Goal: Task Accomplishment & Management: Manage account settings

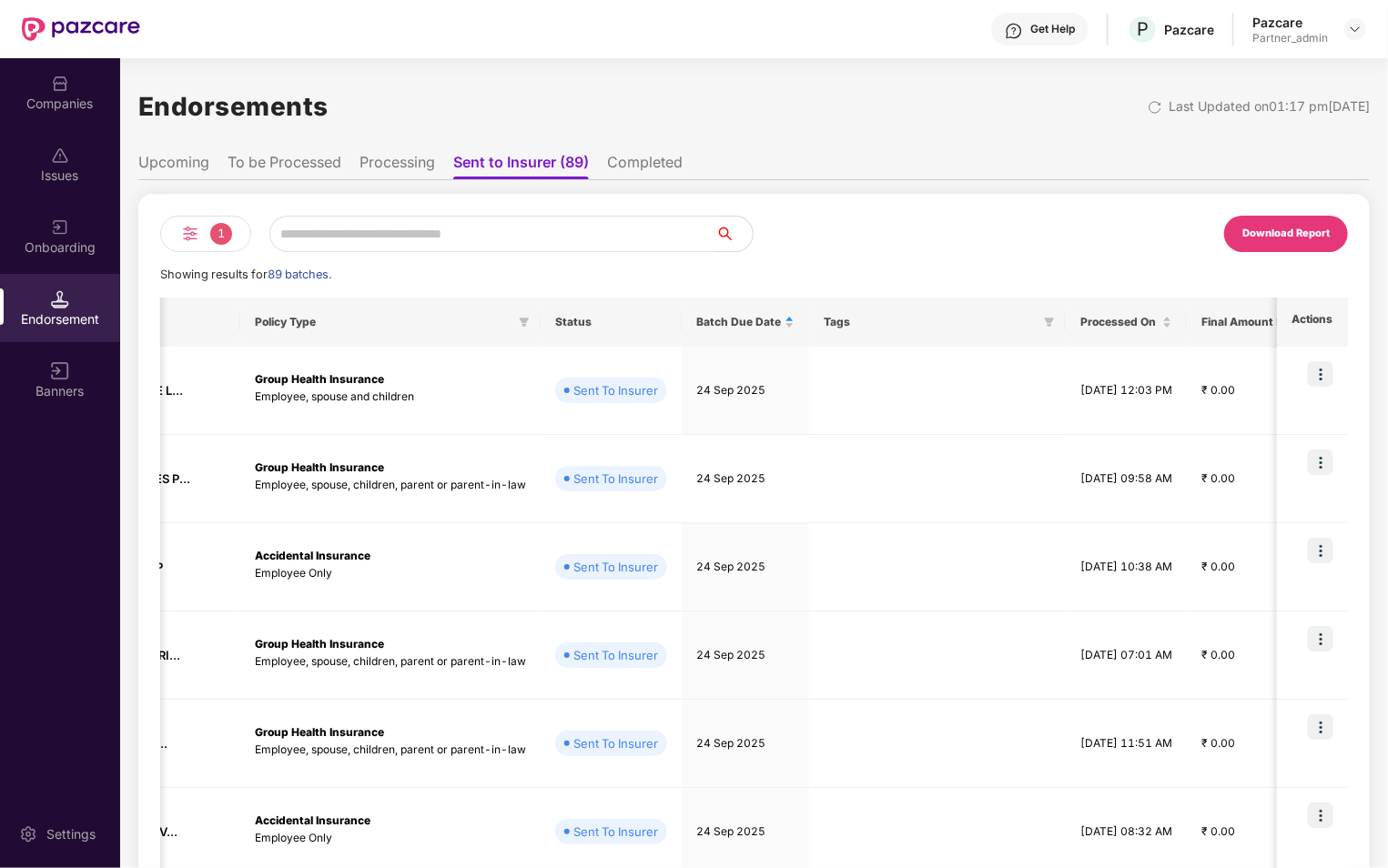
scroll to position [0, 337]
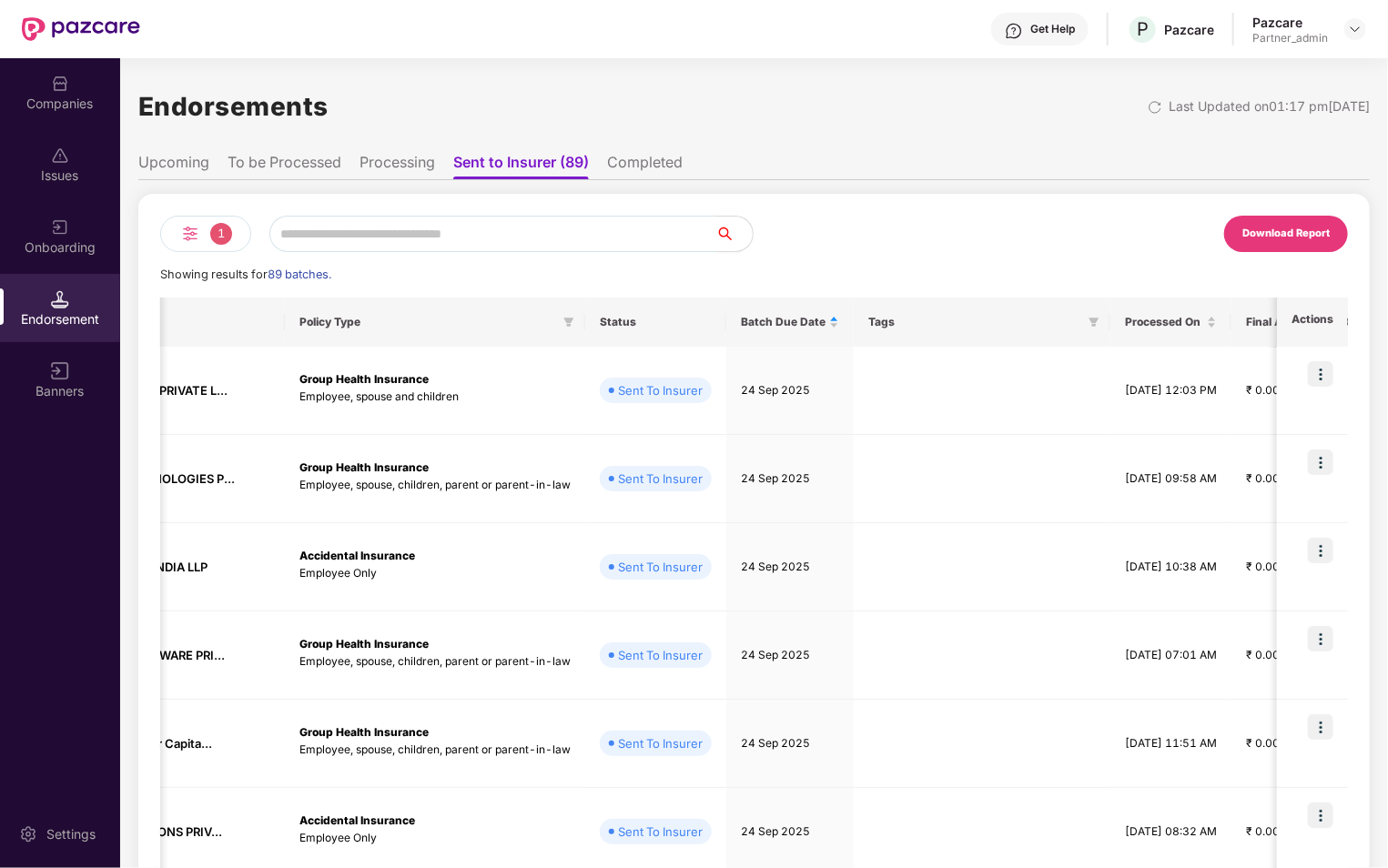
click at [208, 243] on div "1" at bounding box center [205, 233] width 91 height 37
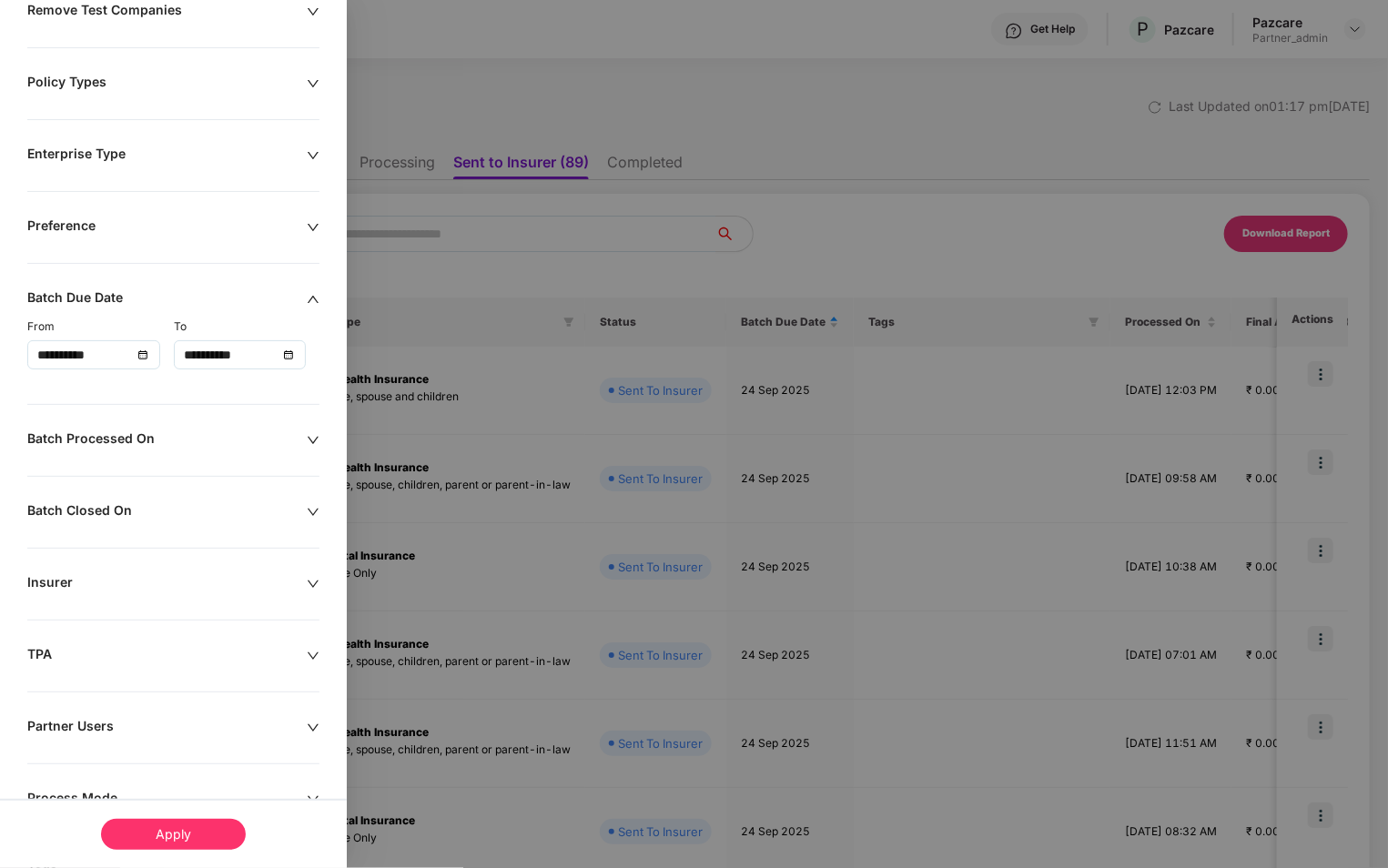
scroll to position [329, 0]
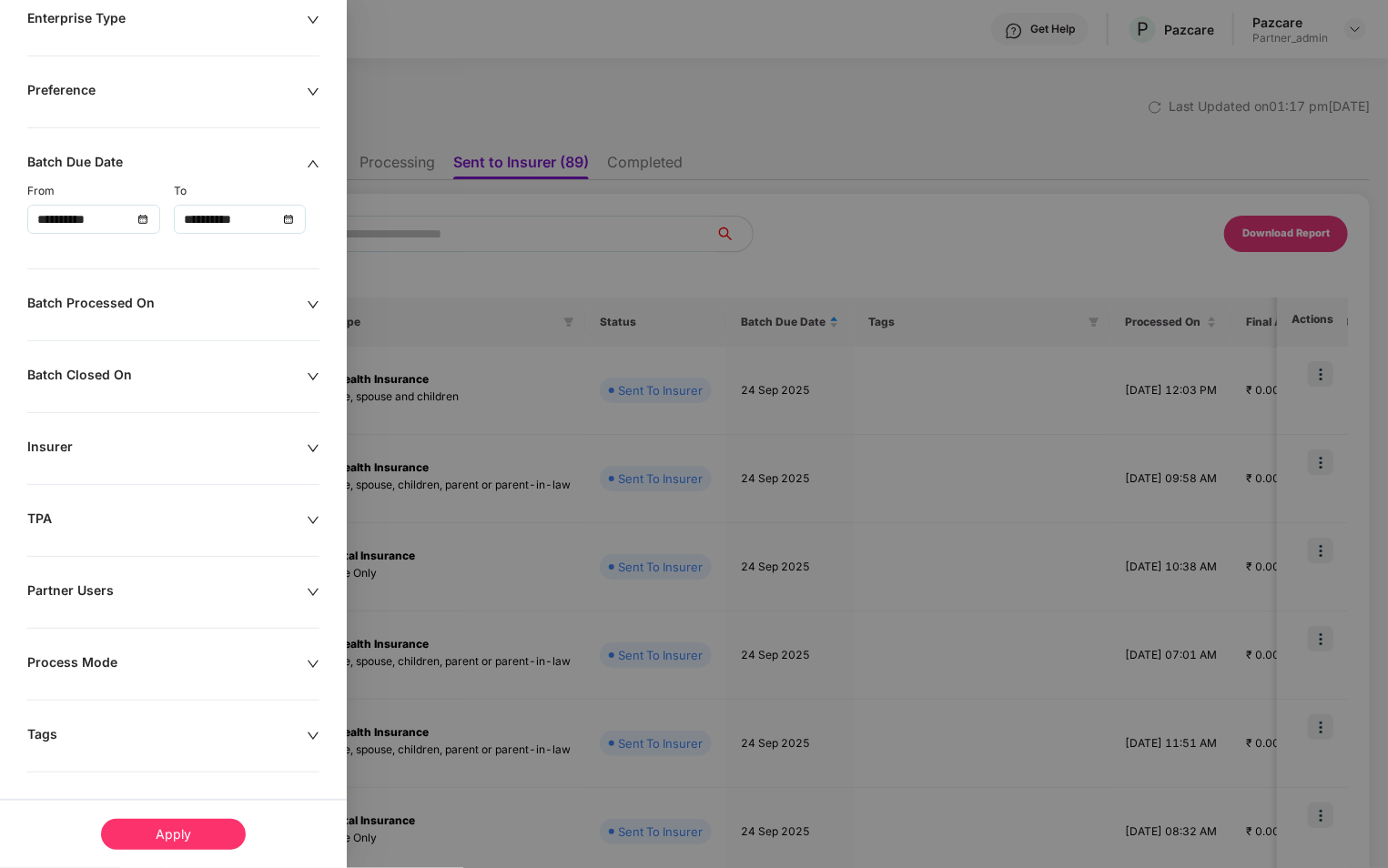
click at [129, 716] on div "**********" at bounding box center [174, 368] width 347 height 1004
click at [159, 730] on div "Tags" at bounding box center [167, 735] width 279 height 20
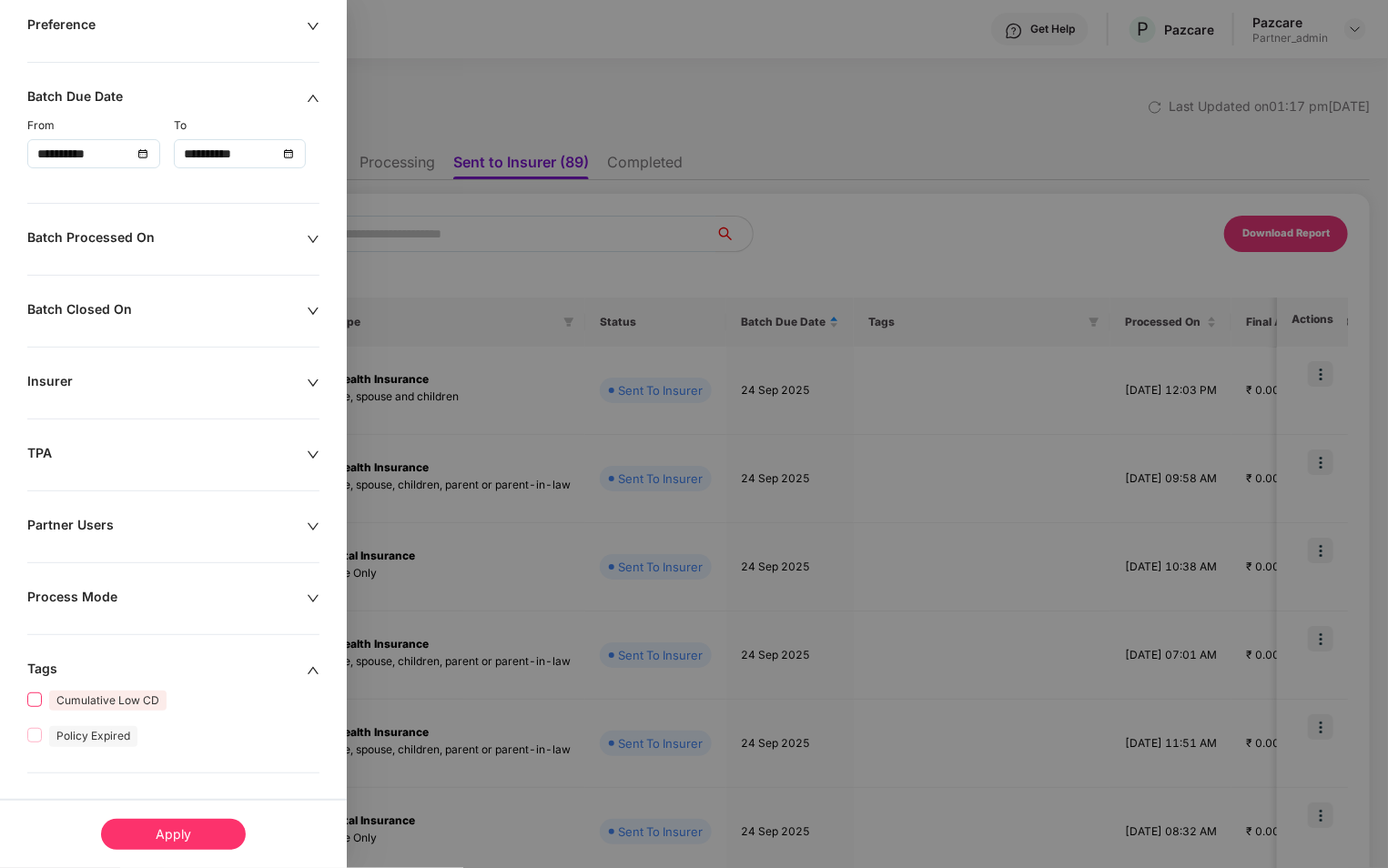
click at [116, 702] on span "Cumulative Low CD" at bounding box center [108, 701] width 118 height 20
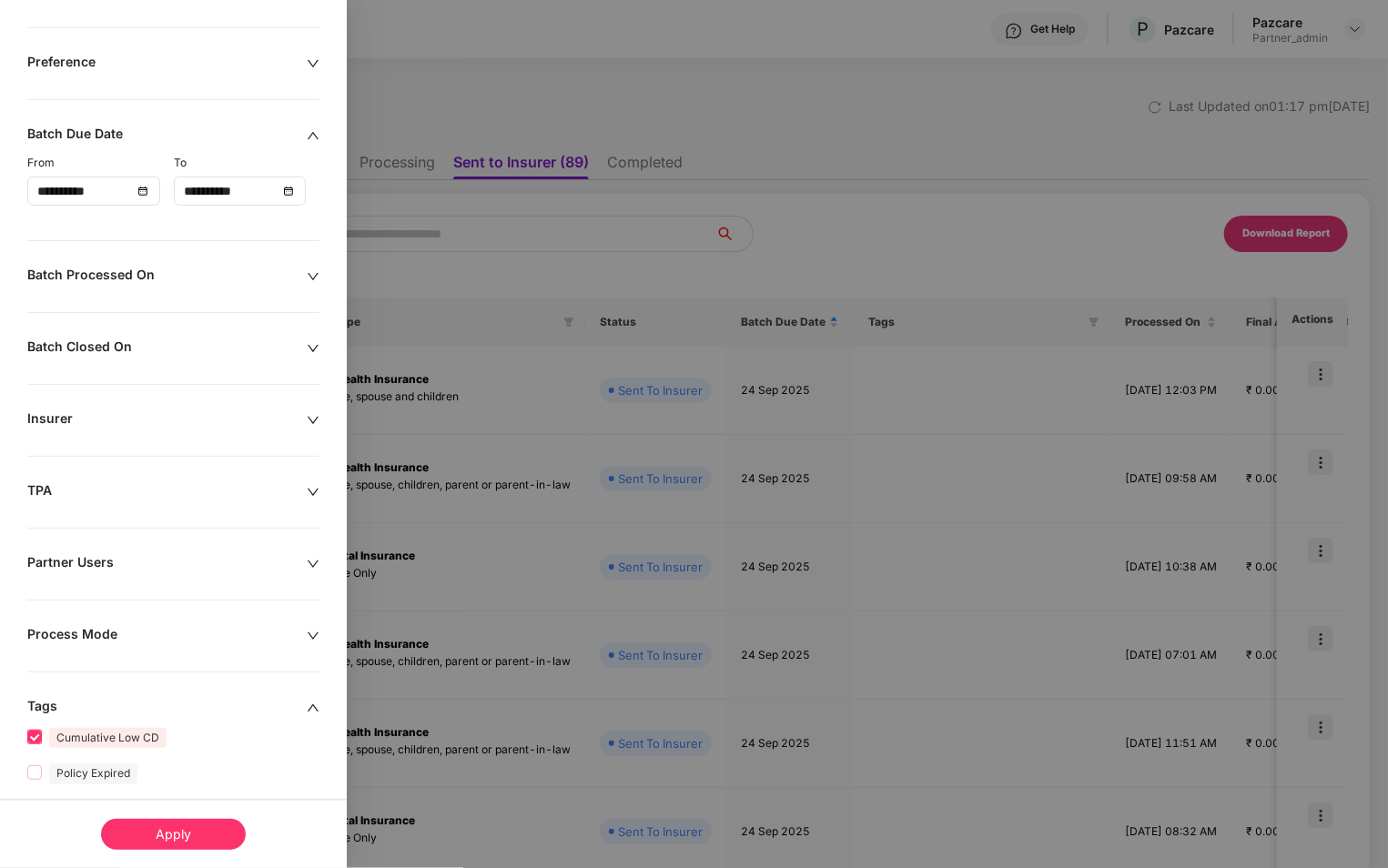
scroll to position [432, 0]
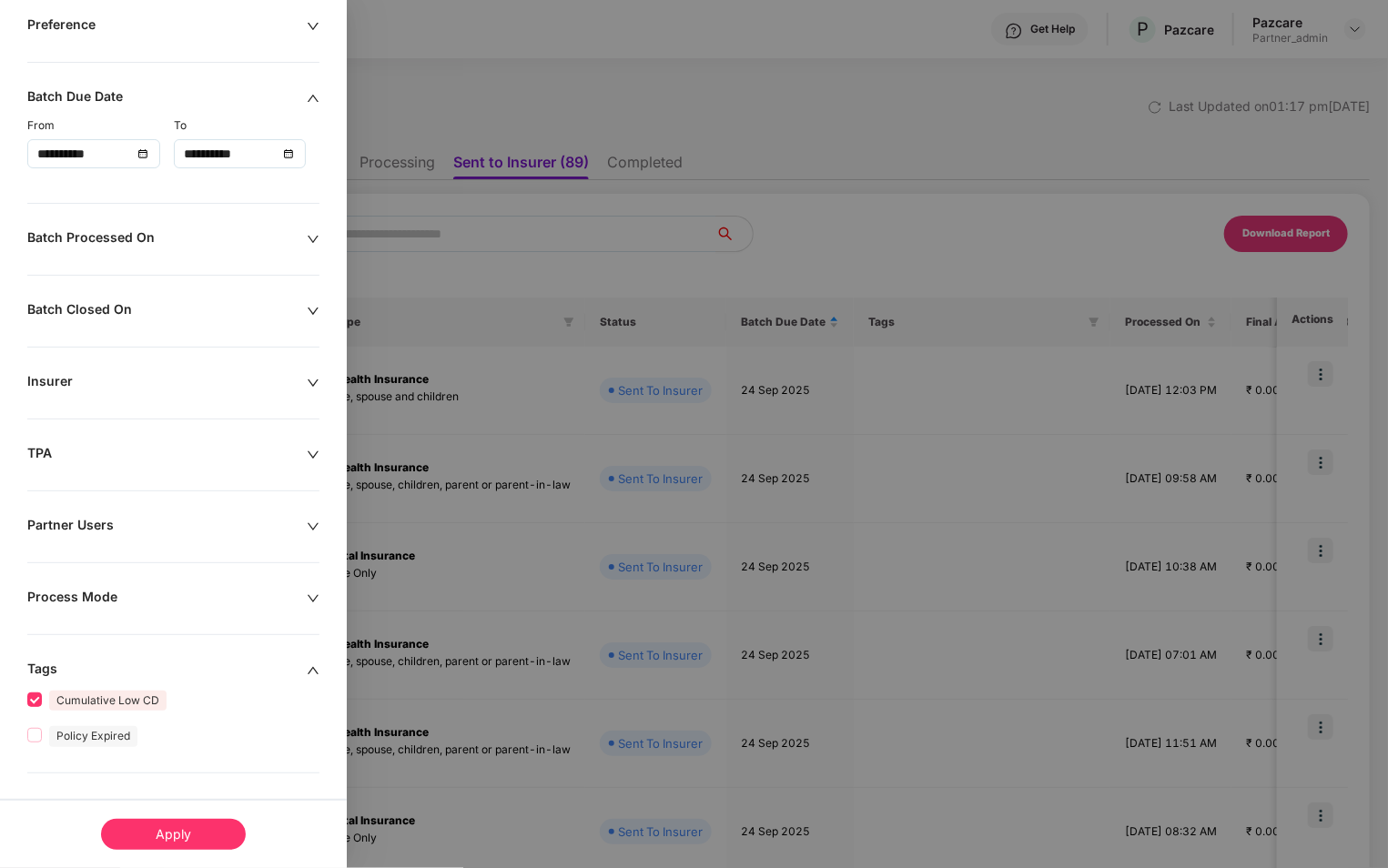
click at [172, 837] on div "Apply" at bounding box center [173, 833] width 145 height 31
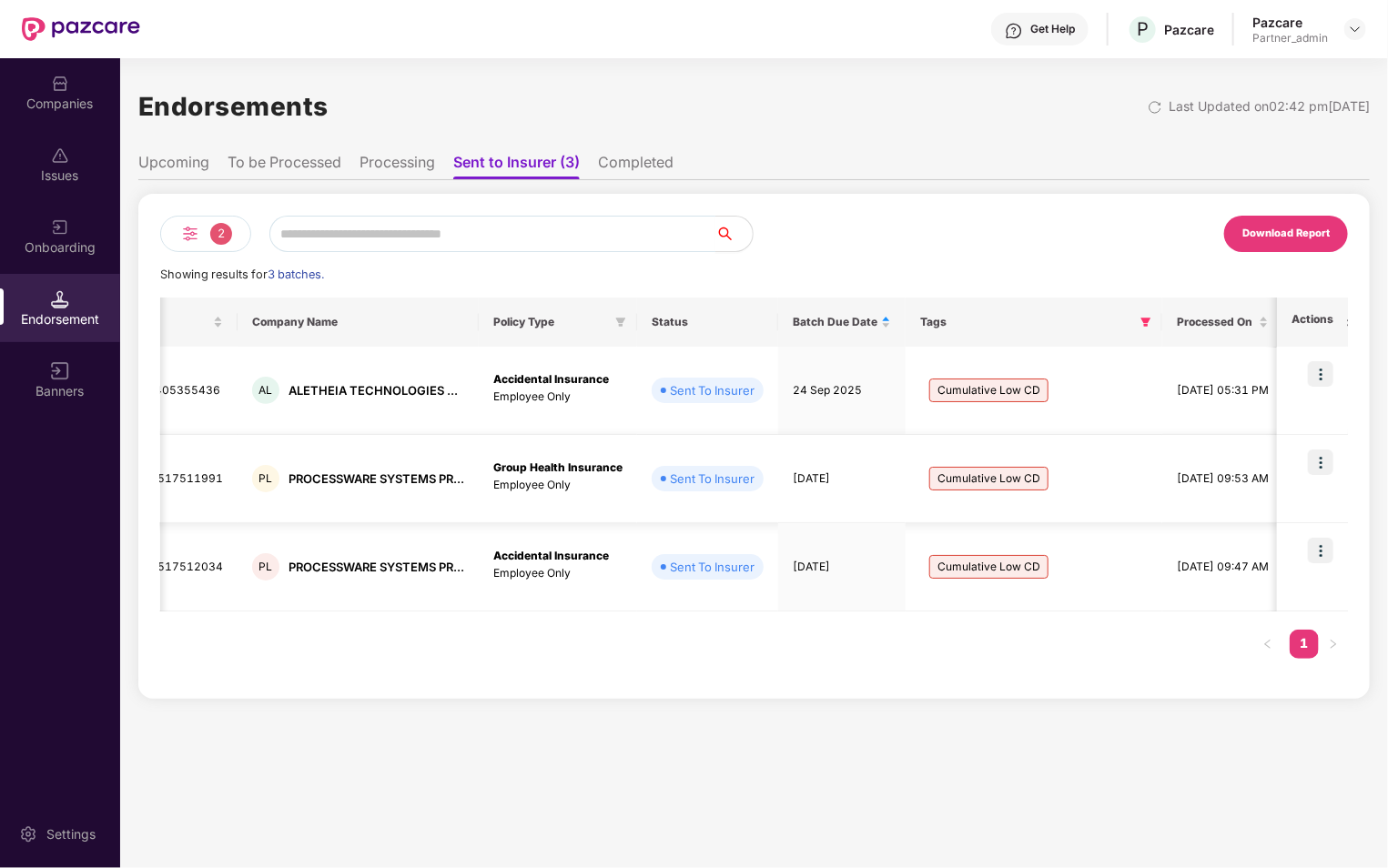
scroll to position [0, 182]
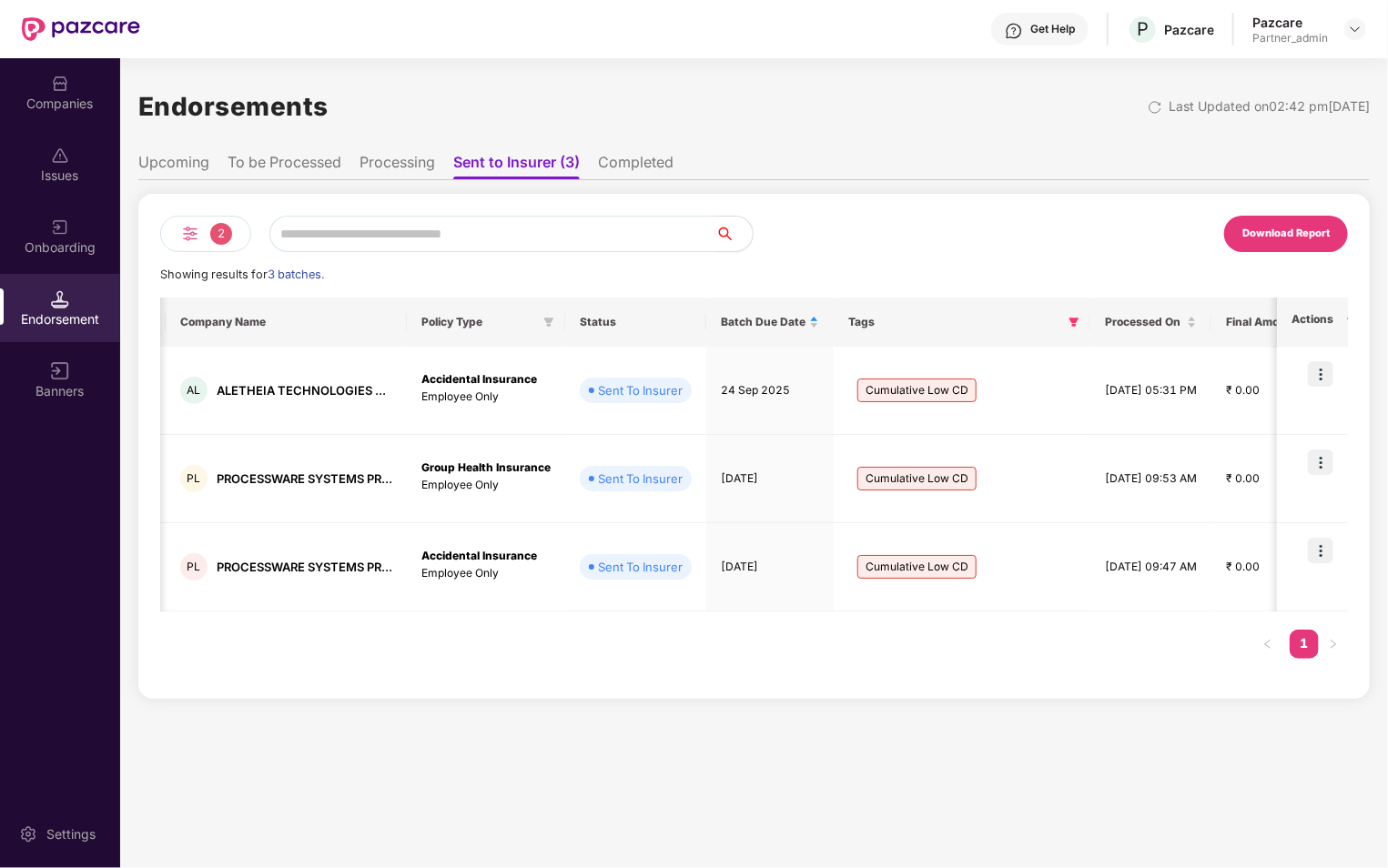
click at [217, 237] on span "2" at bounding box center [221, 234] width 22 height 22
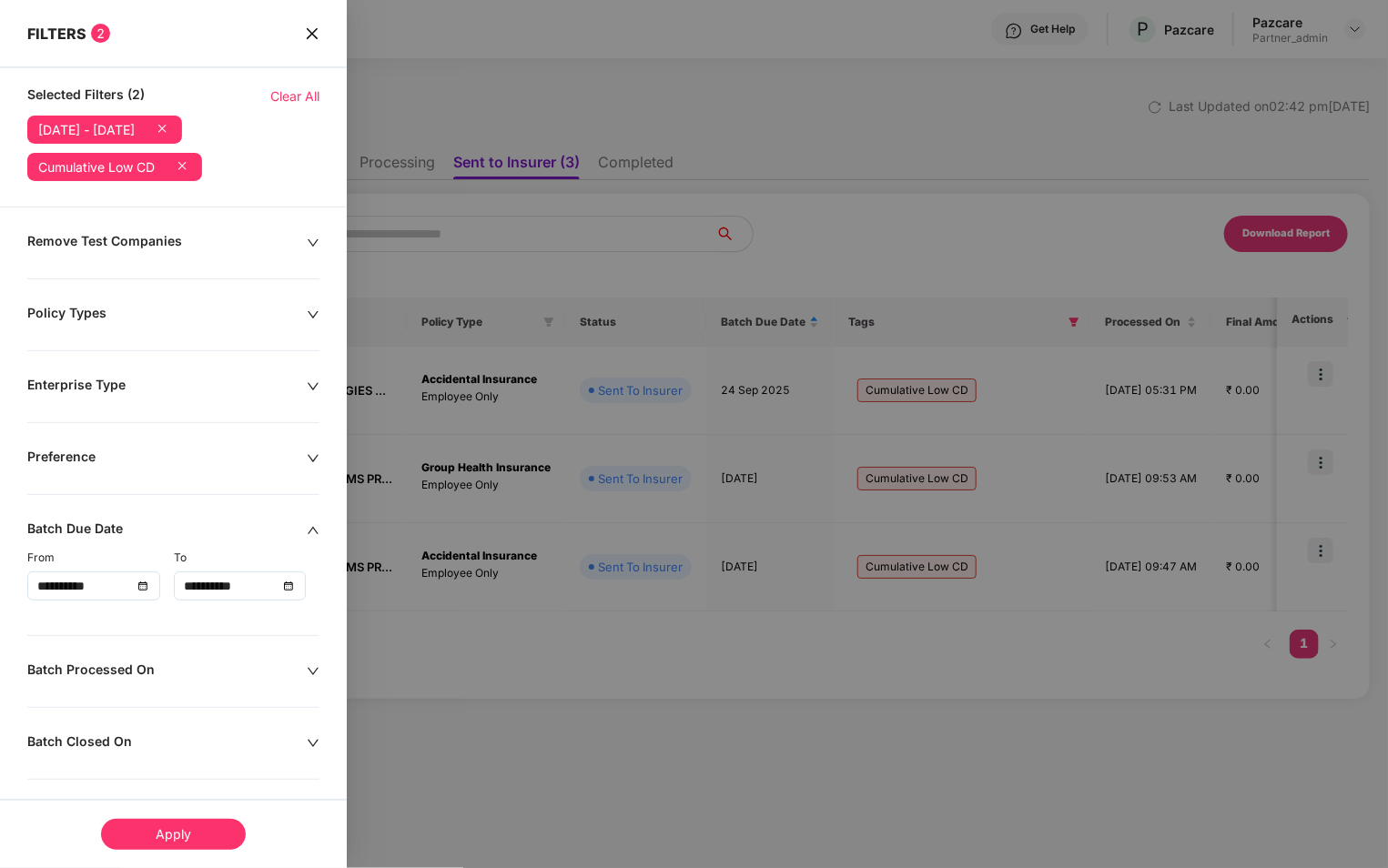
click at [172, 125] on icon at bounding box center [162, 129] width 18 height 18
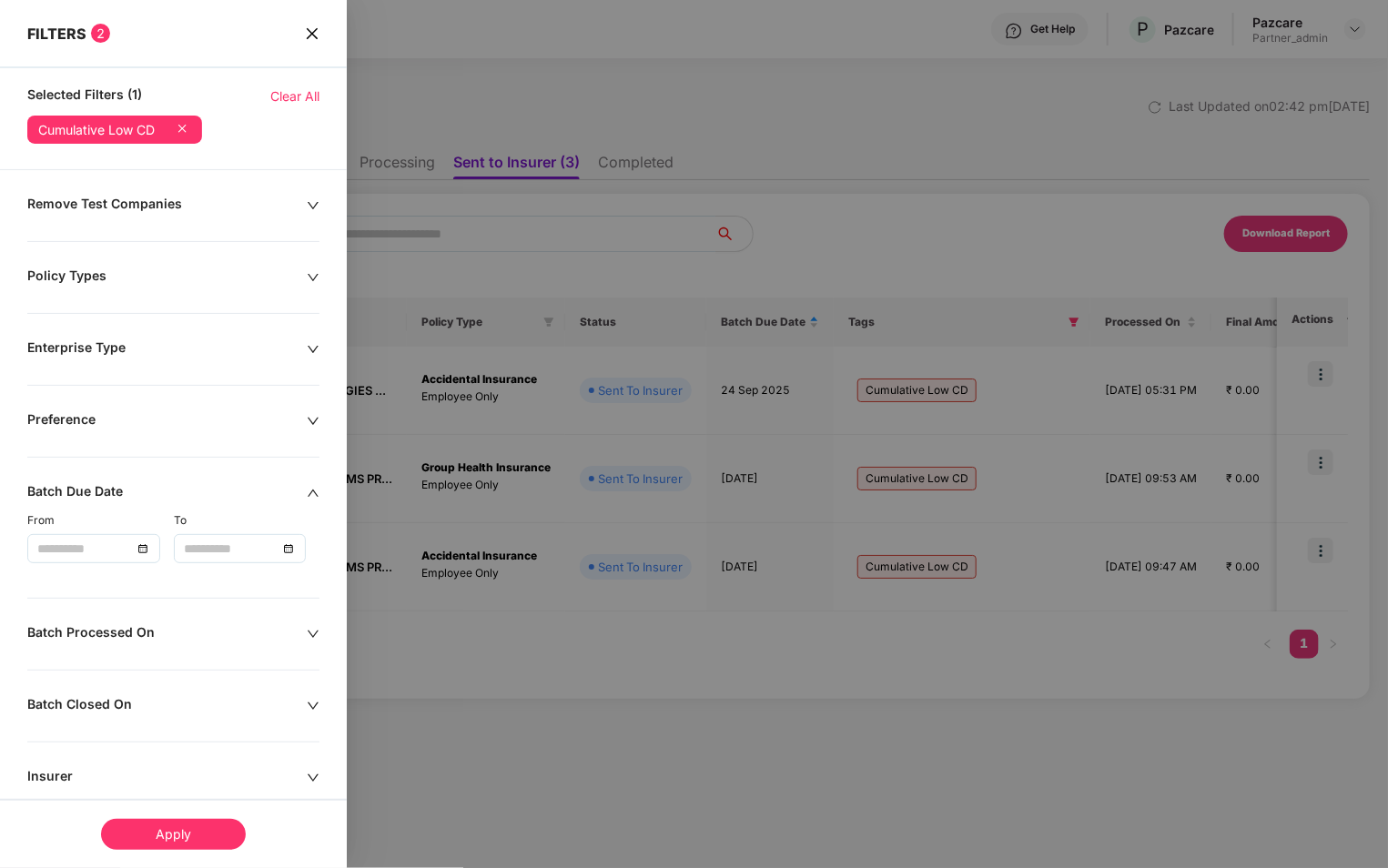
click at [142, 833] on div "Apply" at bounding box center [173, 833] width 145 height 31
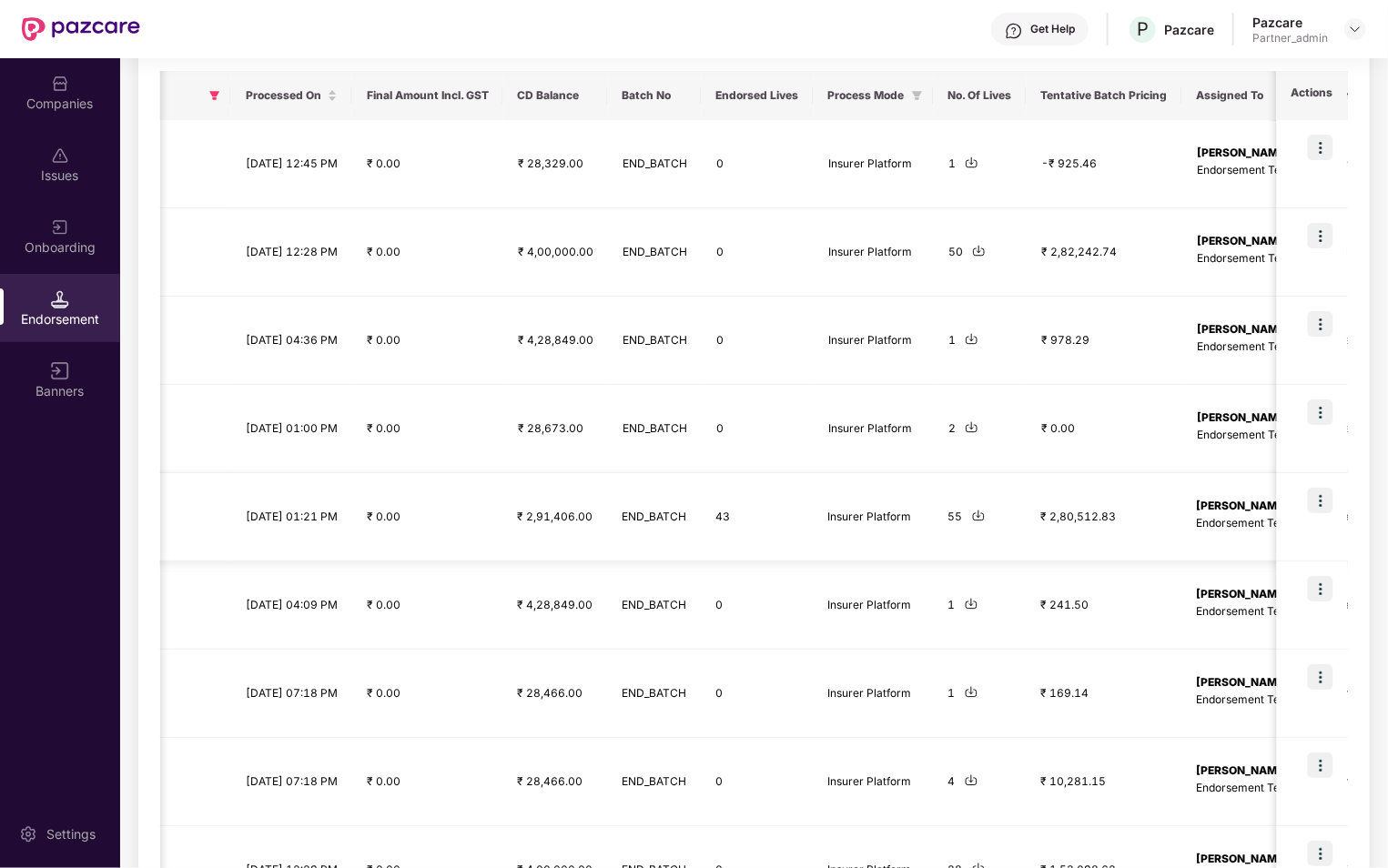
scroll to position [0, 1192]
drag, startPoint x: 1106, startPoint y: 518, endPoint x: 1173, endPoint y: 520, distance: 67.0
click at [1173, 519] on td "₹ 2,80,512.83" at bounding box center [1104, 517] width 156 height 89
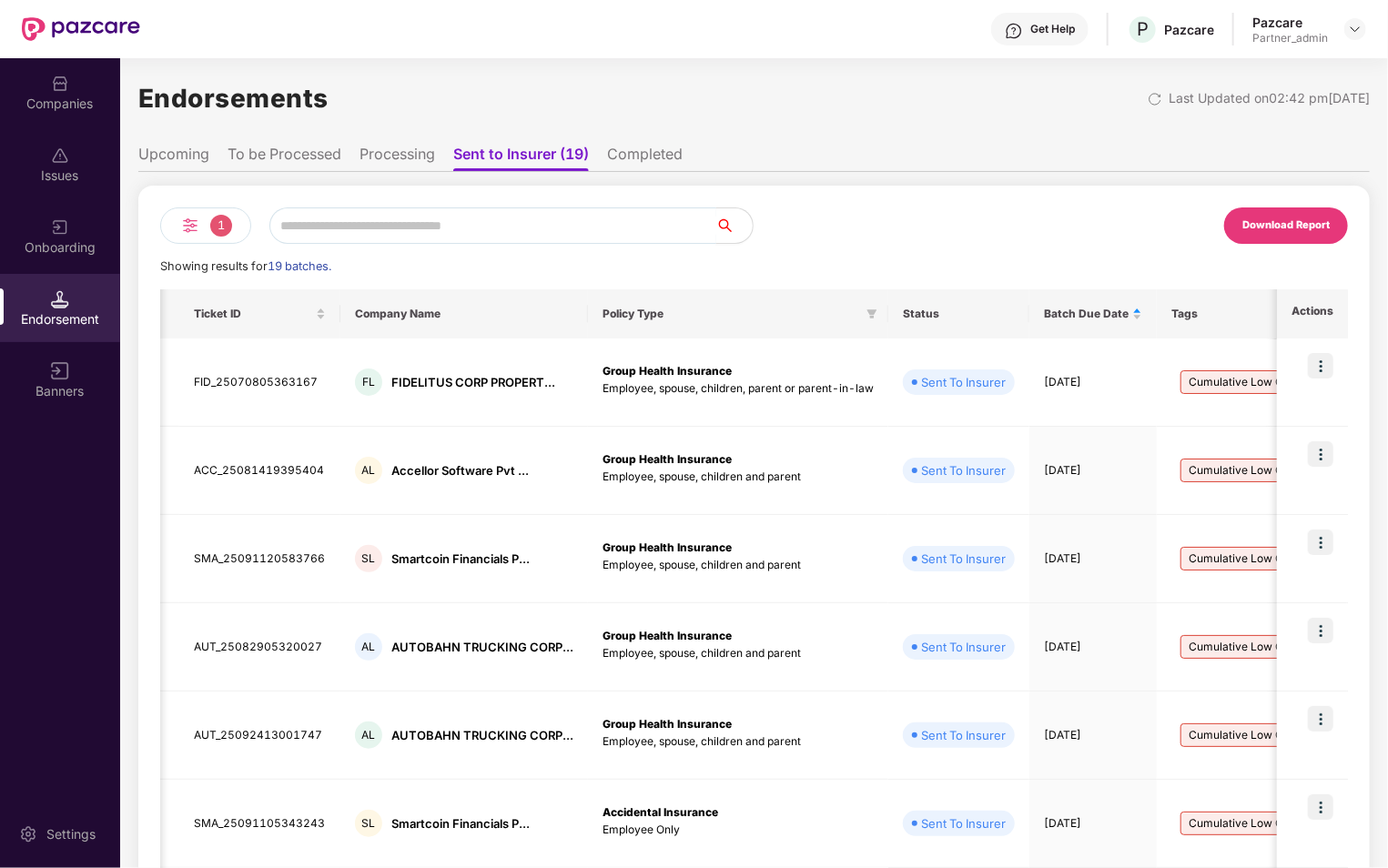
scroll to position [1, 0]
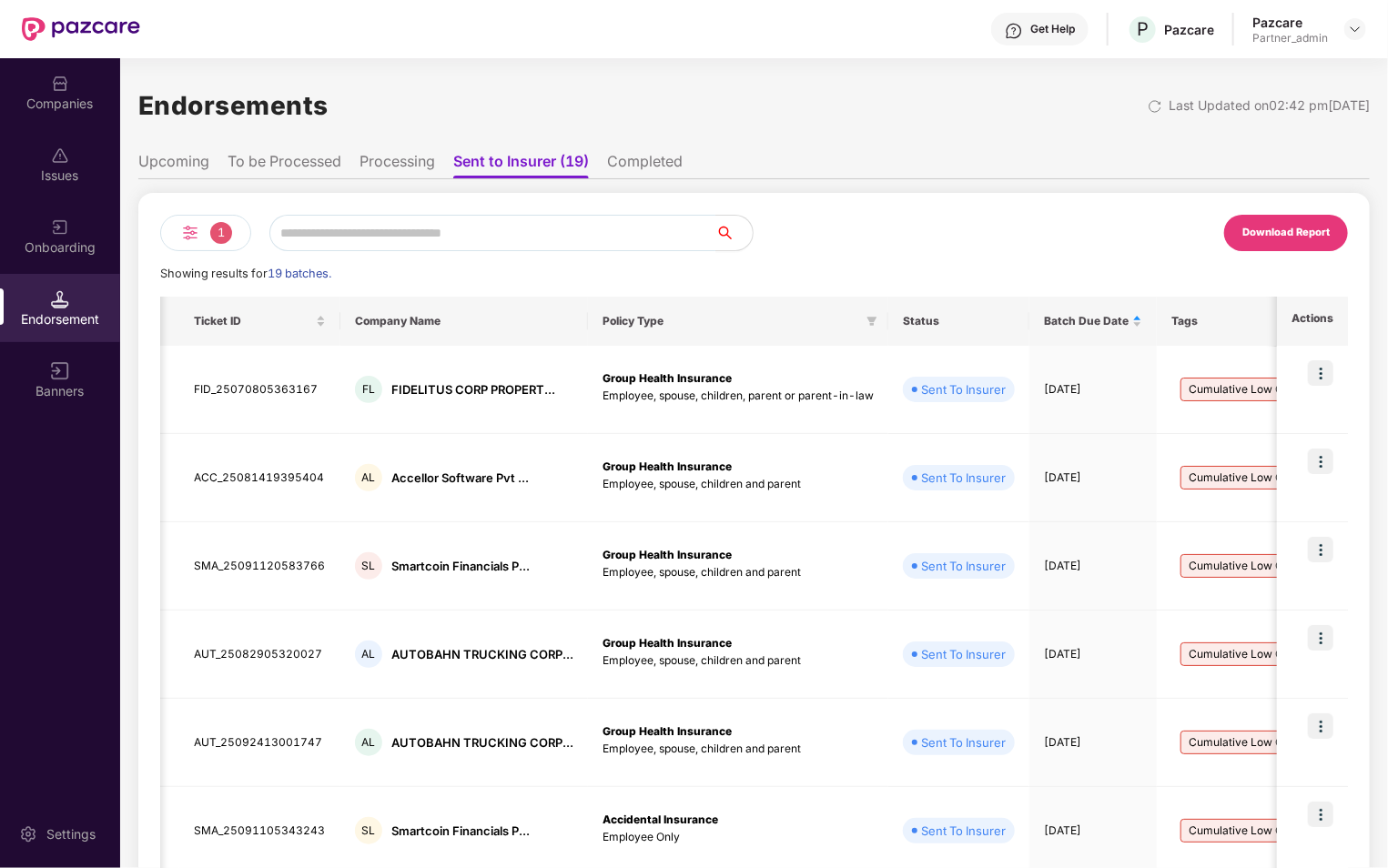
click at [223, 228] on span "1" at bounding box center [221, 233] width 22 height 22
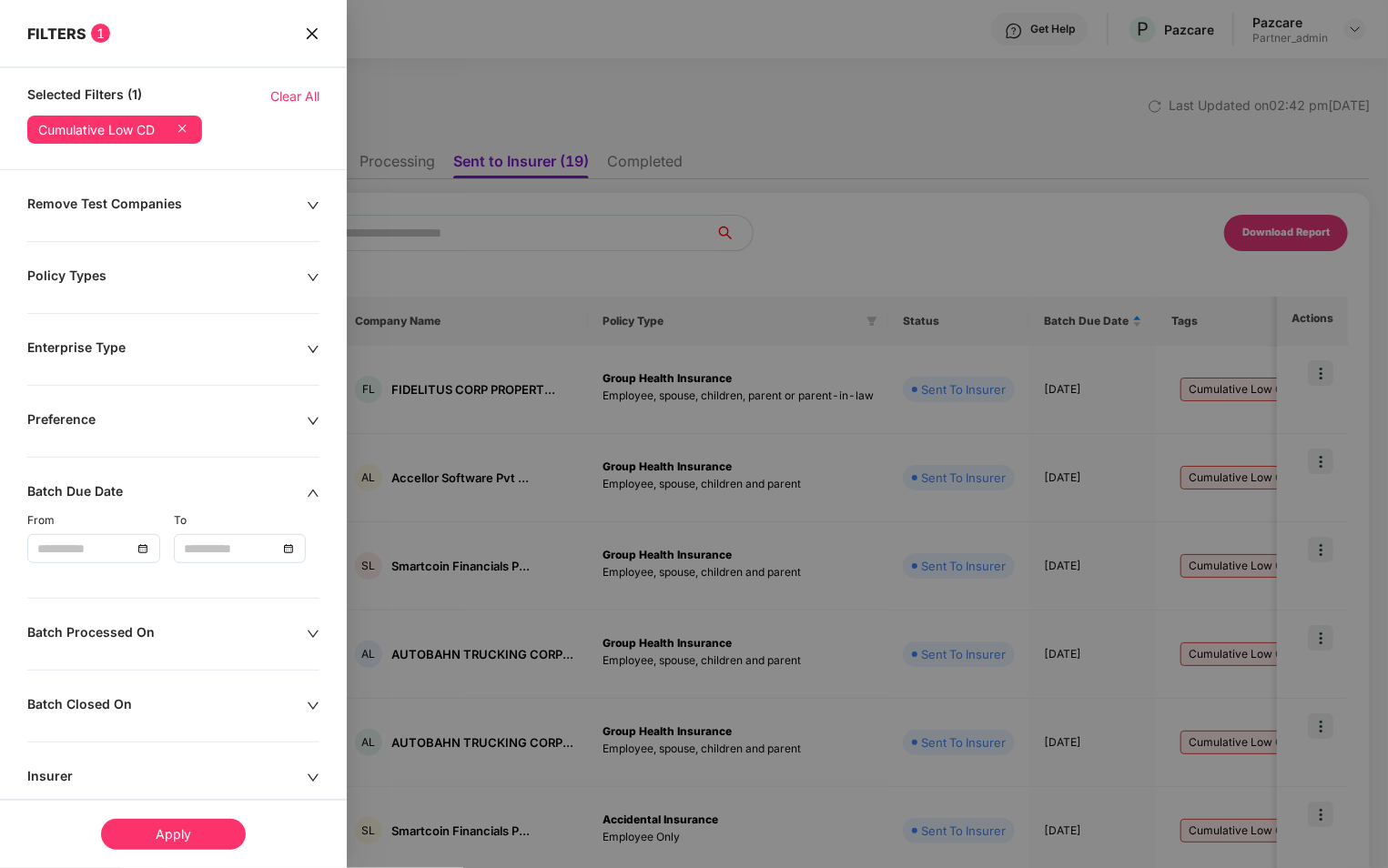
click at [188, 131] on icon at bounding box center [181, 129] width 18 height 18
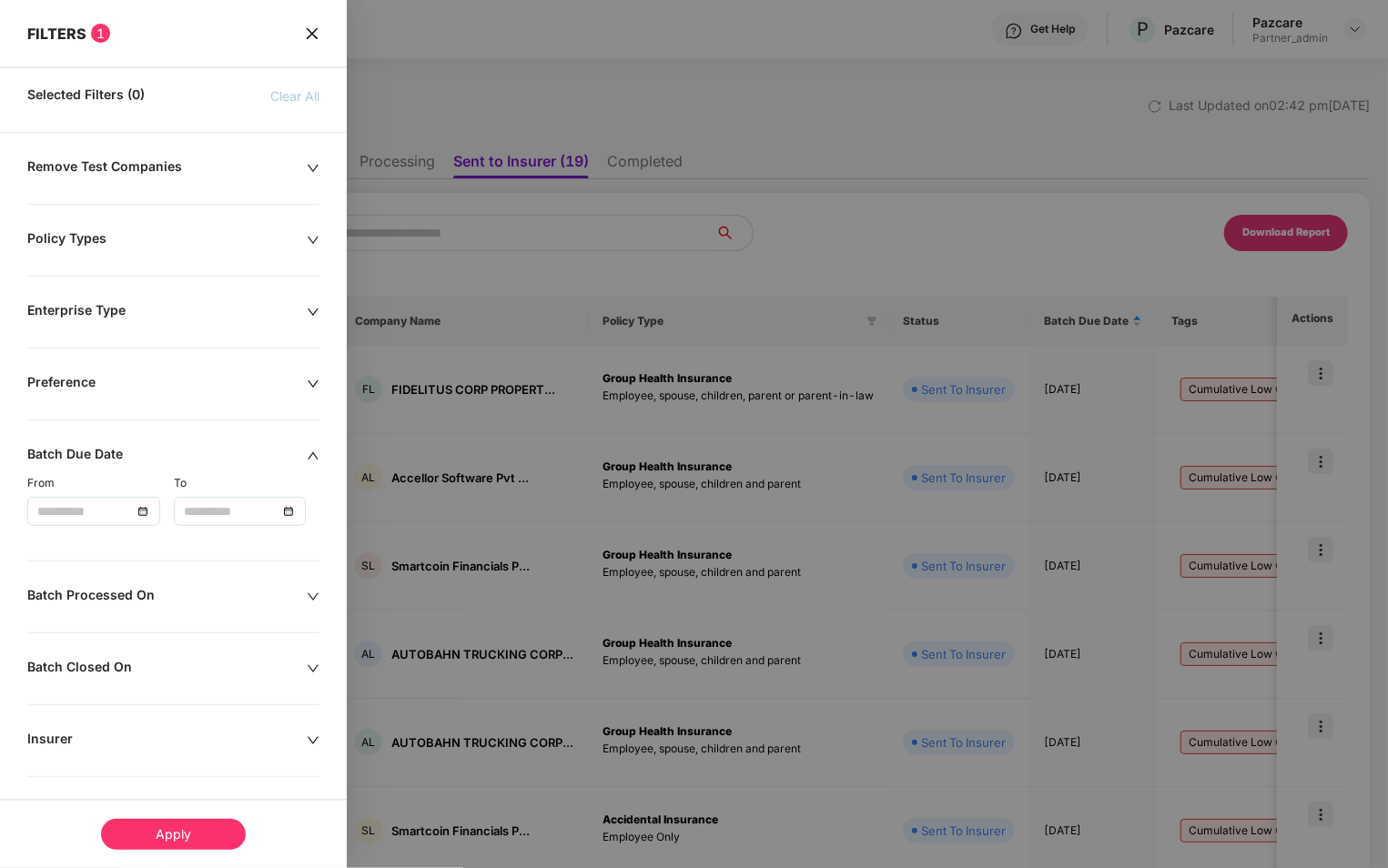
click at [205, 842] on div "Apply" at bounding box center [173, 833] width 145 height 31
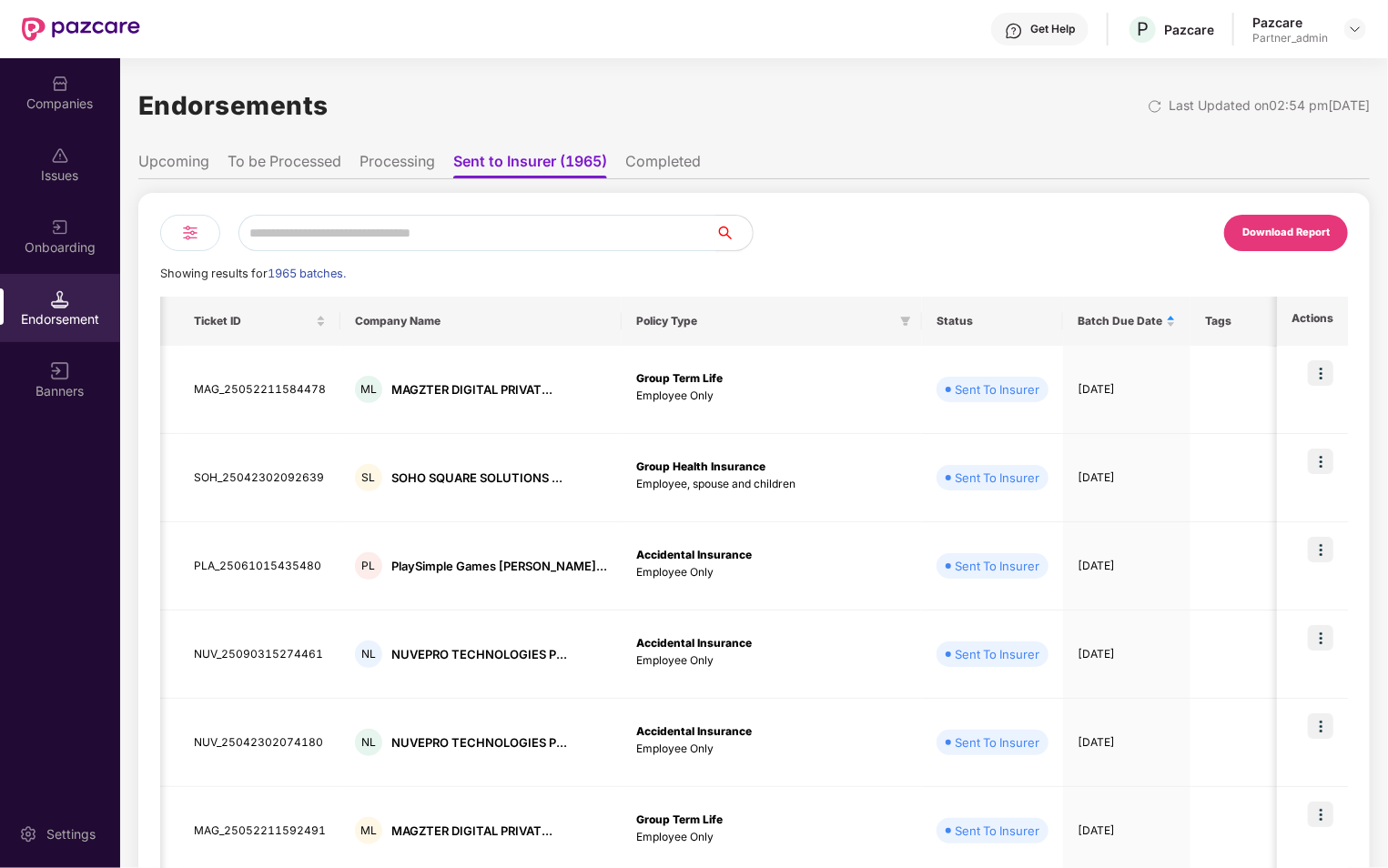
click at [320, 155] on li "To be Processed" at bounding box center [284, 164] width 114 height 26
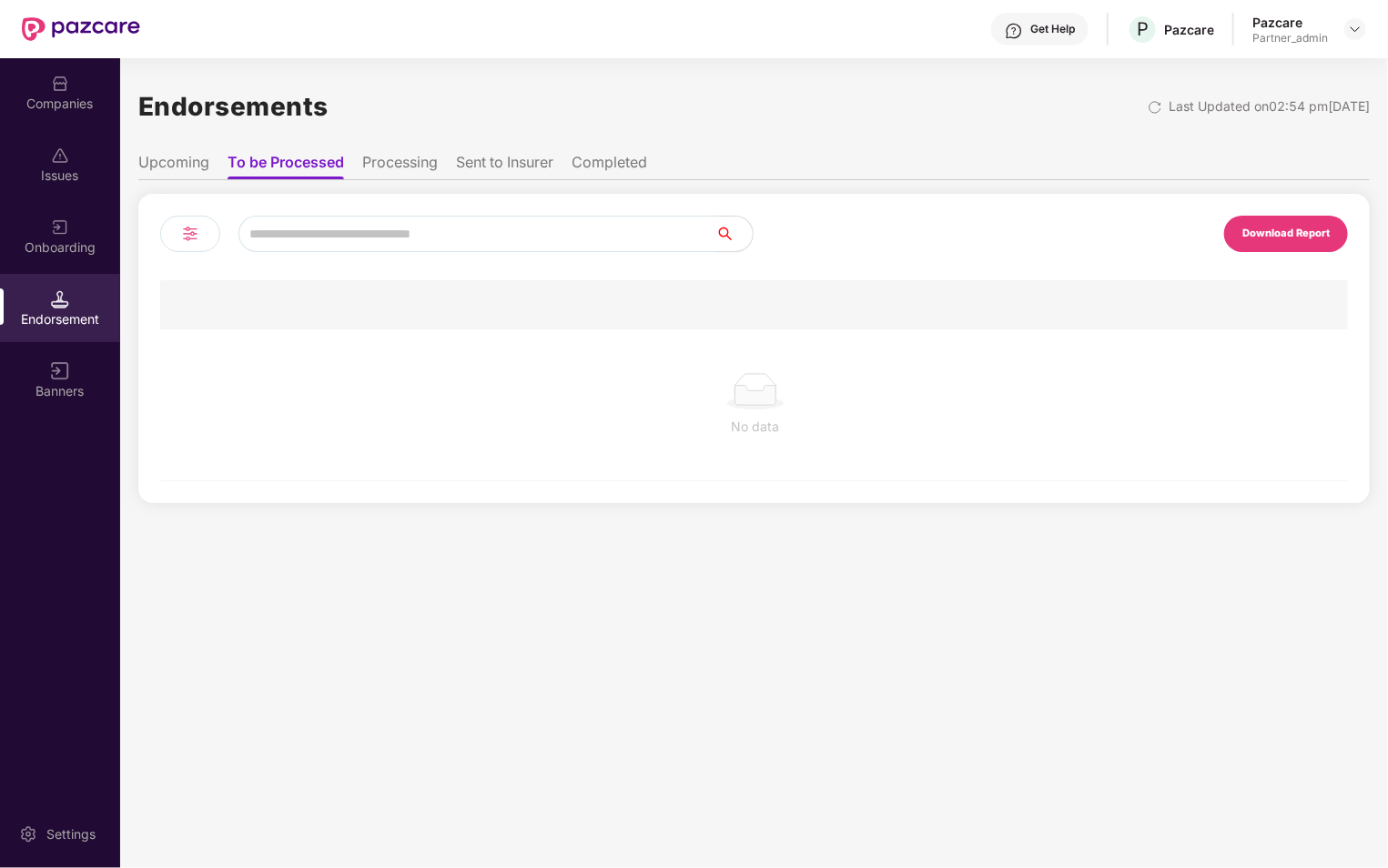
scroll to position [0, 0]
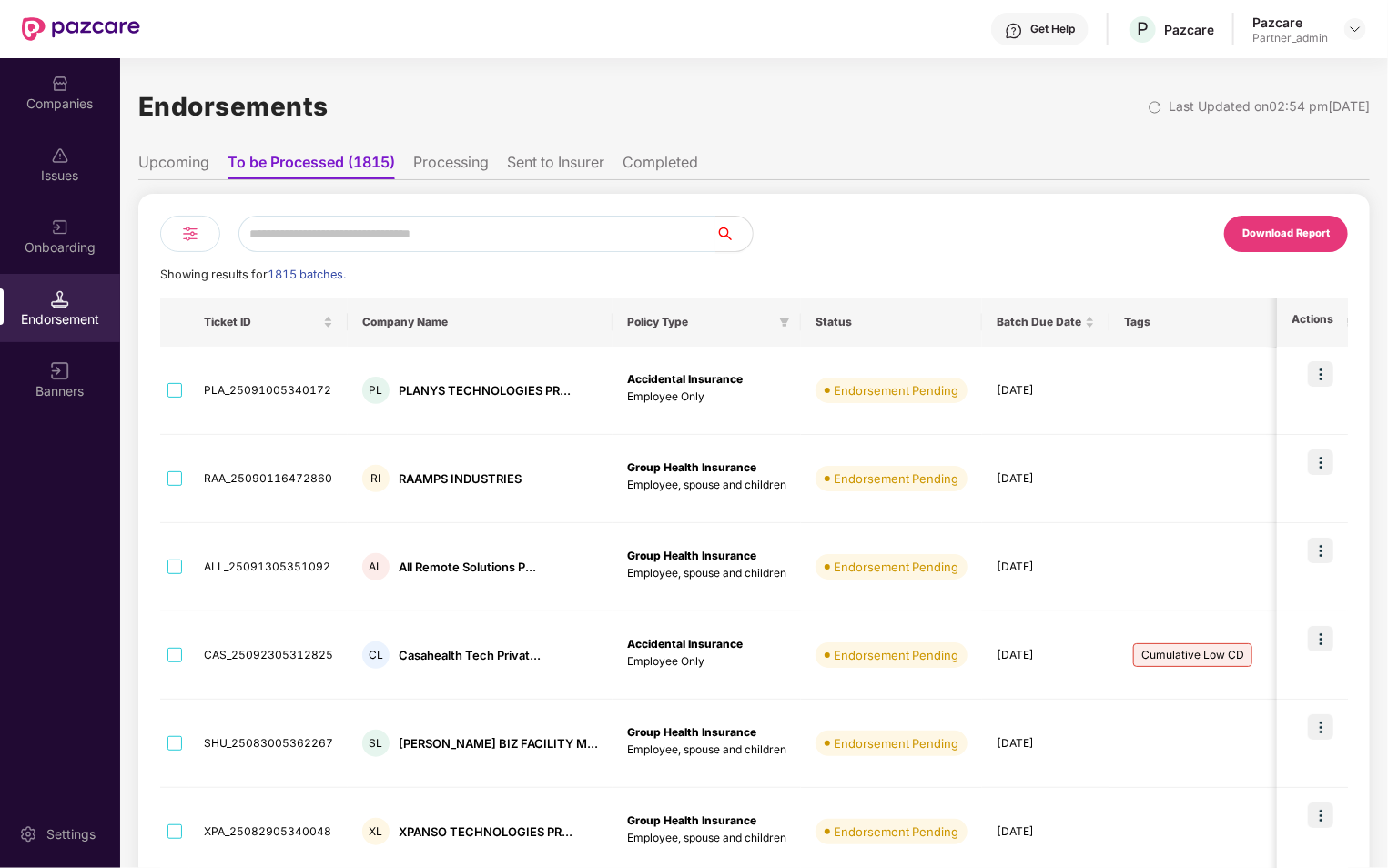
click at [556, 167] on li "Sent to Insurer" at bounding box center [555, 165] width 98 height 26
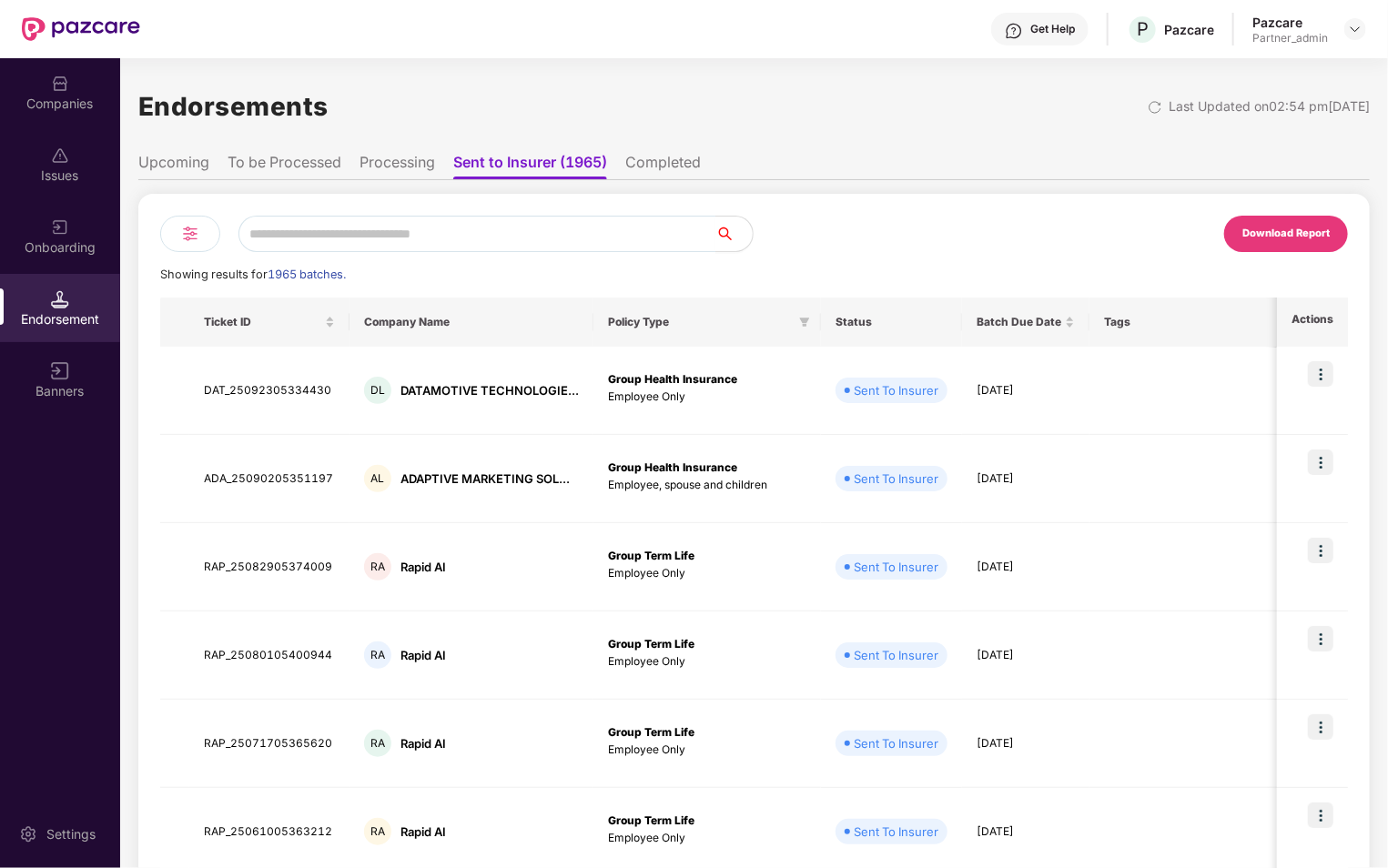
click at [665, 163] on li "Completed" at bounding box center [663, 165] width 76 height 26
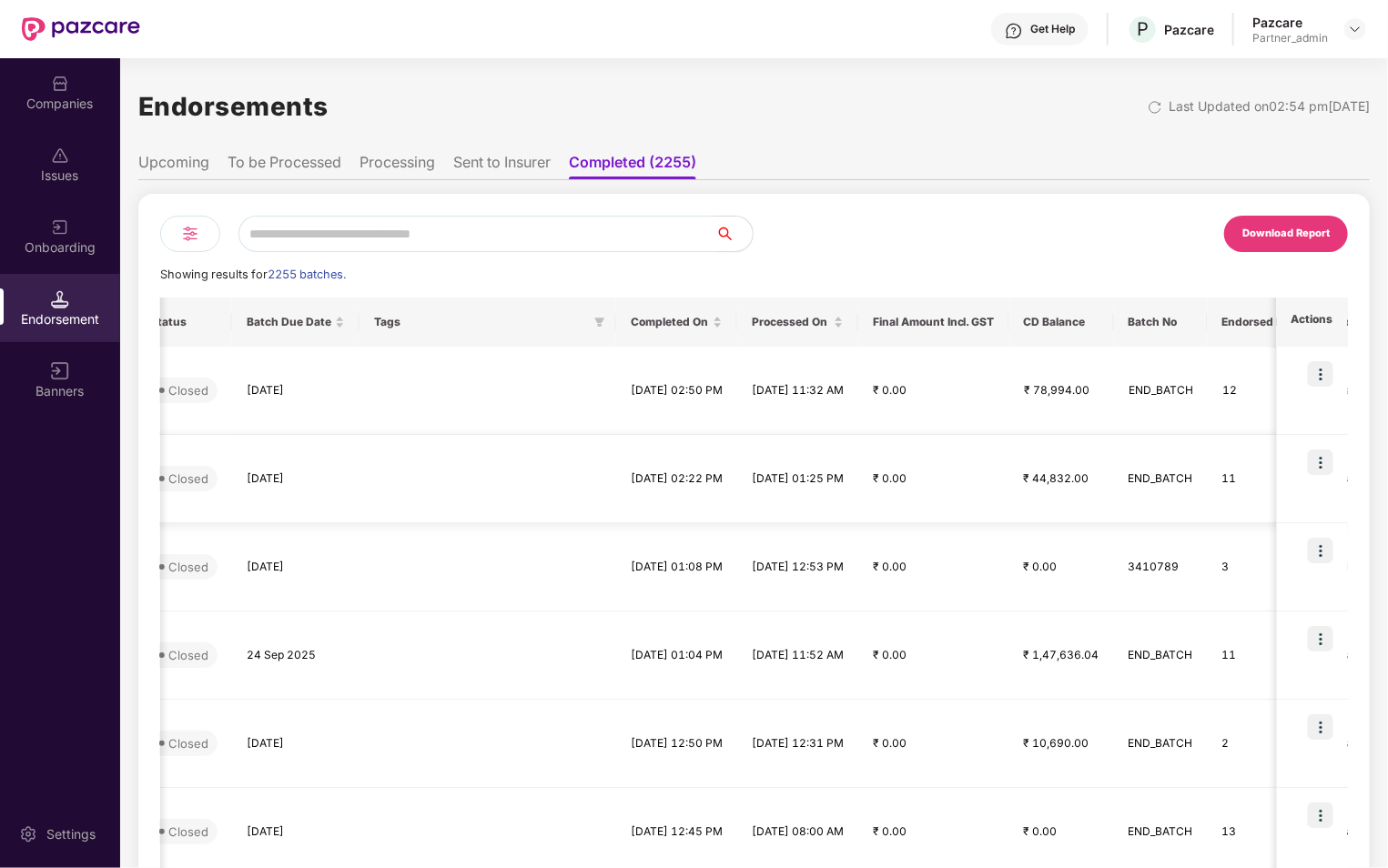
scroll to position [0, 750]
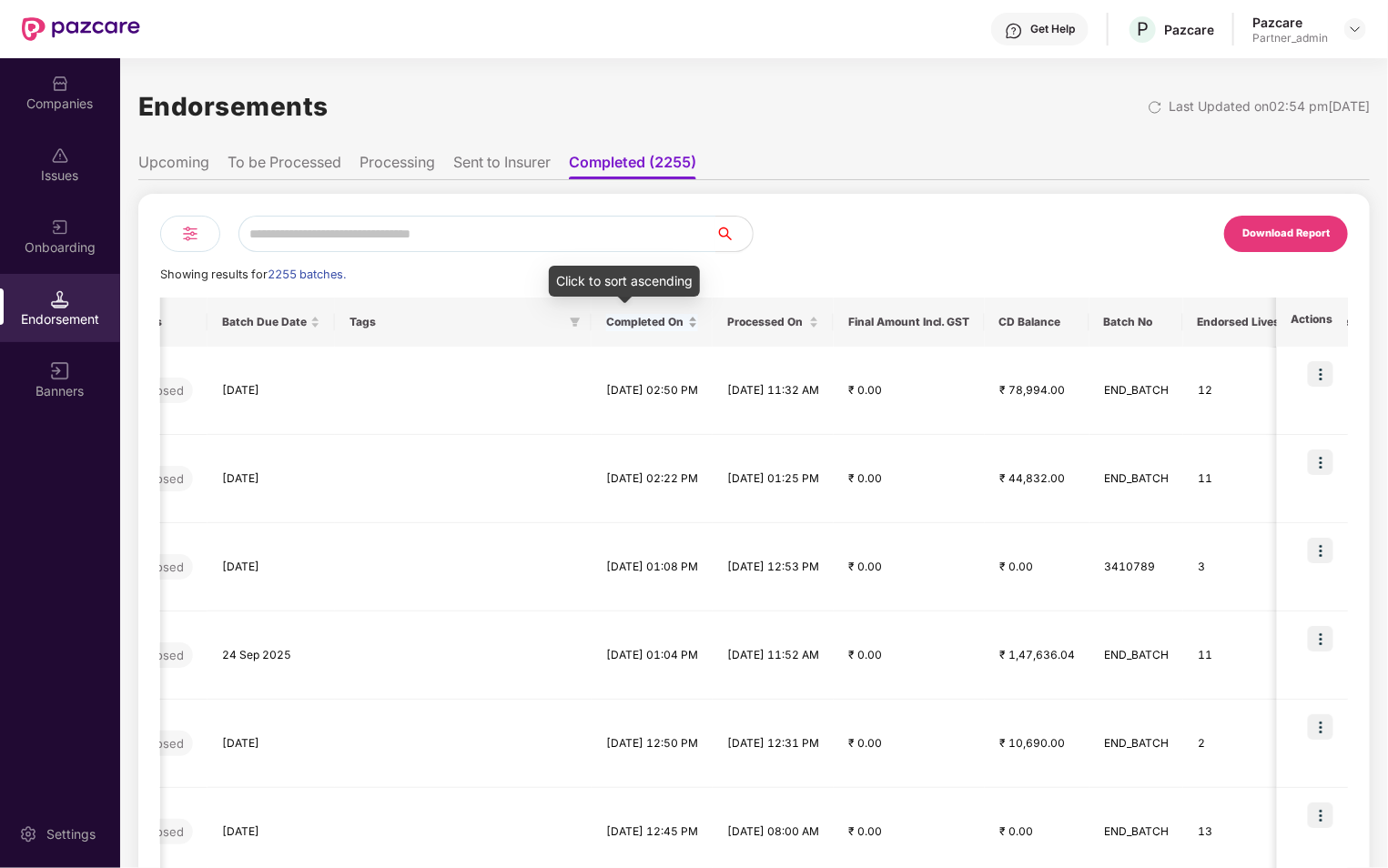
click at [698, 323] on div "Completed On" at bounding box center [652, 322] width 92 height 17
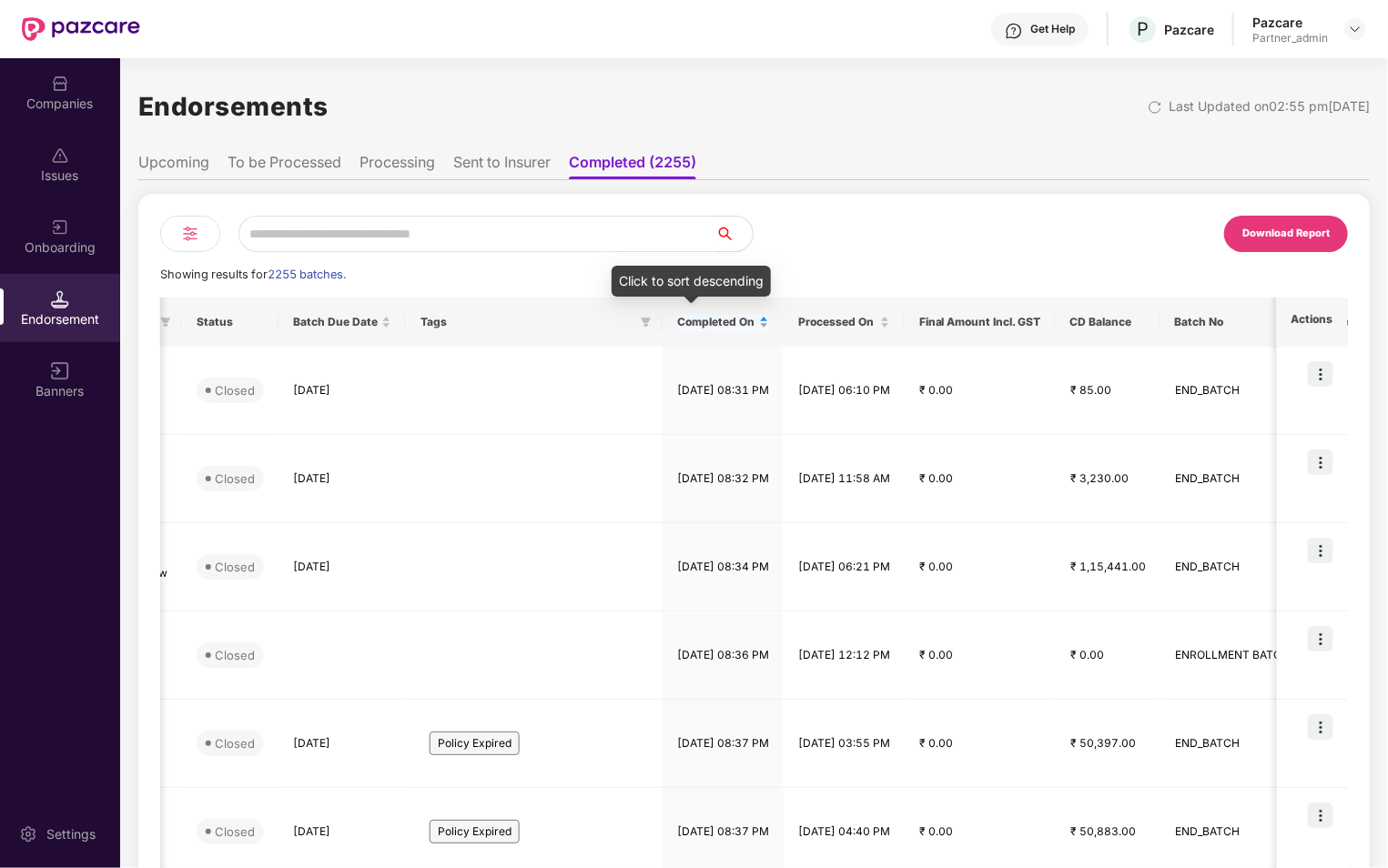
click at [750, 324] on div "Completed On" at bounding box center [723, 322] width 92 height 17
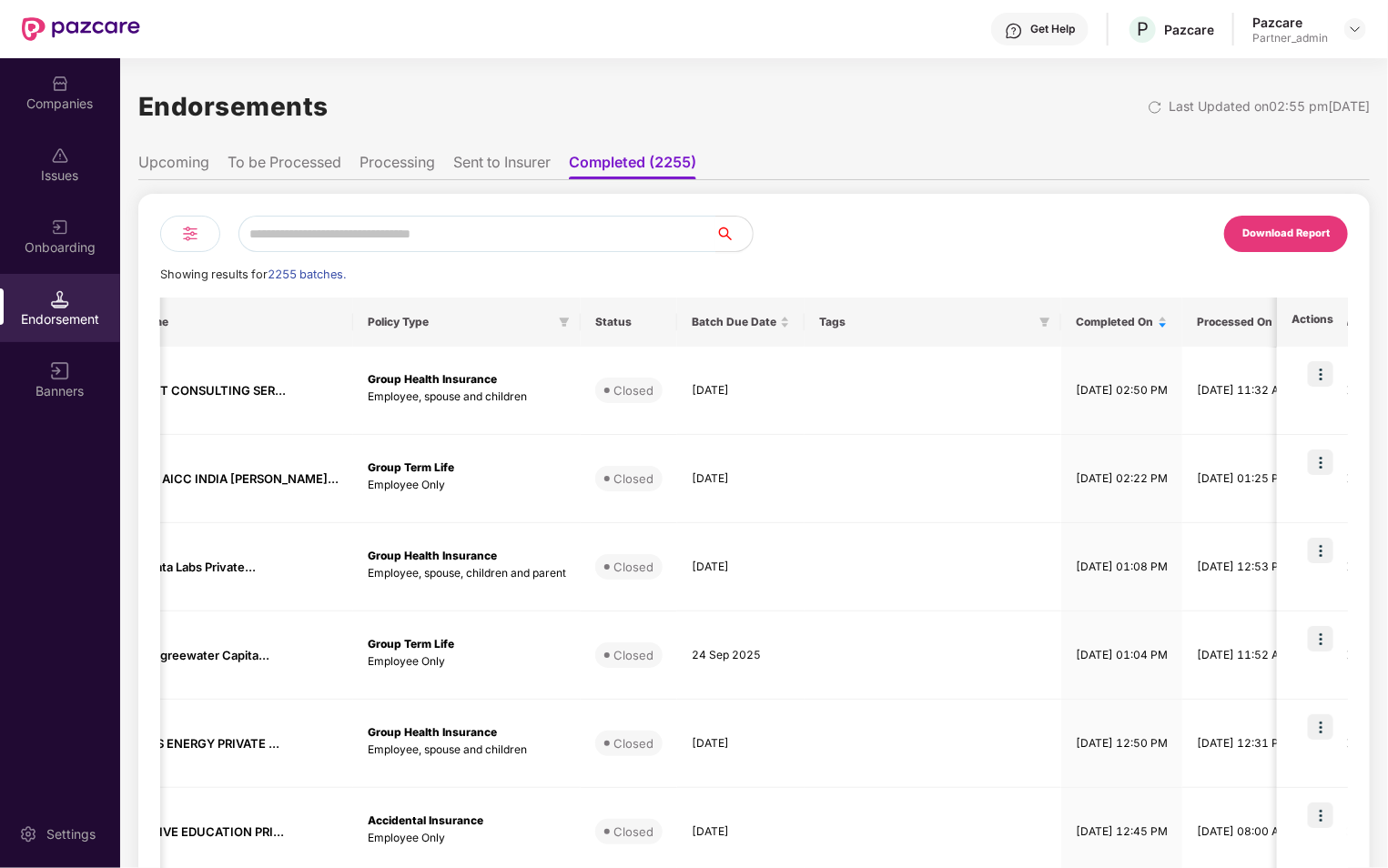
scroll to position [0, 0]
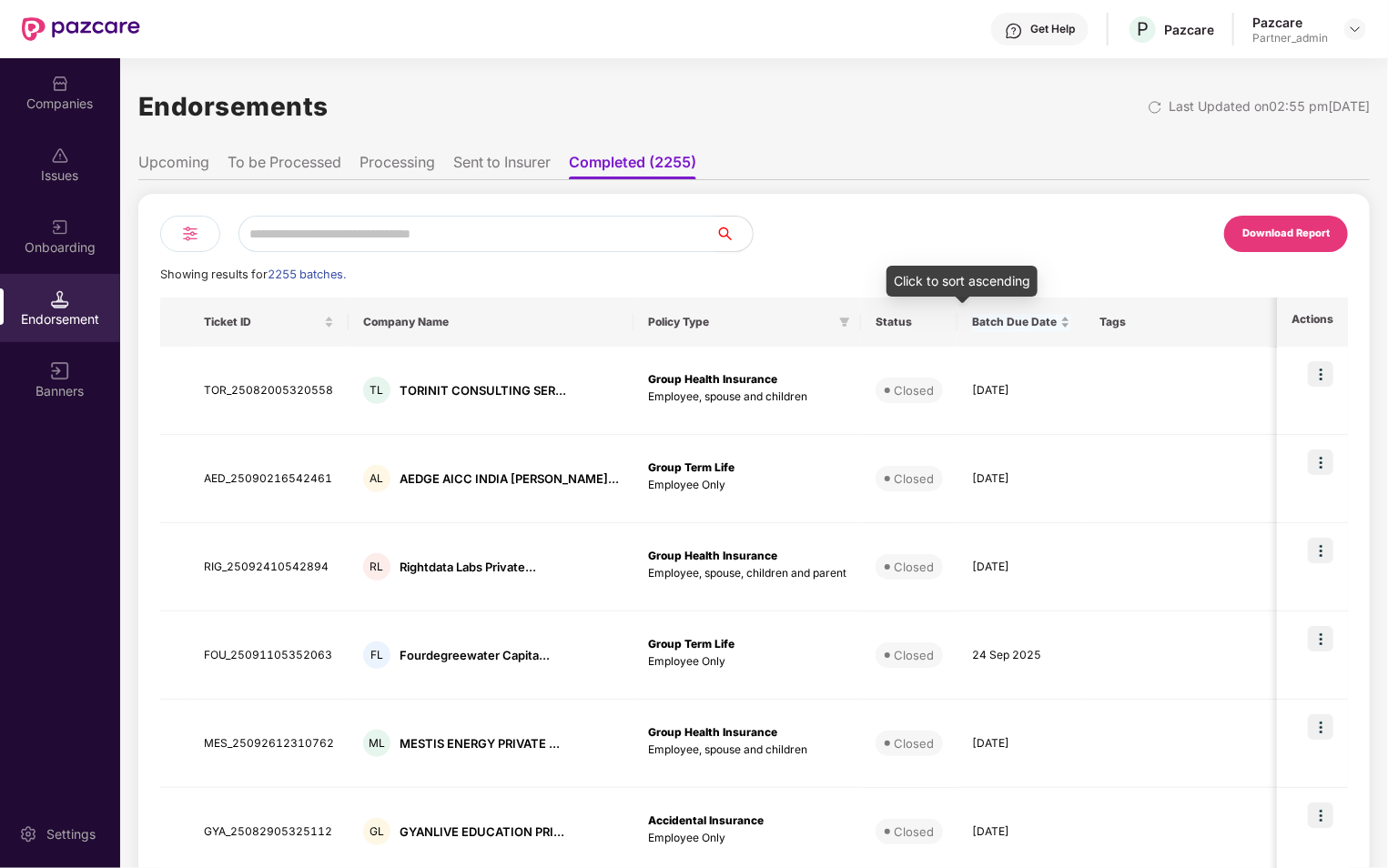
click at [1006, 322] on div "Batch Due Date" at bounding box center [1021, 322] width 99 height 17
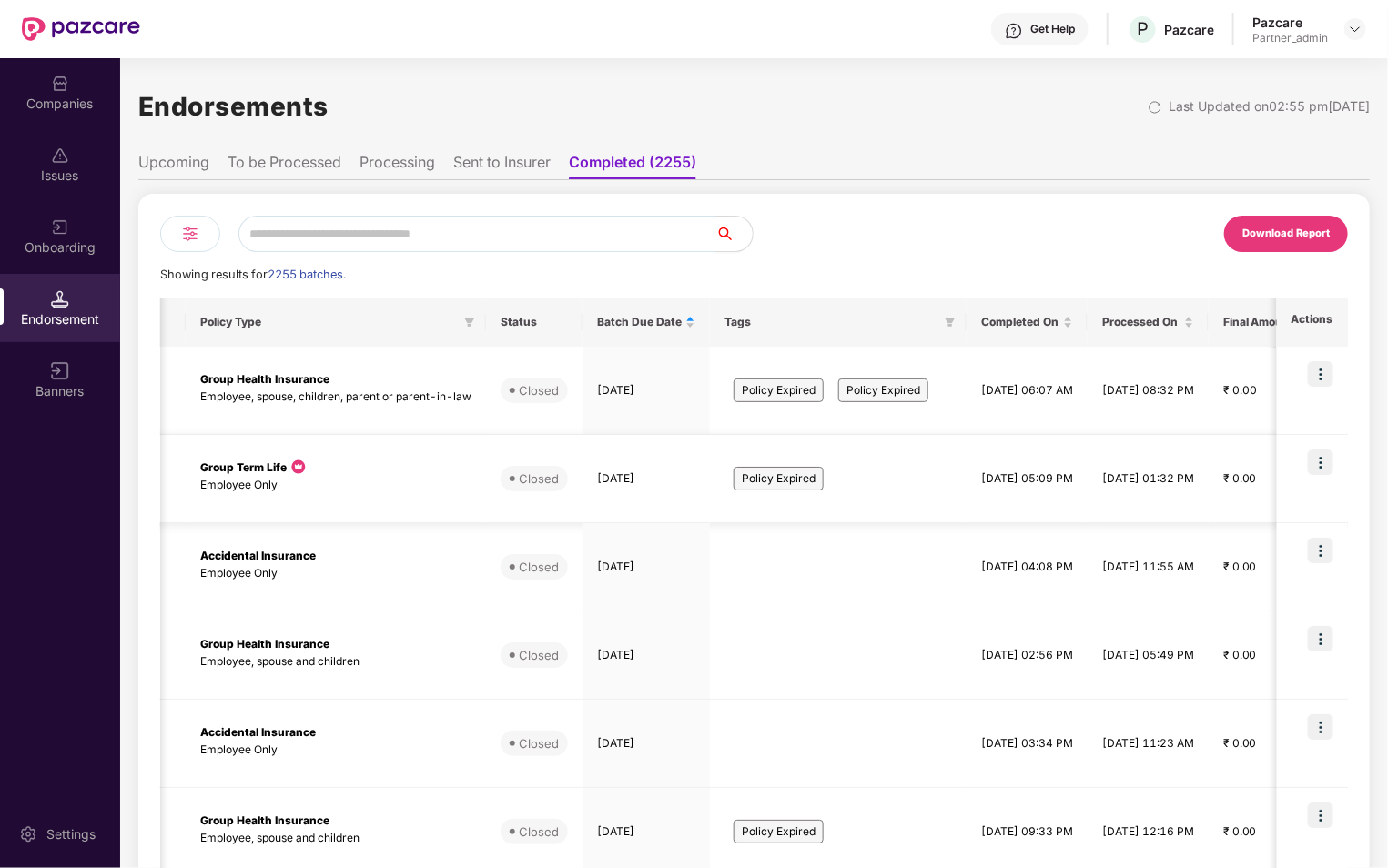
scroll to position [0, 444]
click at [1069, 323] on div "Completed On" at bounding box center [1023, 322] width 92 height 17
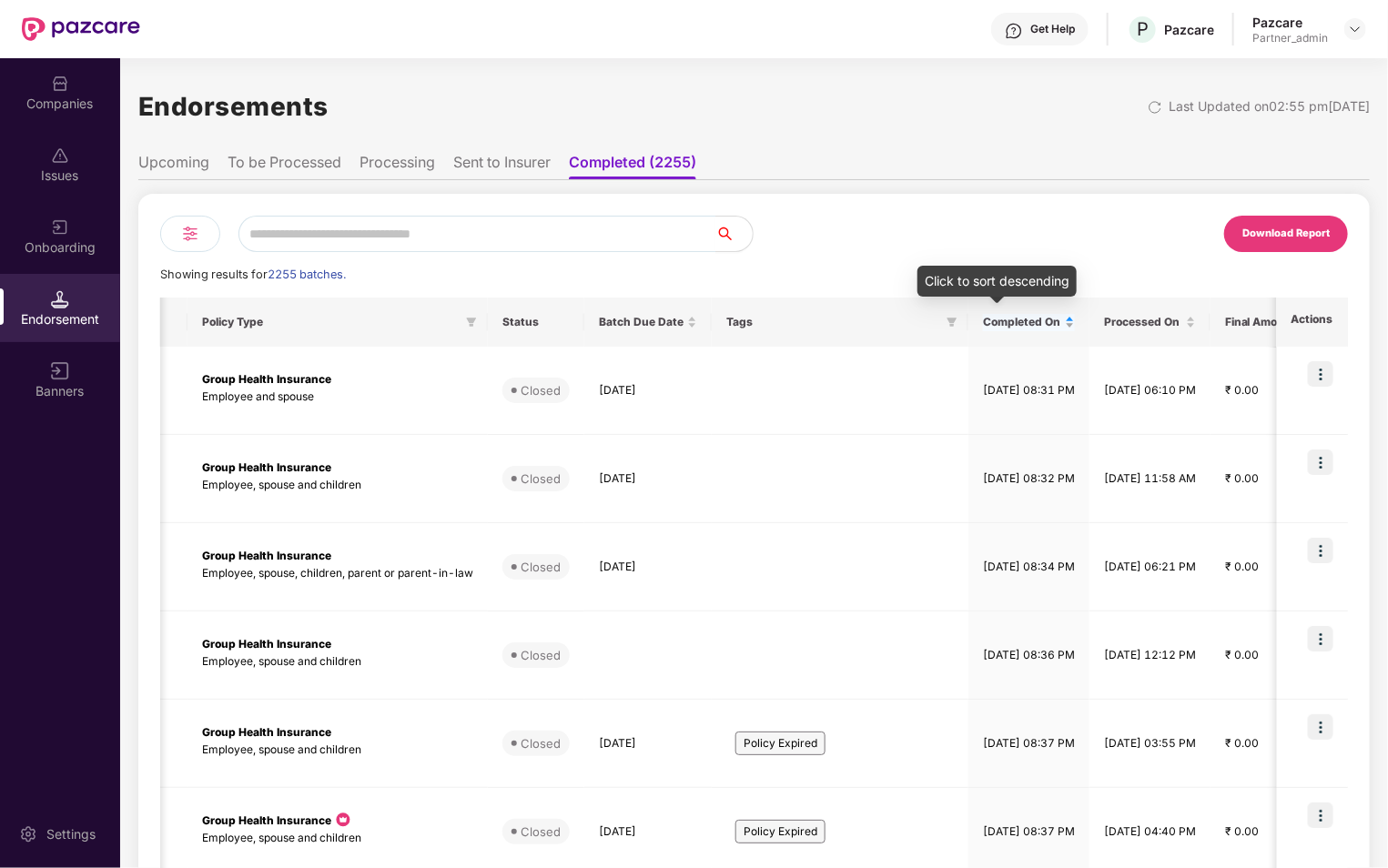
click at [1056, 322] on div "Completed On" at bounding box center [1029, 322] width 92 height 17
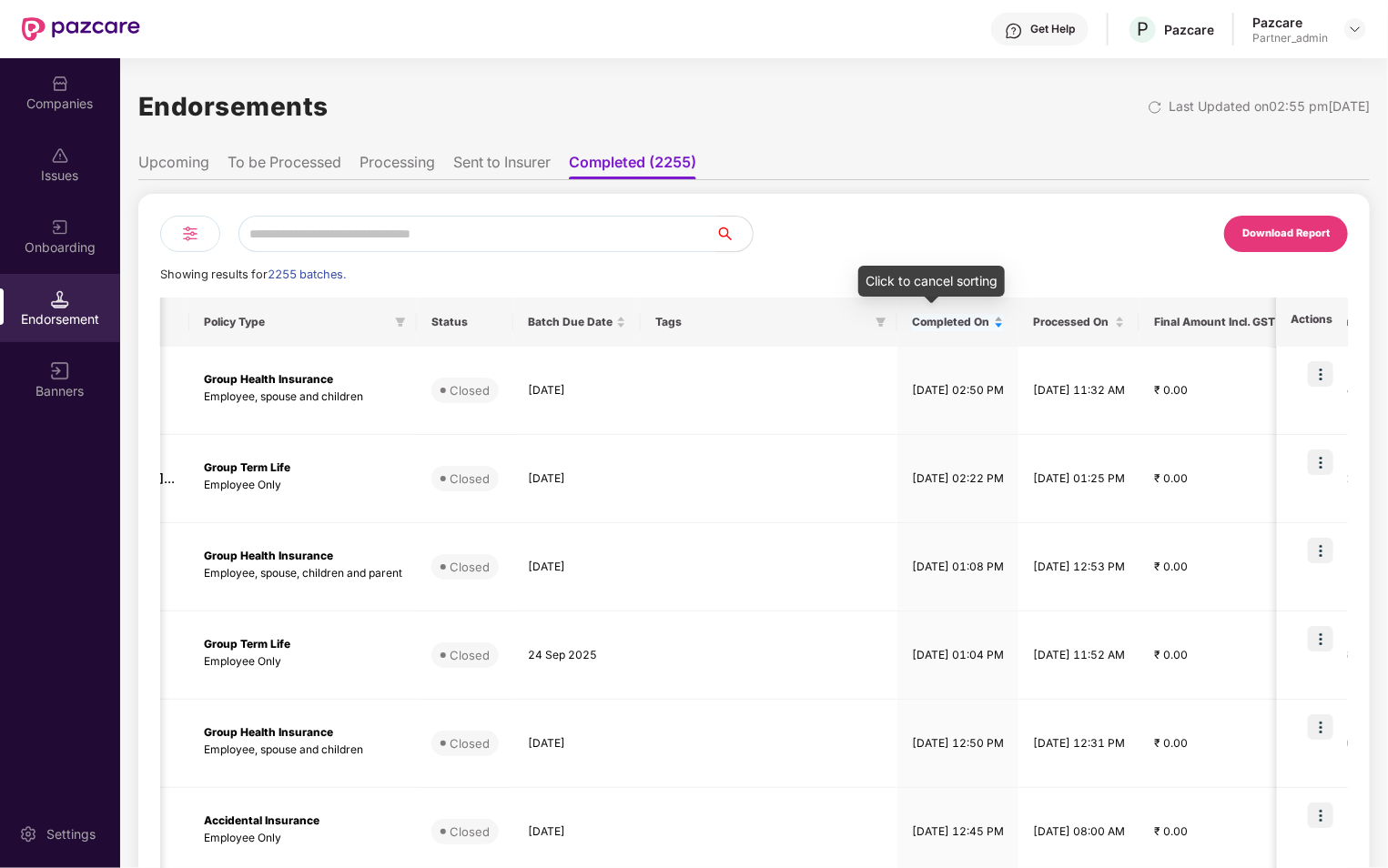
click at [1004, 324] on div "Completed On" at bounding box center [957, 322] width 92 height 17
click at [1004, 326] on div "Completed On" at bounding box center [957, 322] width 92 height 17
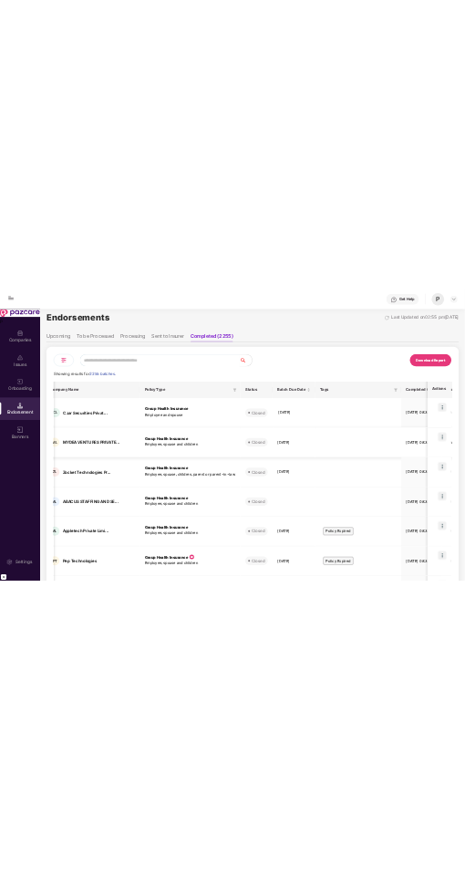
scroll to position [33, 0]
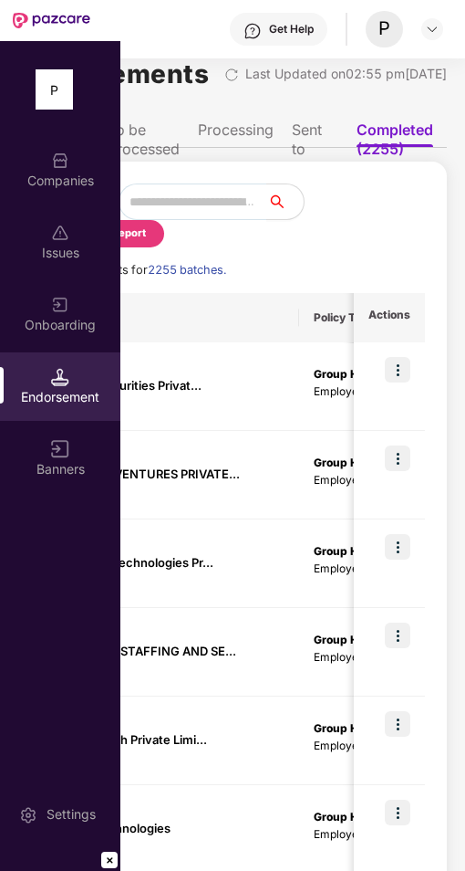
click at [240, 144] on li "Processing" at bounding box center [236, 133] width 76 height 26
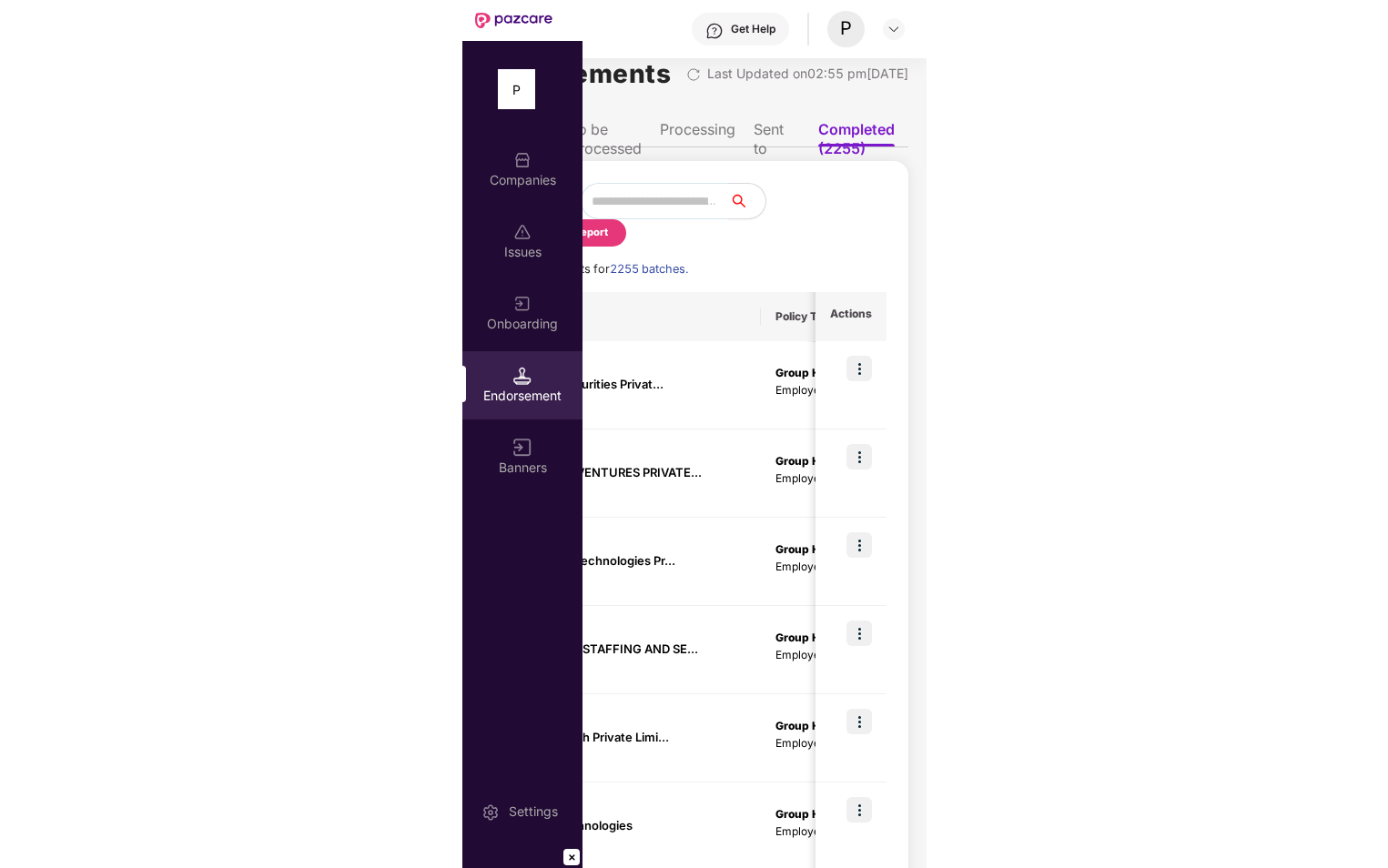
scroll to position [0, 0]
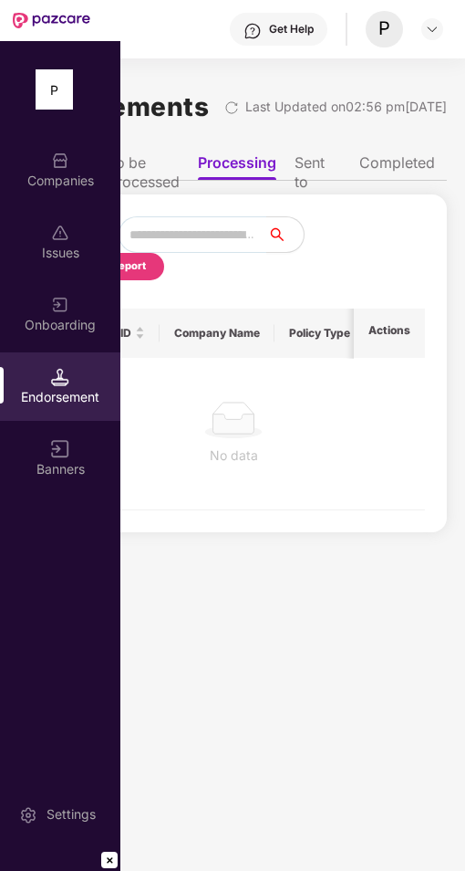
click at [383, 180] on li "Completed" at bounding box center [398, 166] width 76 height 26
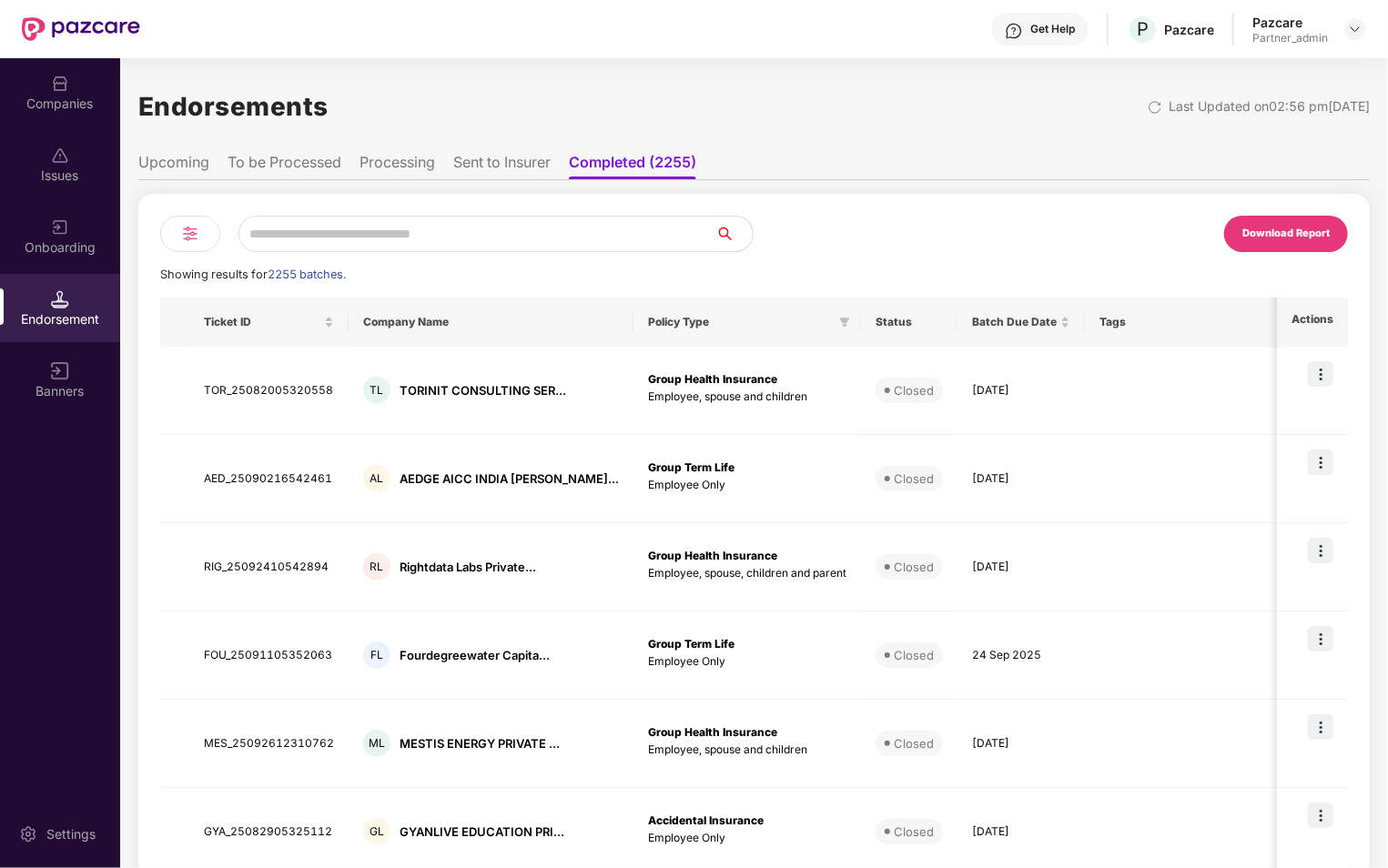
click at [323, 161] on li "To be Processed" at bounding box center [284, 165] width 114 height 26
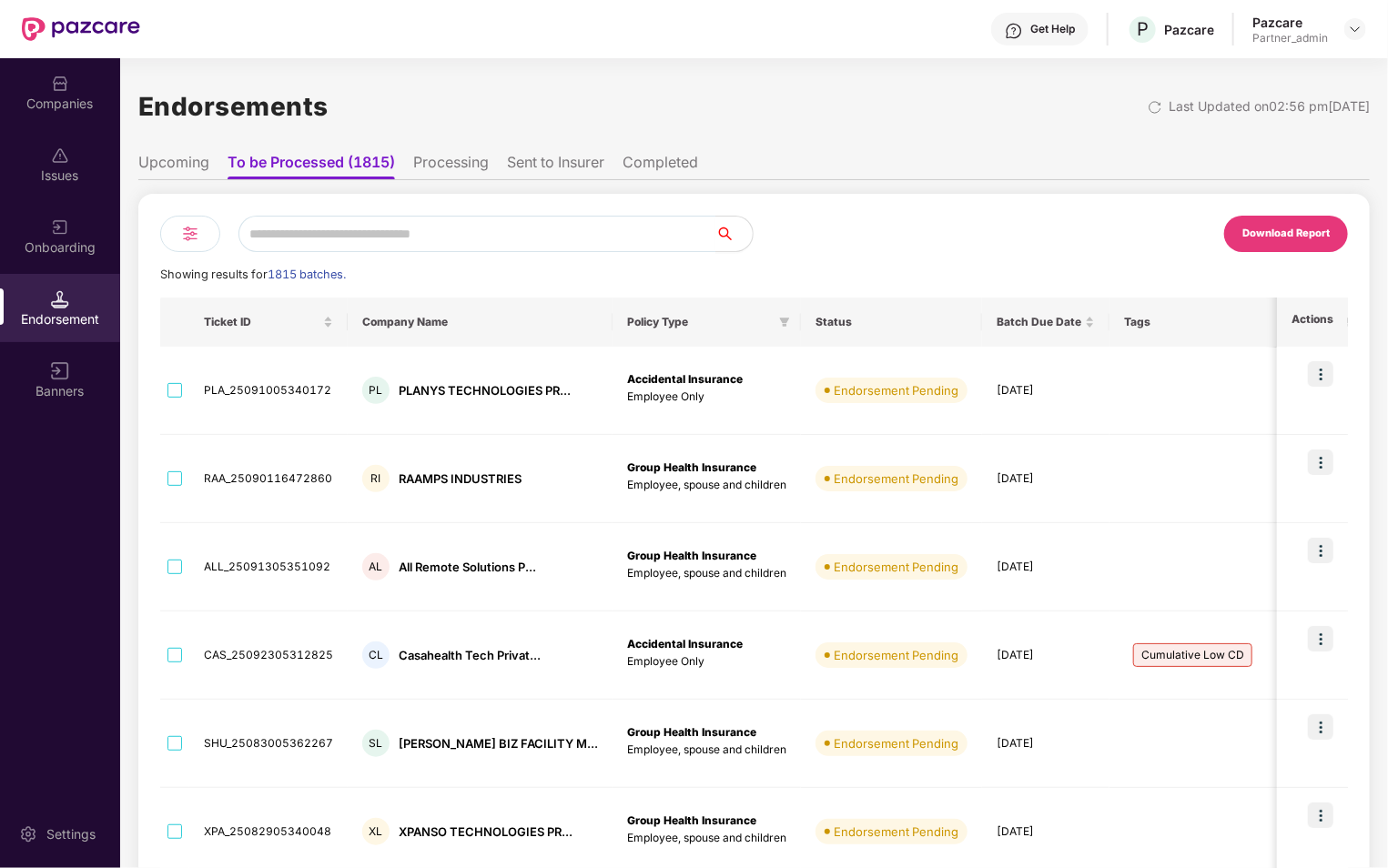
click at [588, 163] on li "Sent to Insurer" at bounding box center [555, 165] width 98 height 26
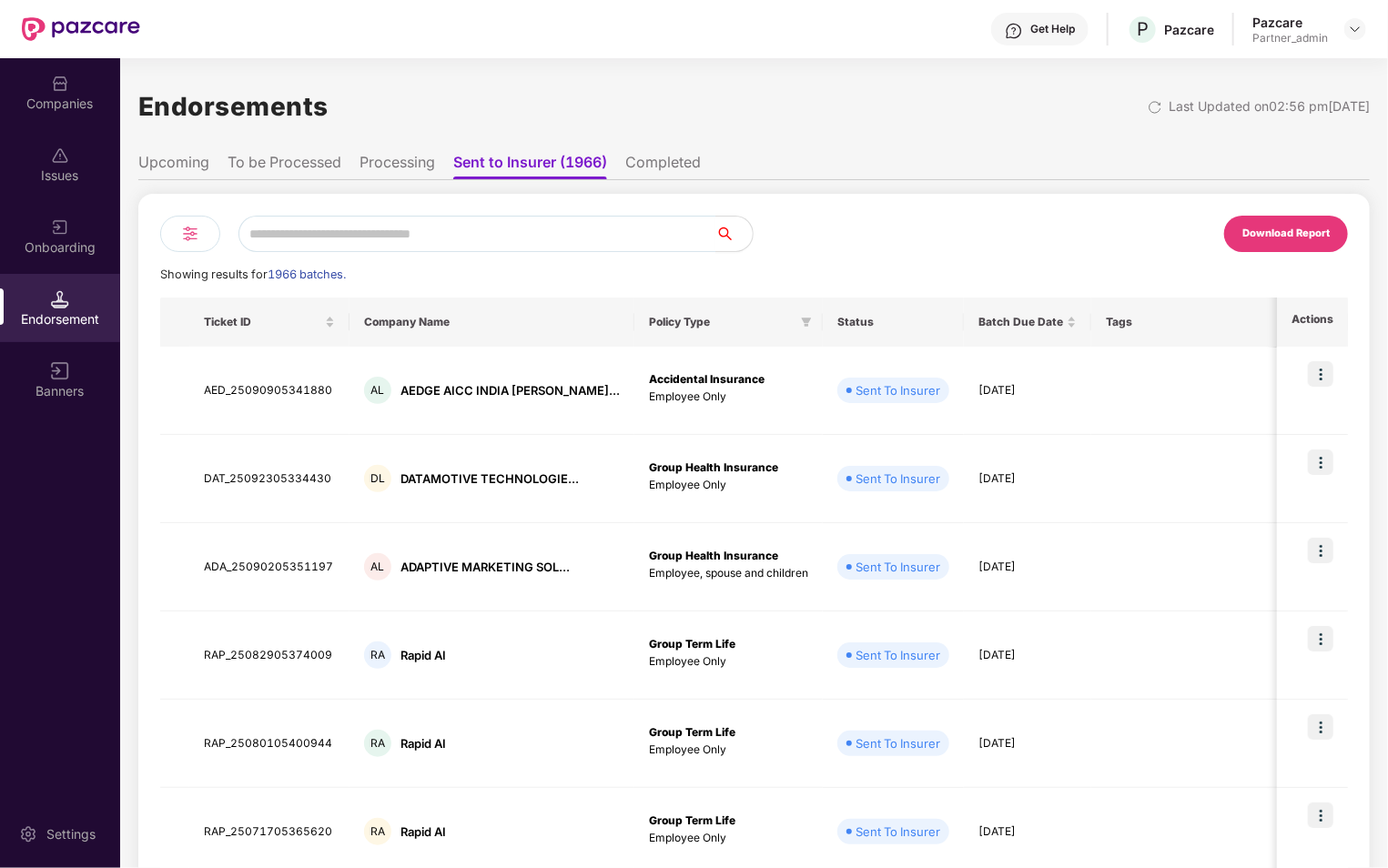
click at [646, 164] on li "Completed" at bounding box center [663, 165] width 76 height 26
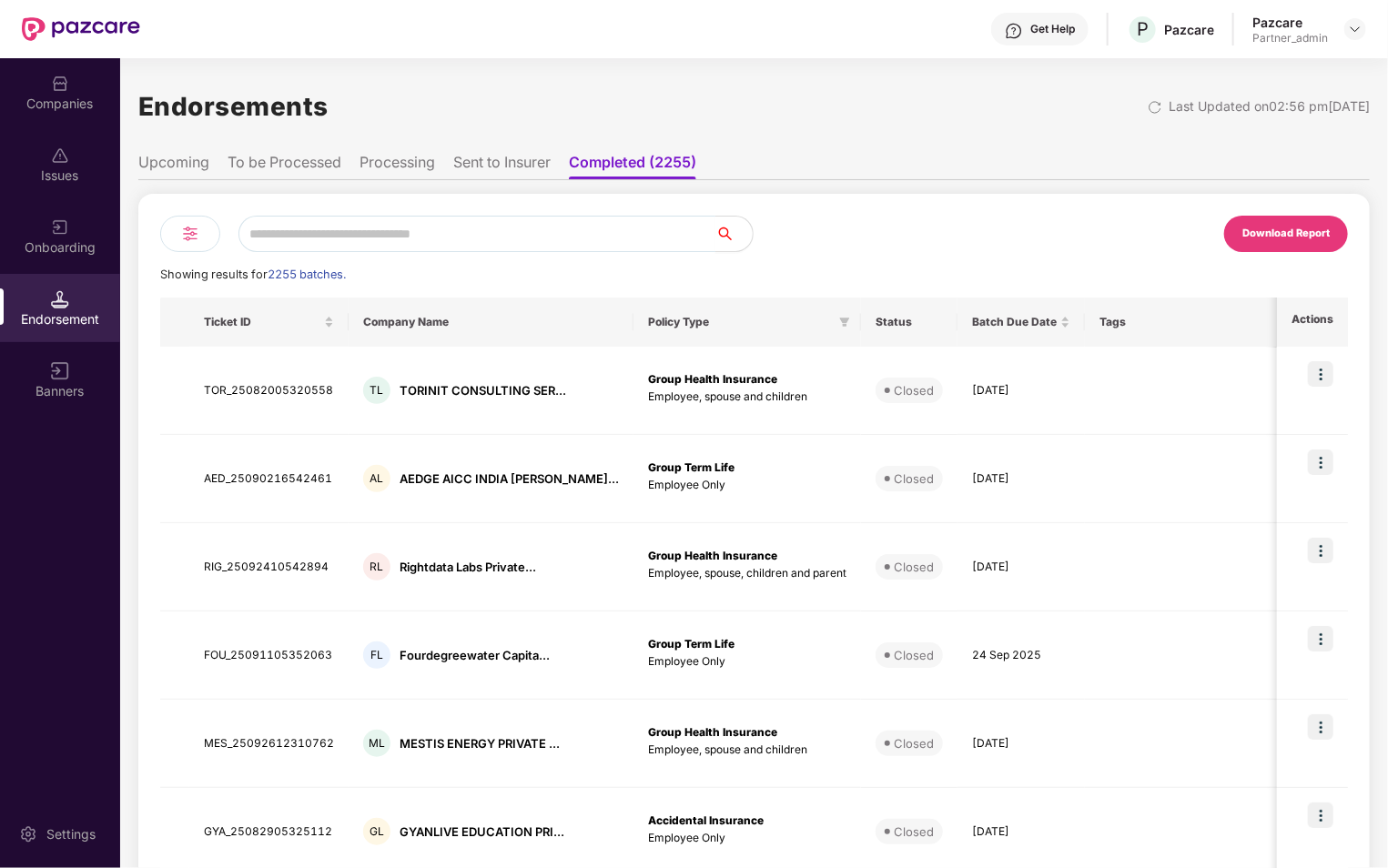
click at [539, 160] on li "Sent to Insurer" at bounding box center [502, 165] width 98 height 26
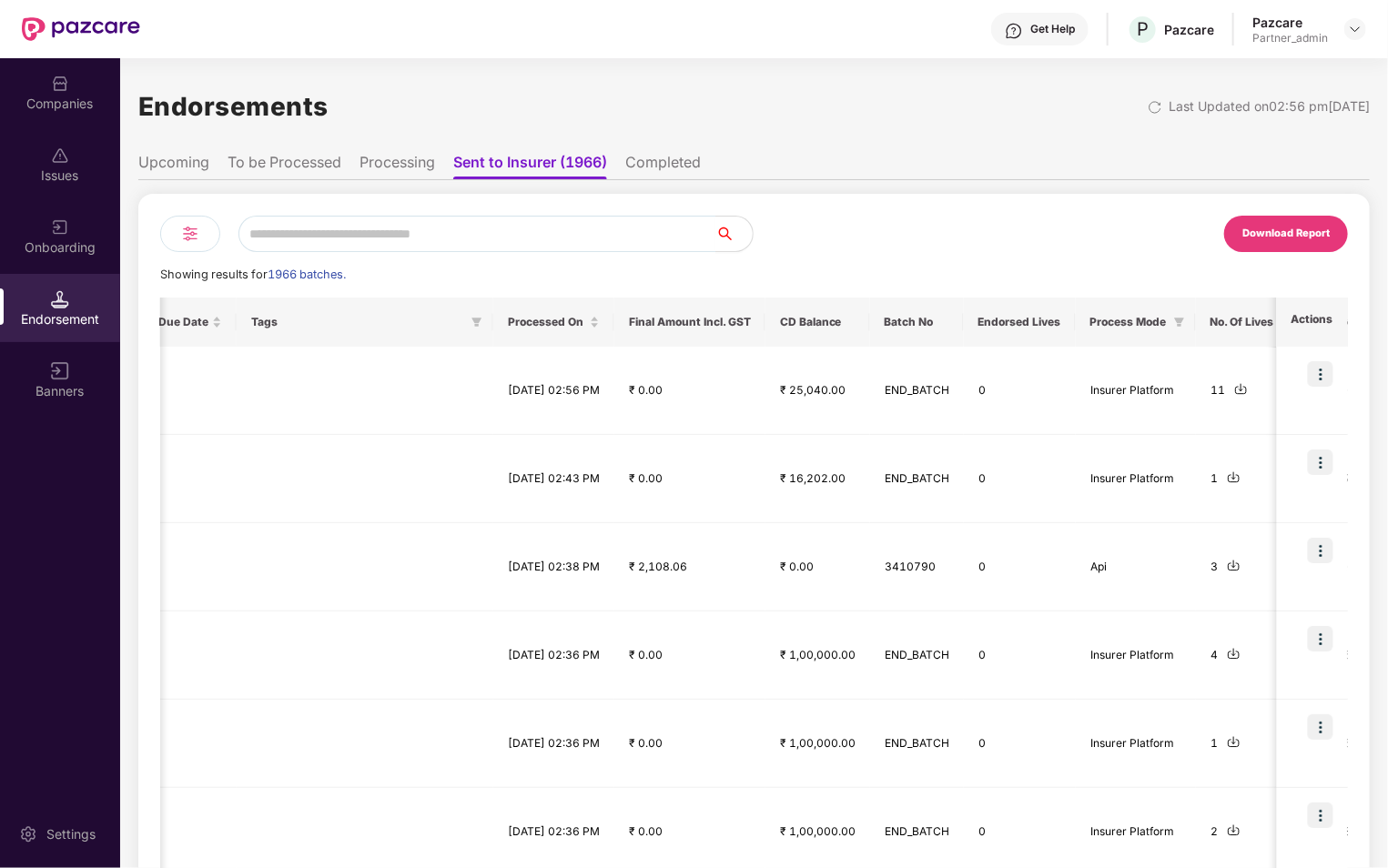
scroll to position [0, 981]
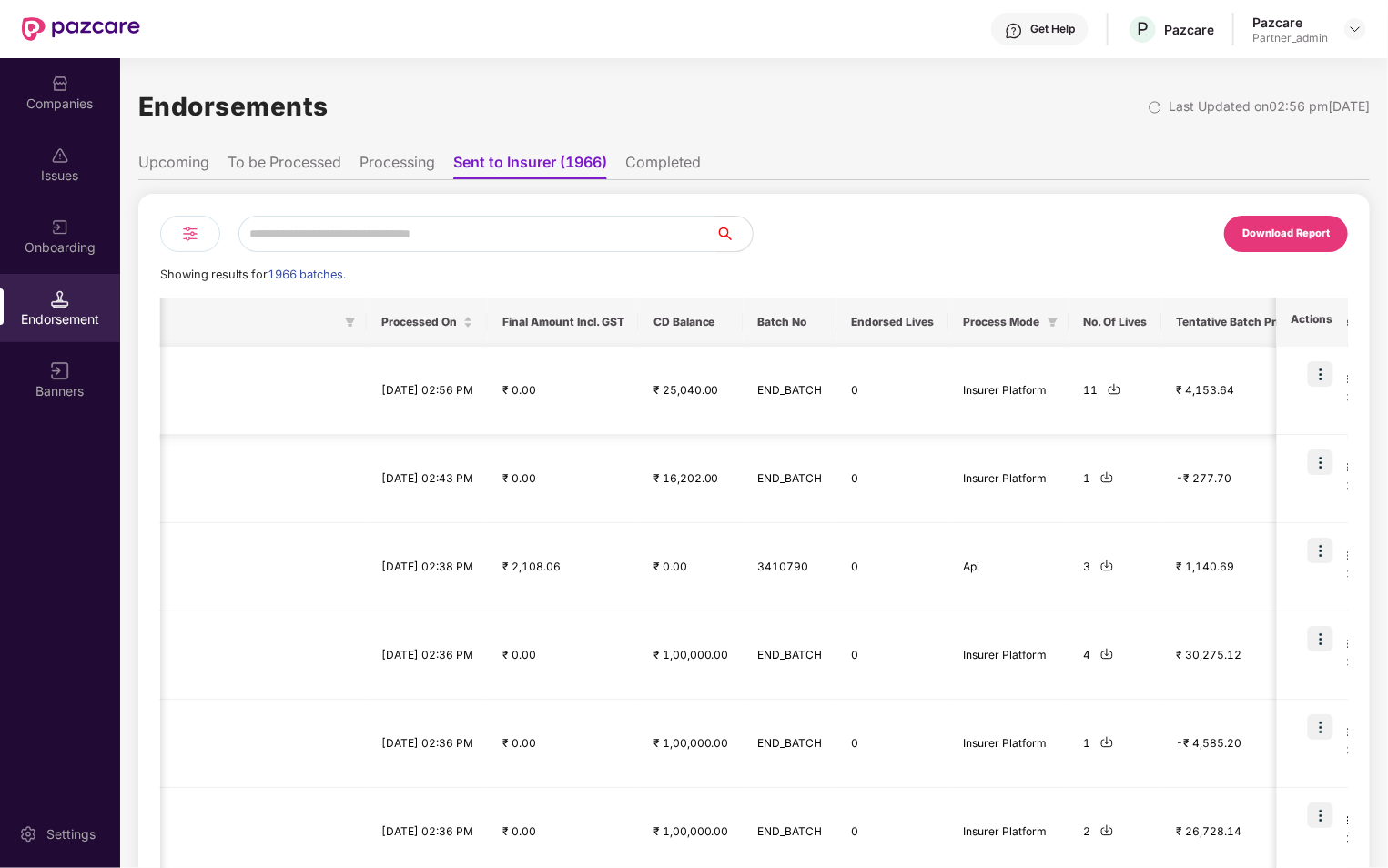
click at [690, 422] on td "₹ 25,040.00" at bounding box center [691, 391] width 105 height 89
click at [474, 321] on div "Processed On" at bounding box center [427, 322] width 92 height 17
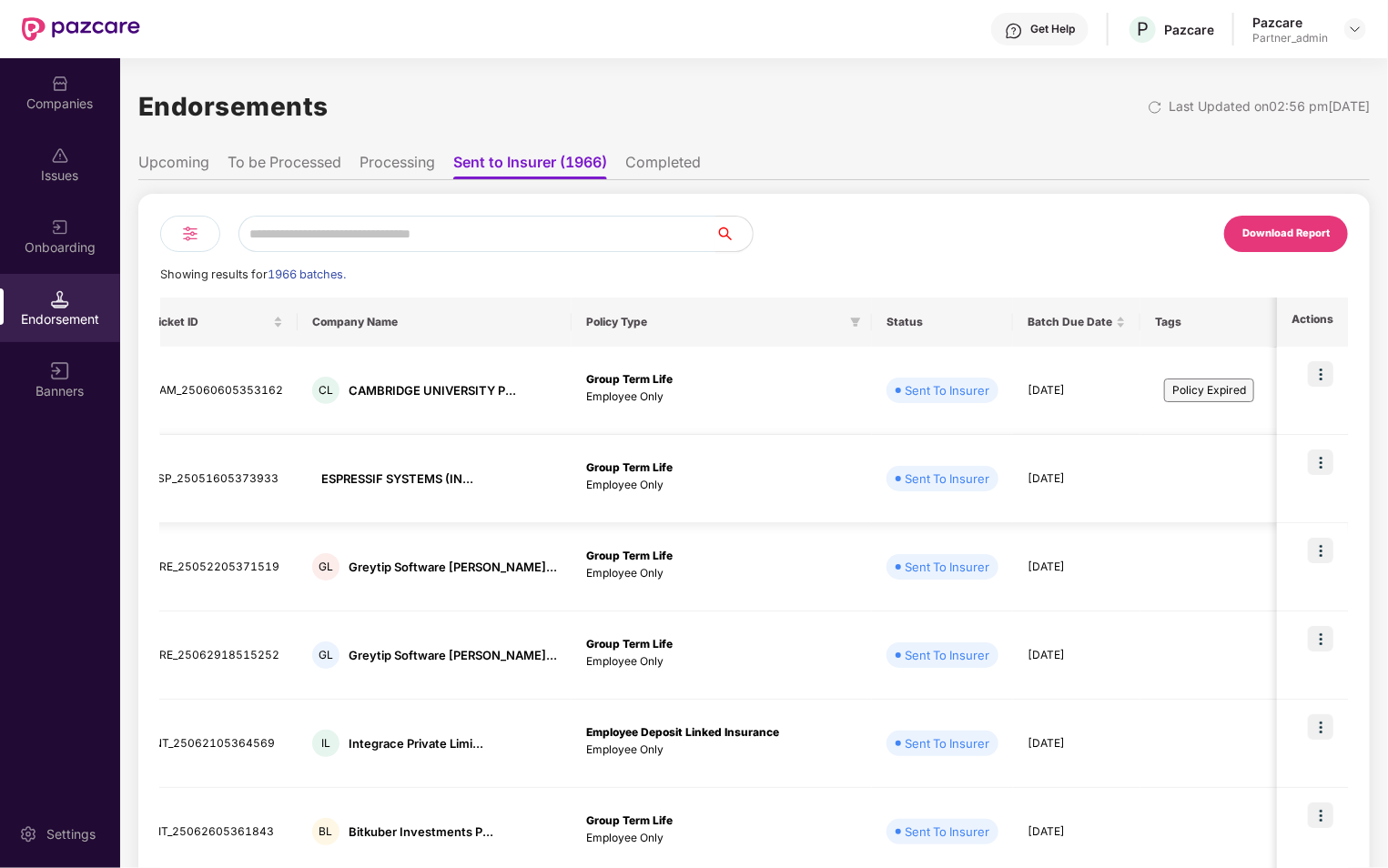
scroll to position [0, 0]
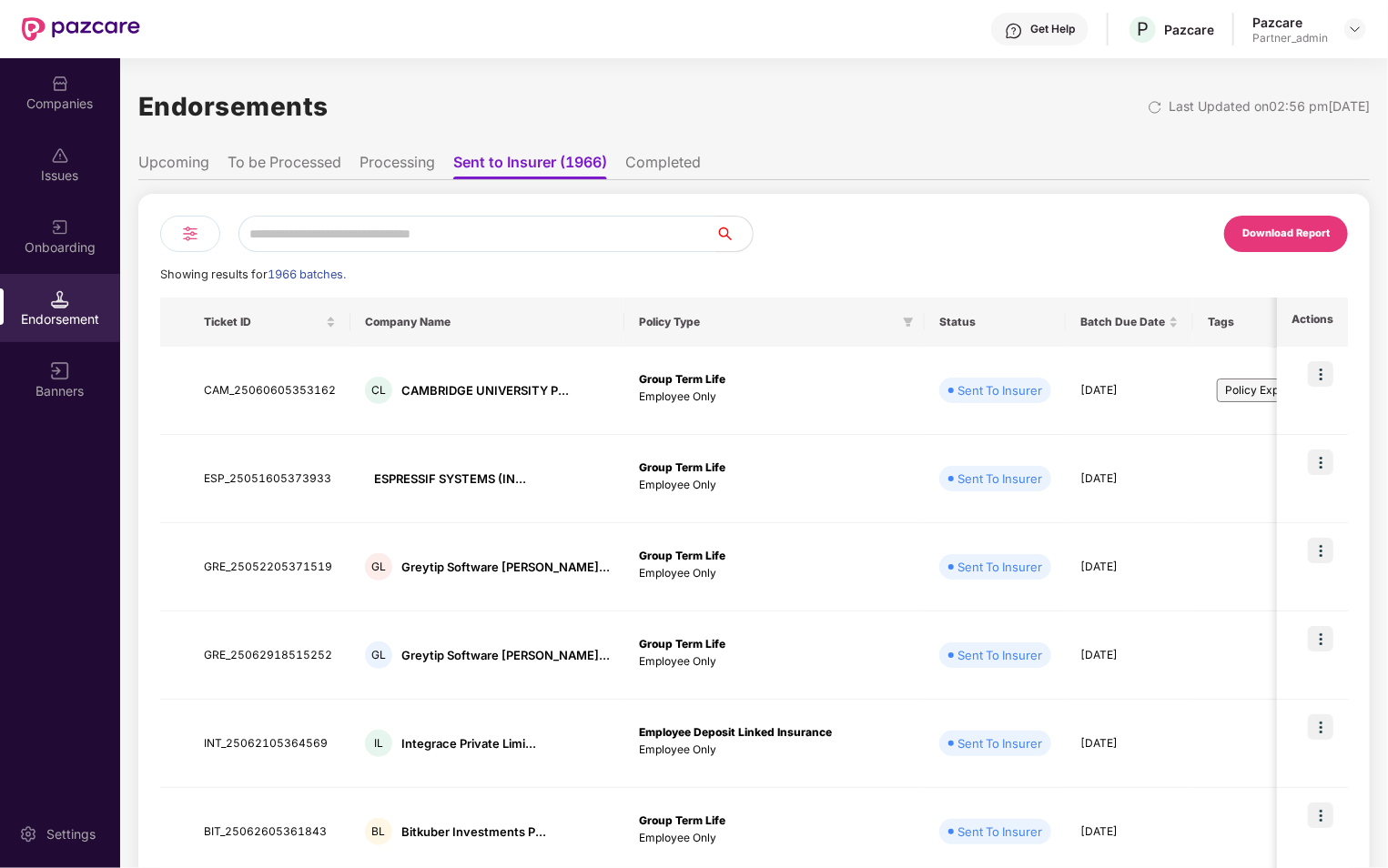
click at [643, 163] on li "Completed" at bounding box center [663, 165] width 76 height 26
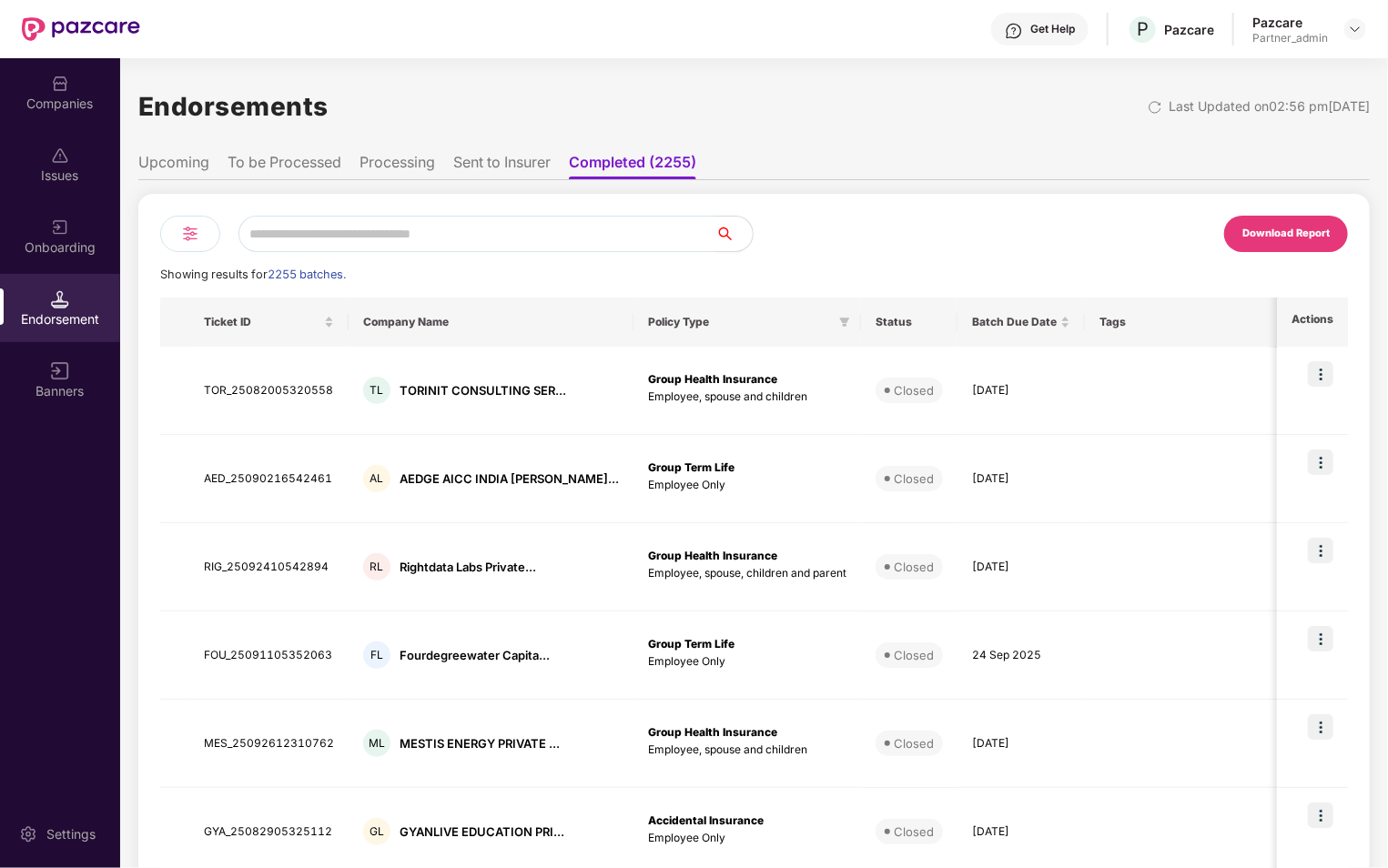
click at [517, 156] on li "Sent to Insurer" at bounding box center [502, 165] width 98 height 26
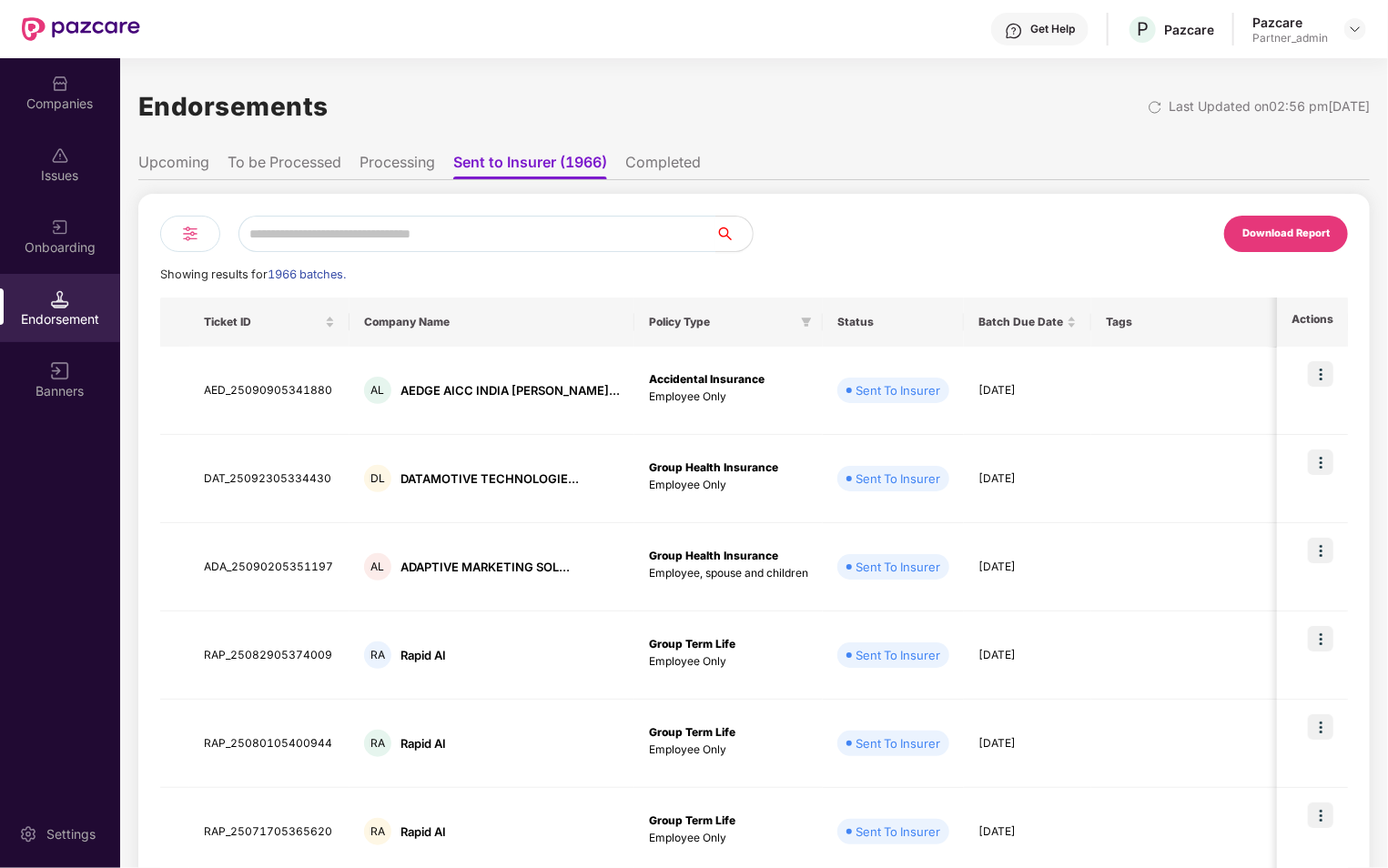
click at [324, 161] on li "To be Processed" at bounding box center [284, 165] width 114 height 26
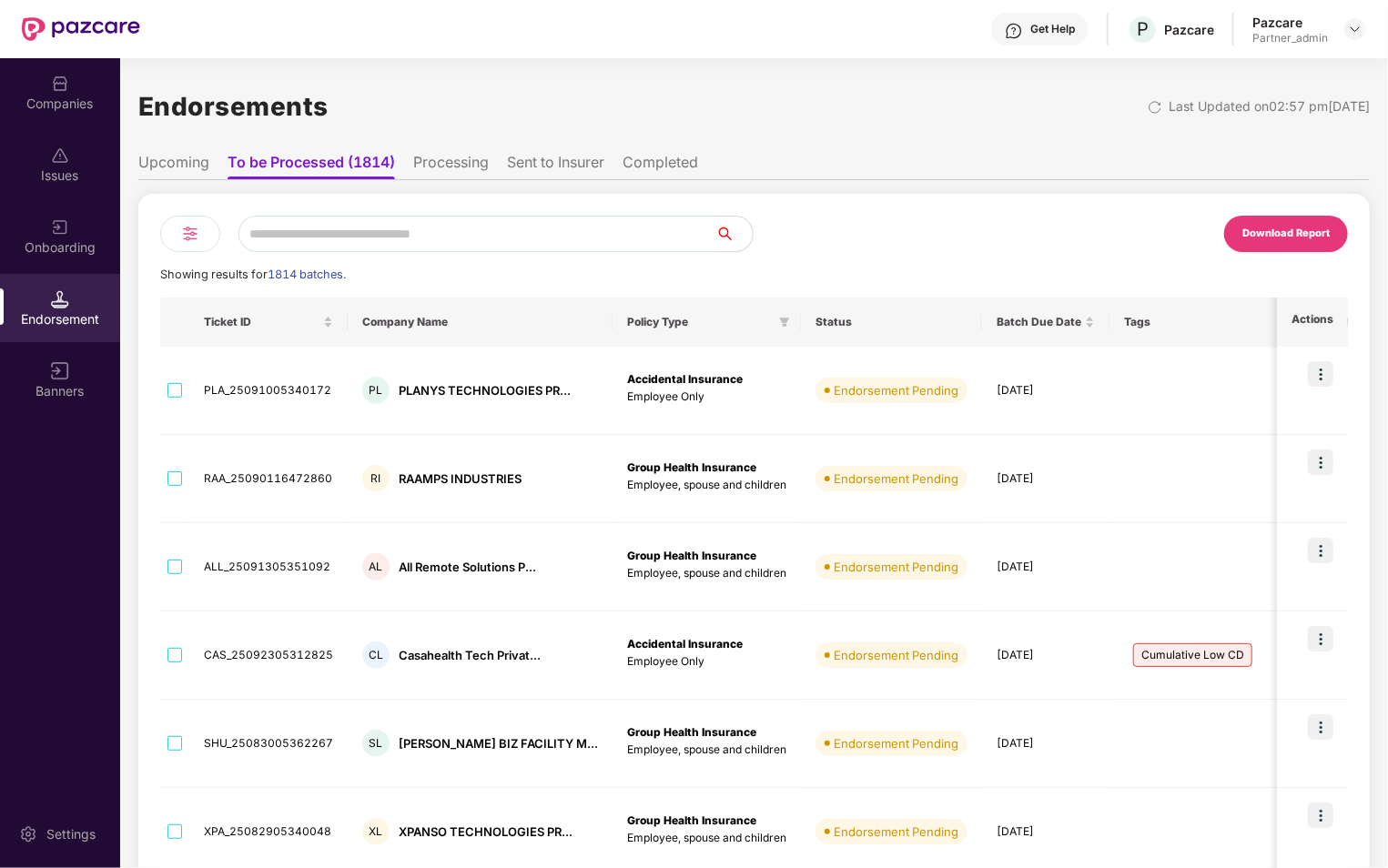
click at [538, 167] on li "Sent to Insurer" at bounding box center [555, 165] width 98 height 26
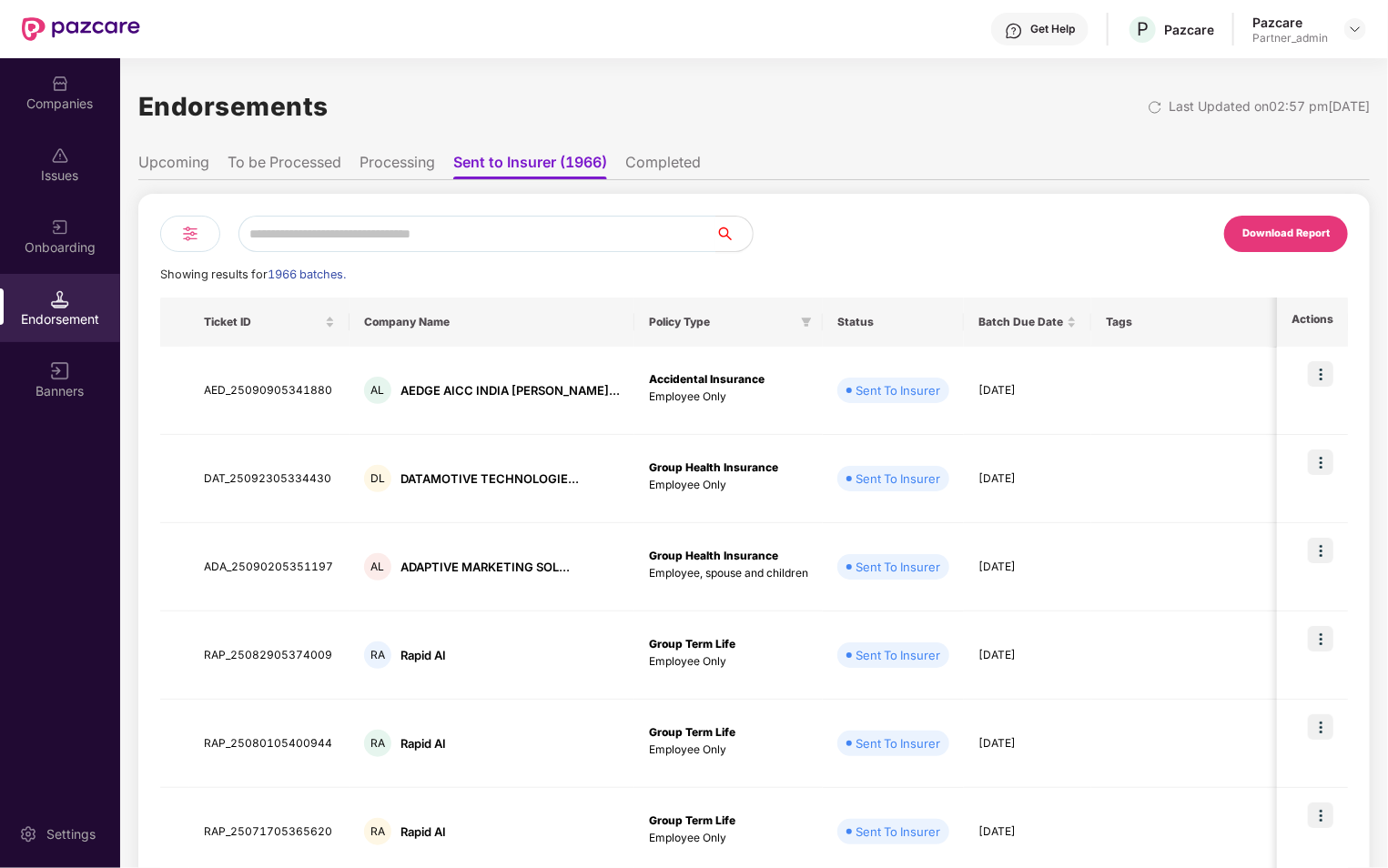
click at [670, 164] on li "Completed" at bounding box center [663, 165] width 76 height 26
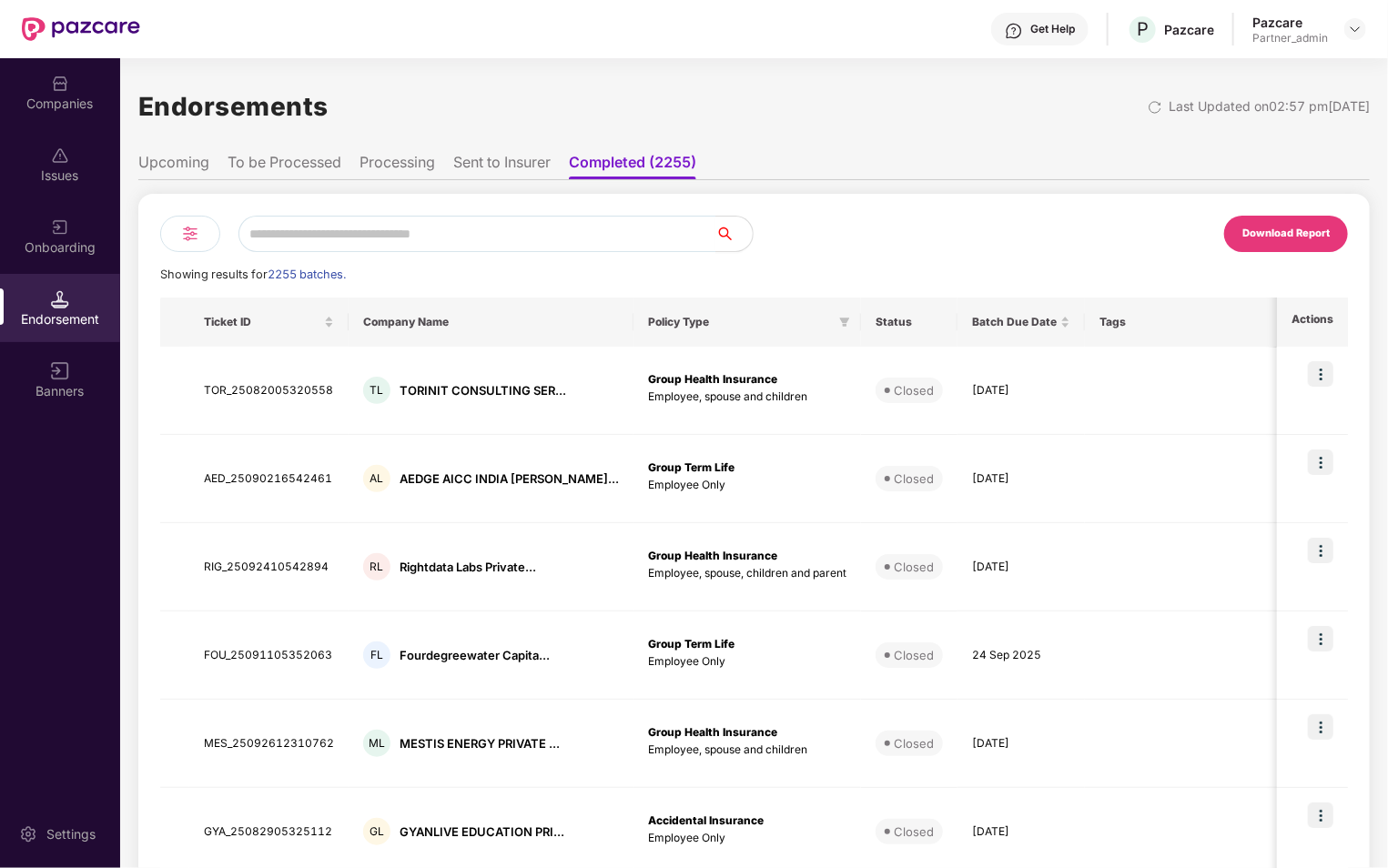
click at [499, 171] on li "Sent to Insurer" at bounding box center [502, 165] width 98 height 26
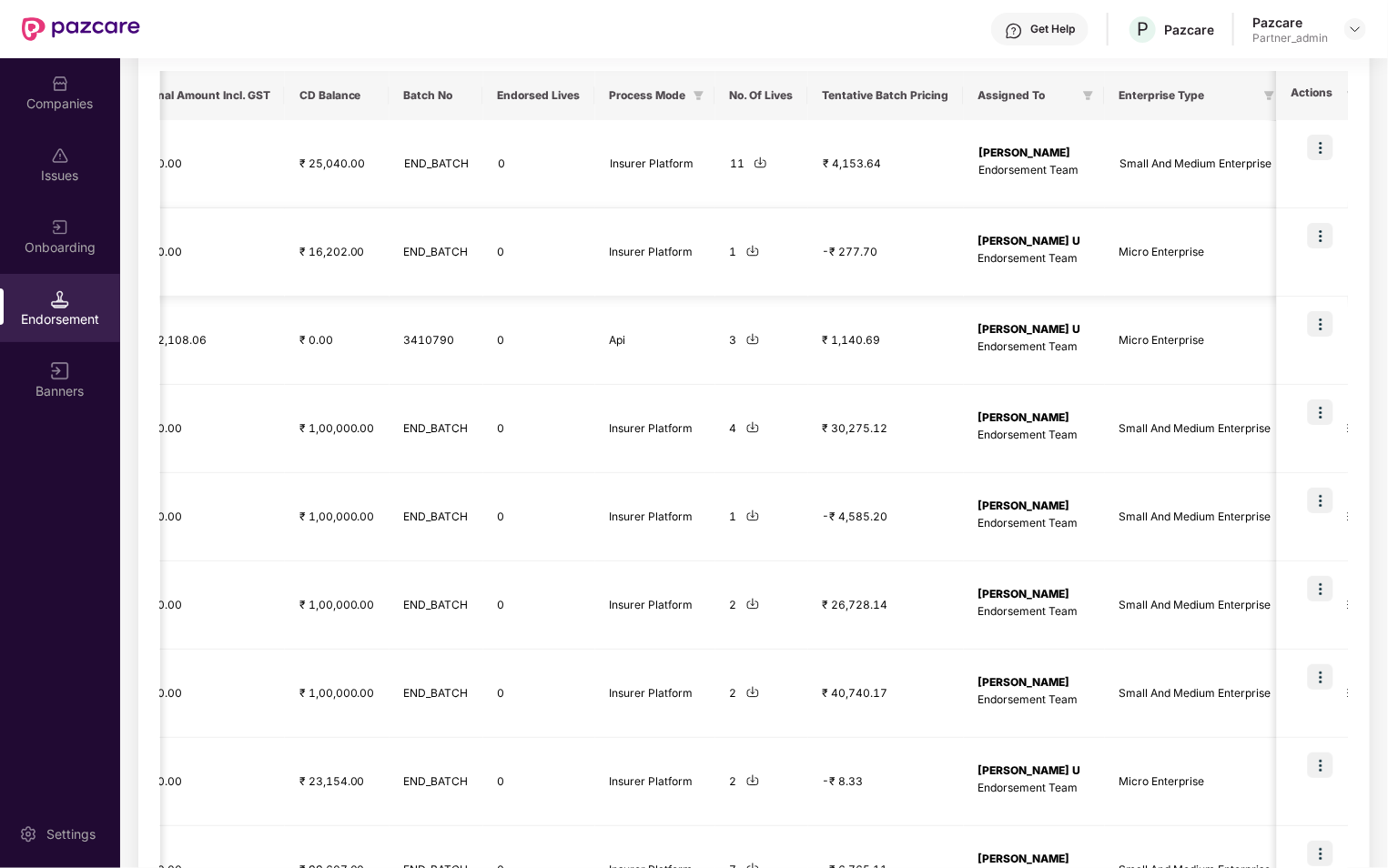
scroll to position [0, 1337]
click at [531, 95] on th "Endorsed Lives" at bounding box center [537, 95] width 112 height 49
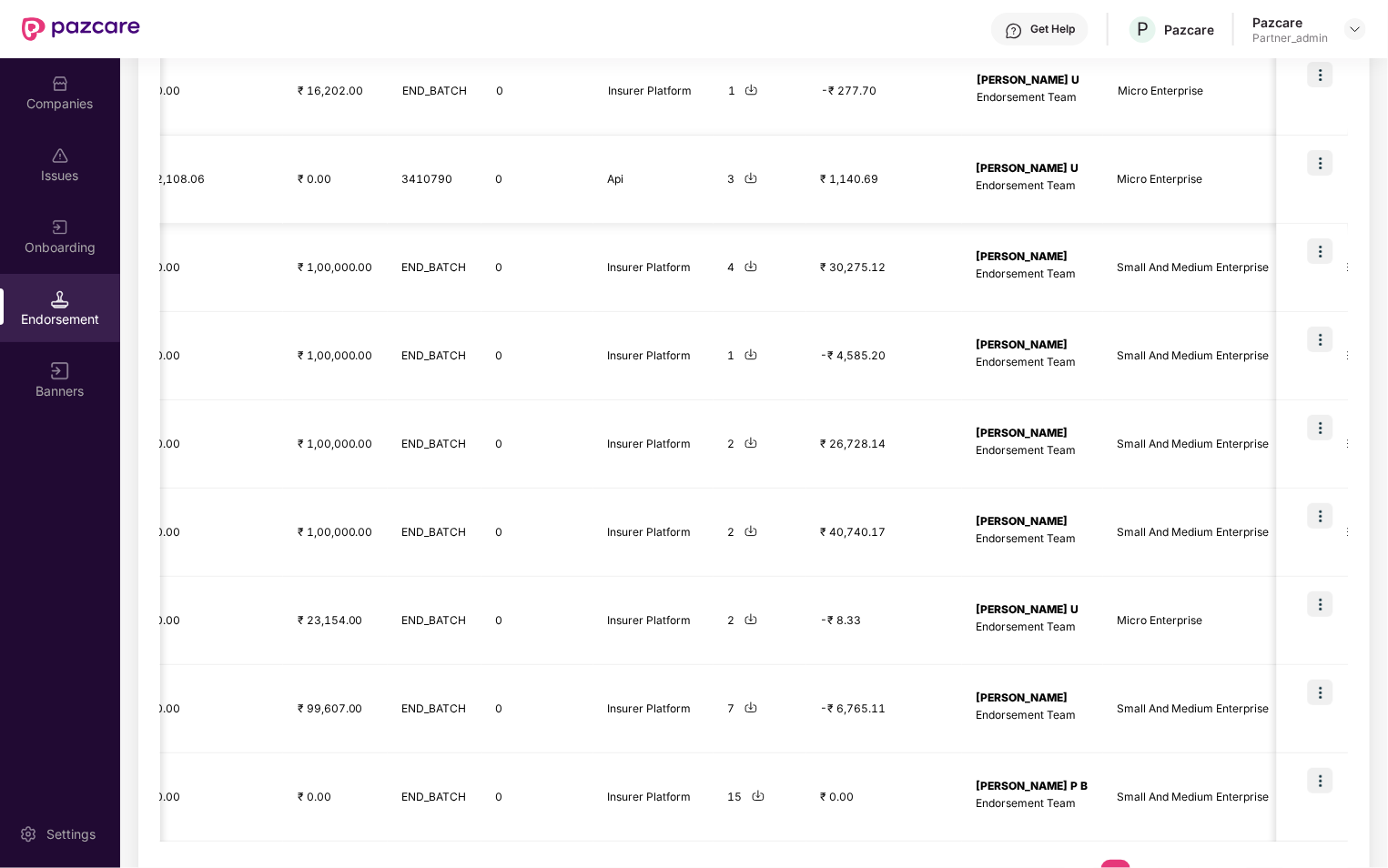
scroll to position [446, 0]
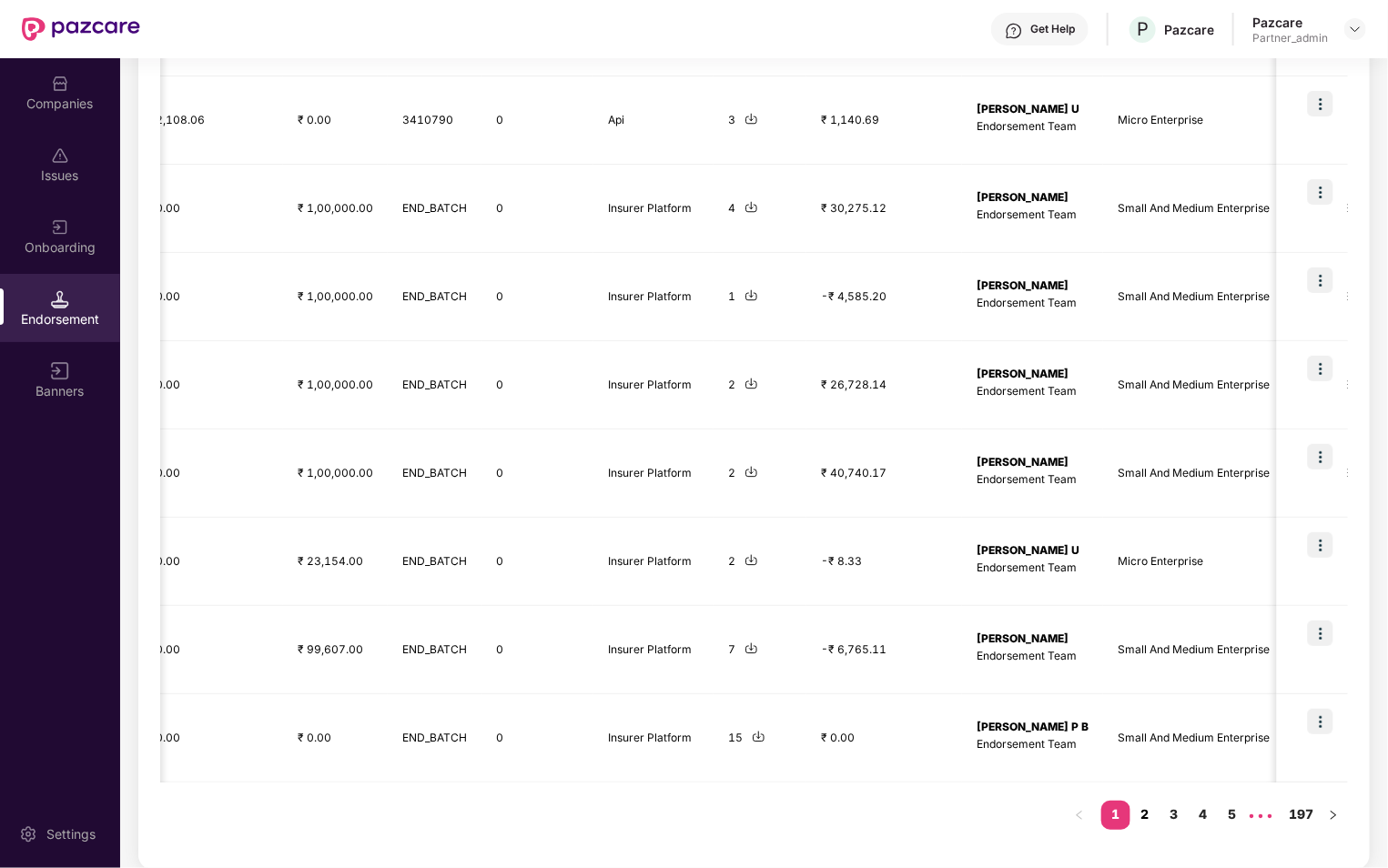
click at [1151, 803] on link "2" at bounding box center [1144, 813] width 29 height 27
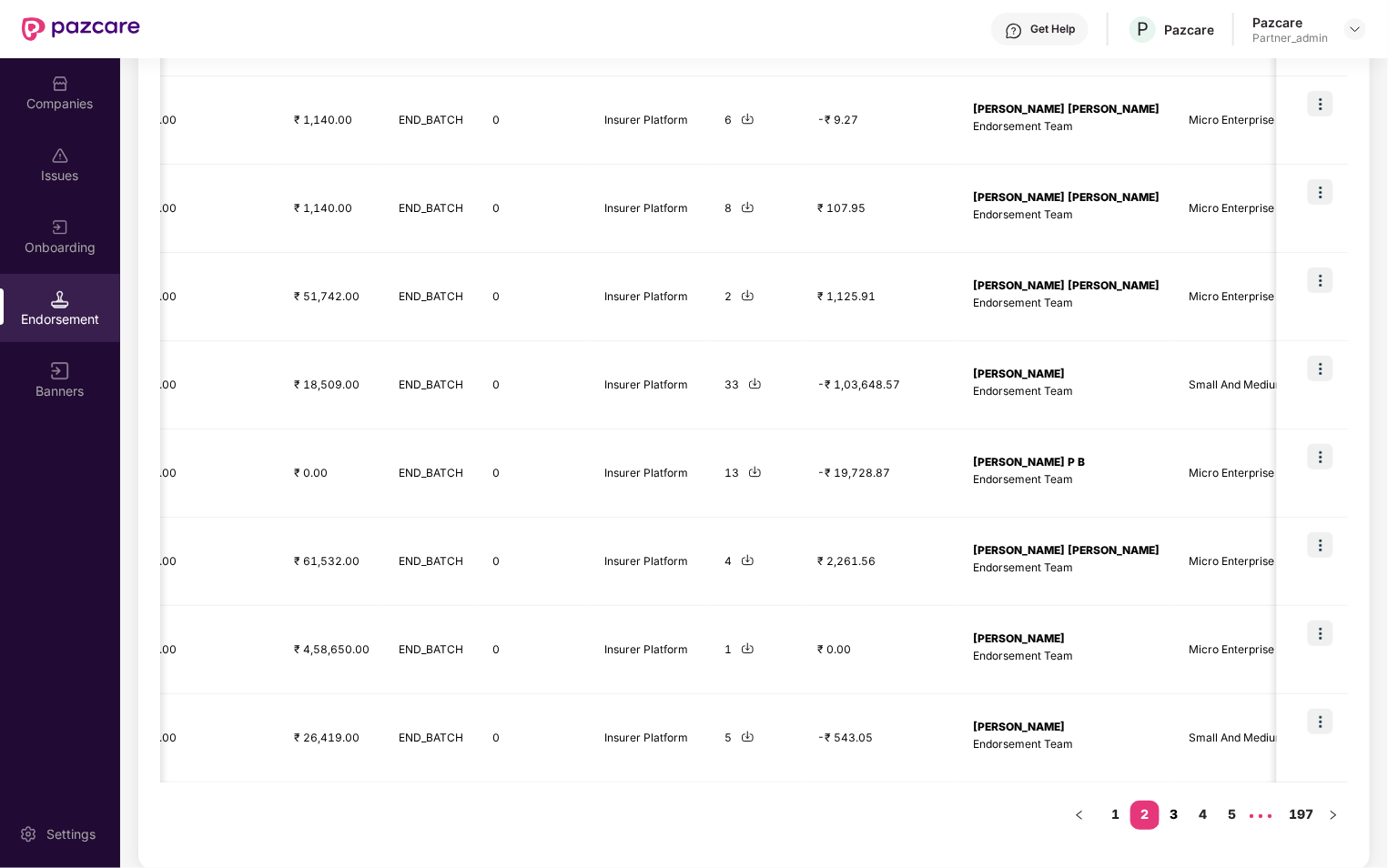
click at [1174, 807] on link "3" at bounding box center [1174, 813] width 29 height 27
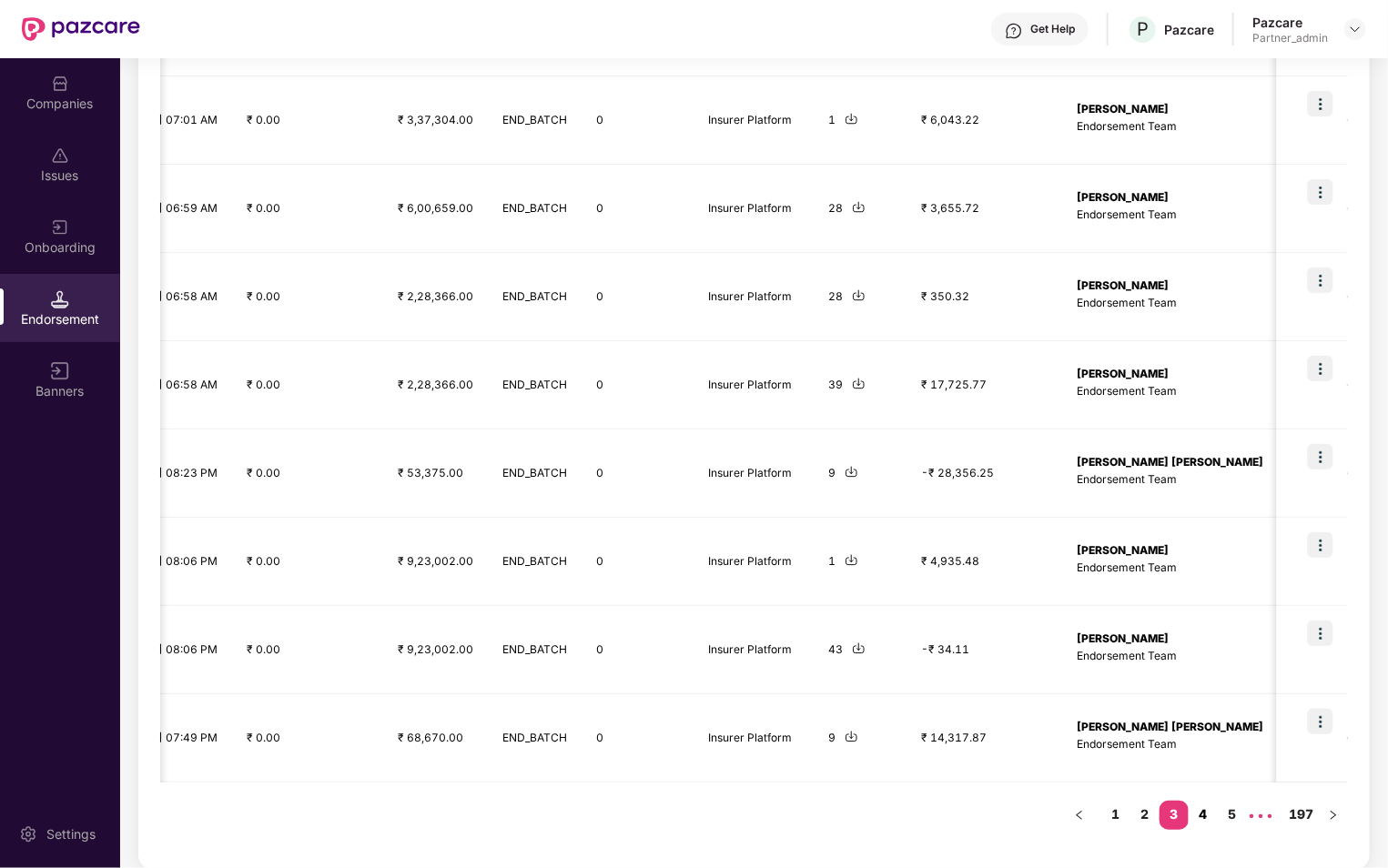
click at [1198, 811] on link "4" at bounding box center [1203, 813] width 29 height 27
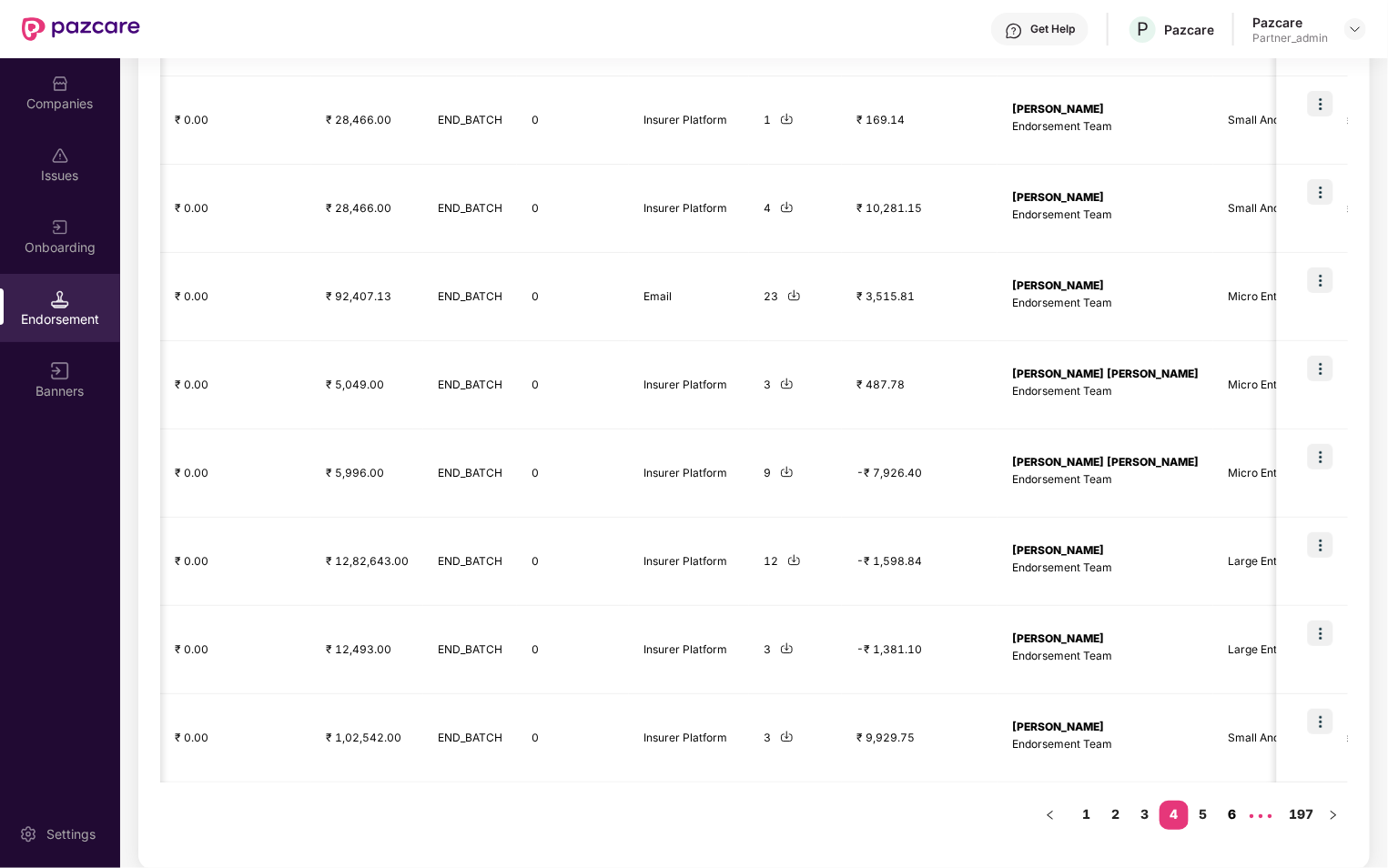
click at [1224, 811] on link "6" at bounding box center [1231, 813] width 29 height 27
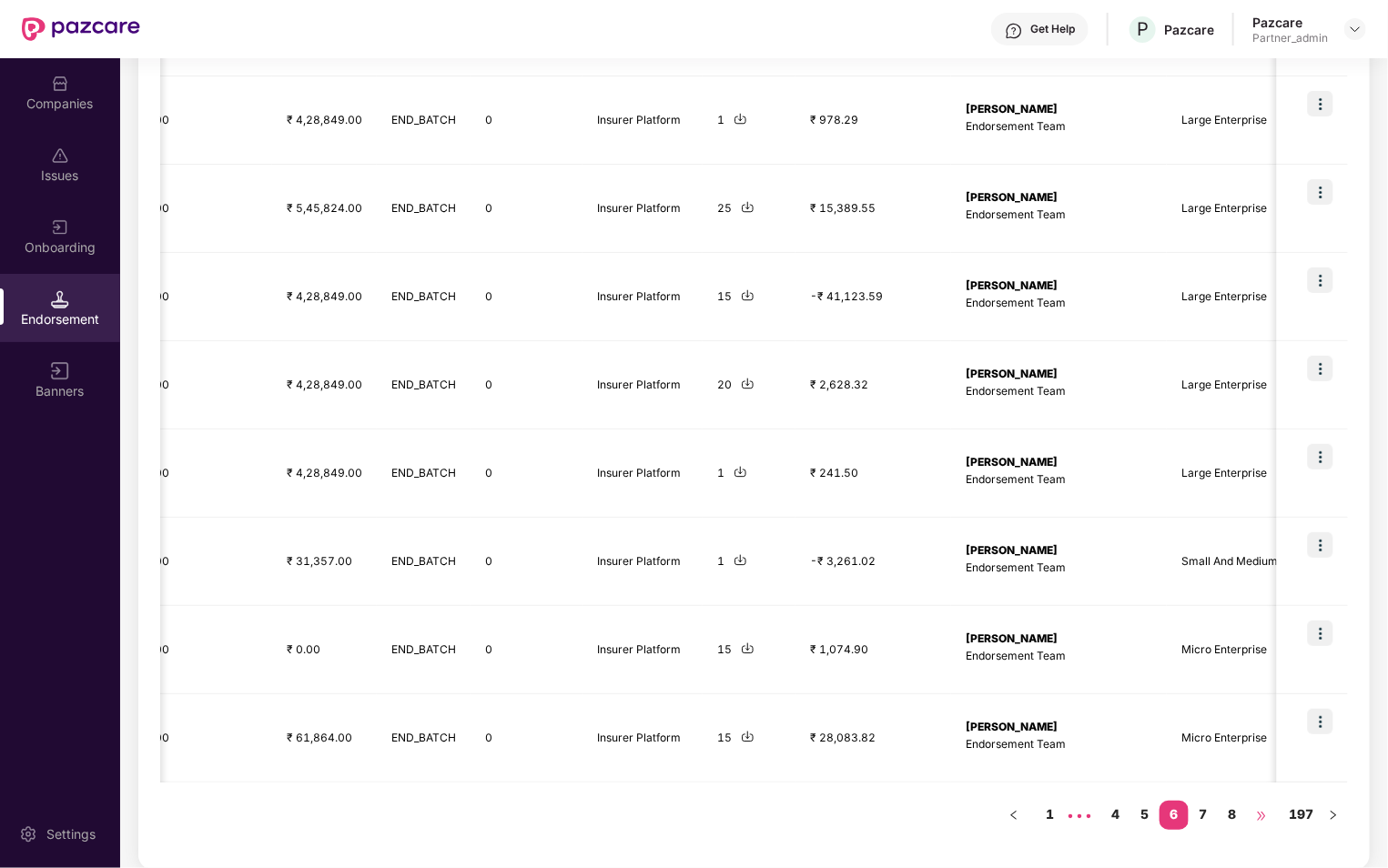
click at [1246, 819] on span "•••" at bounding box center [1260, 814] width 29 height 29
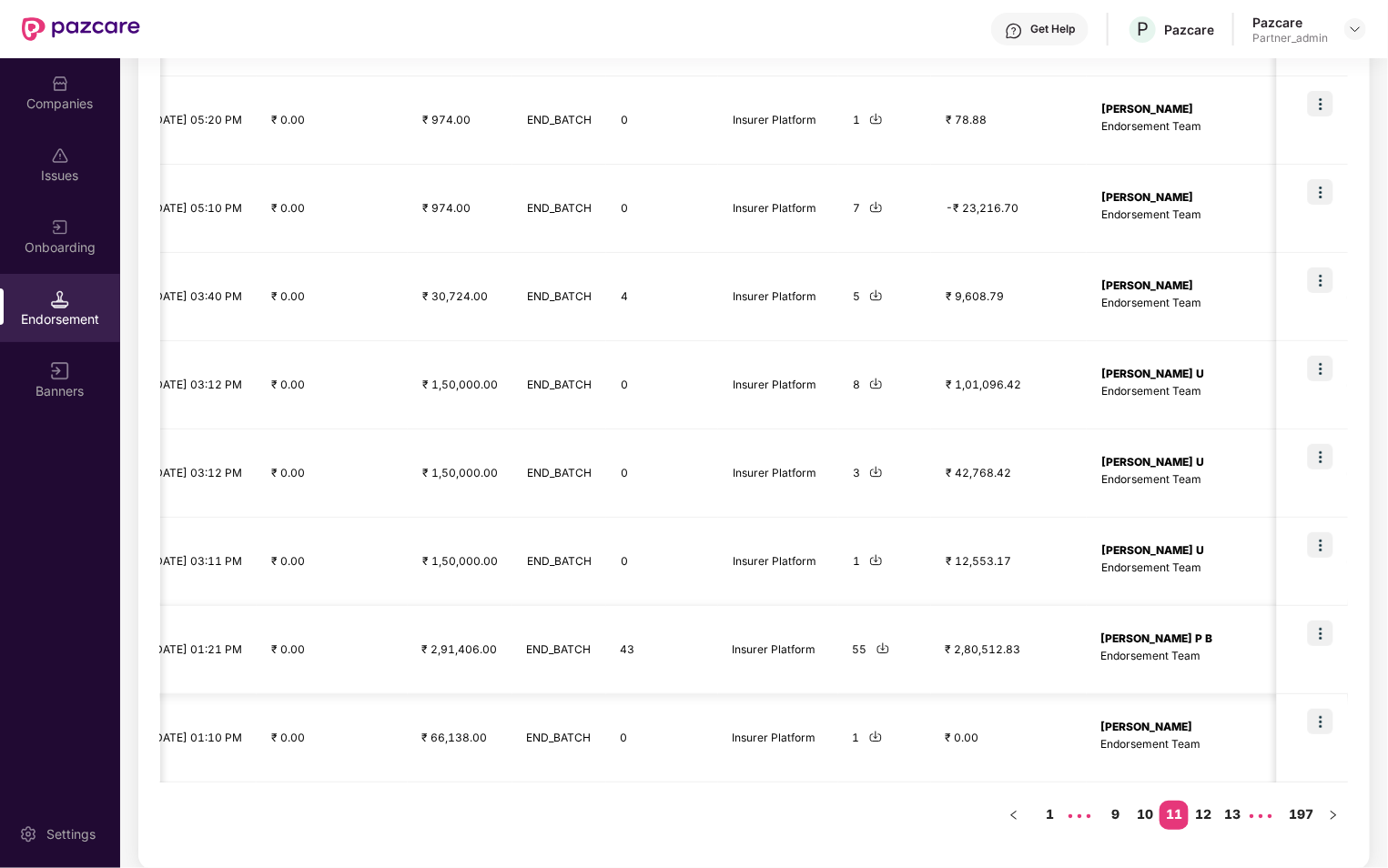
drag, startPoint x: 729, startPoint y: 635, endPoint x: 751, endPoint y: 633, distance: 22.1
click at [752, 633] on td "Insurer Platform" at bounding box center [778, 650] width 120 height 89
drag, startPoint x: 628, startPoint y: 646, endPoint x: 881, endPoint y: 646, distance: 253.0
click at [882, 646] on tr "AUT_25092413001747 AL AUTOBAHN TRUCKING CORP... Group Health Insurance Employee…" at bounding box center [264, 650] width 2882 height 89
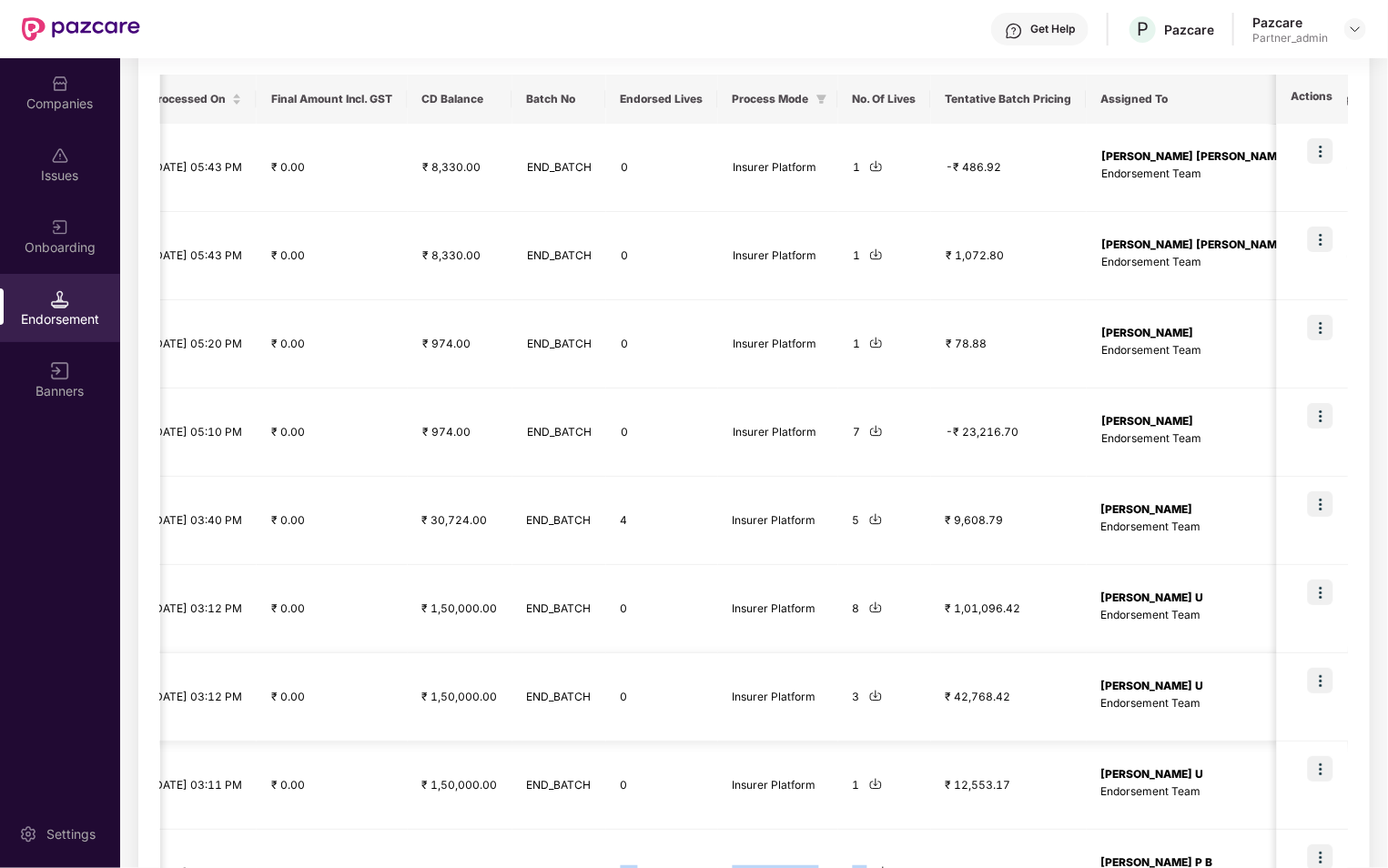
scroll to position [241, 0]
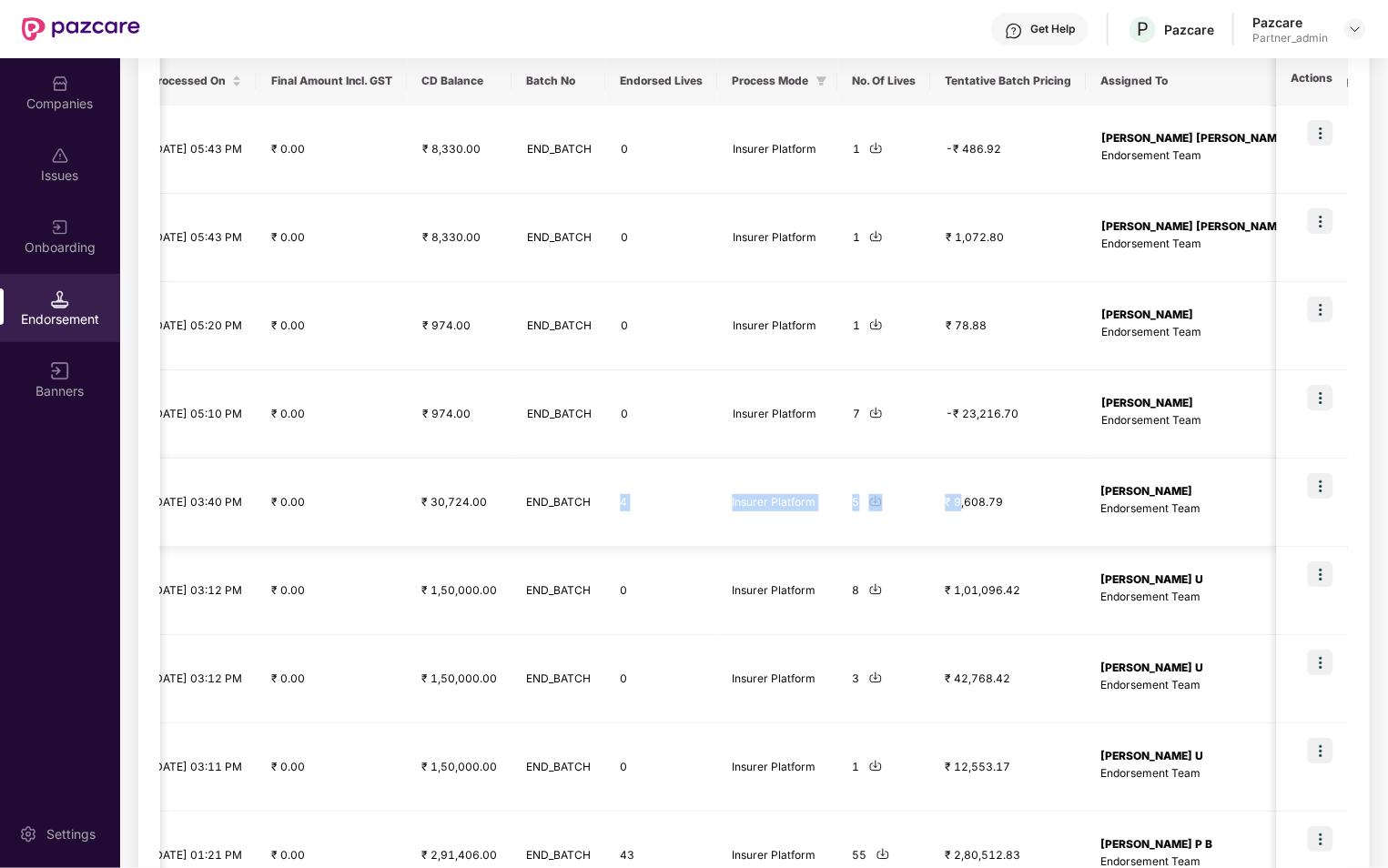
drag, startPoint x: 627, startPoint y: 500, endPoint x: 968, endPoint y: 499, distance: 341.0
click at [968, 499] on tr "GEN_25092305340999 GL GENAQUARIUS PRIVATE LI... Group Health Insurance Employee…" at bounding box center [264, 502] width 2882 height 89
click at [927, 471] on td "5" at bounding box center [883, 502] width 93 height 89
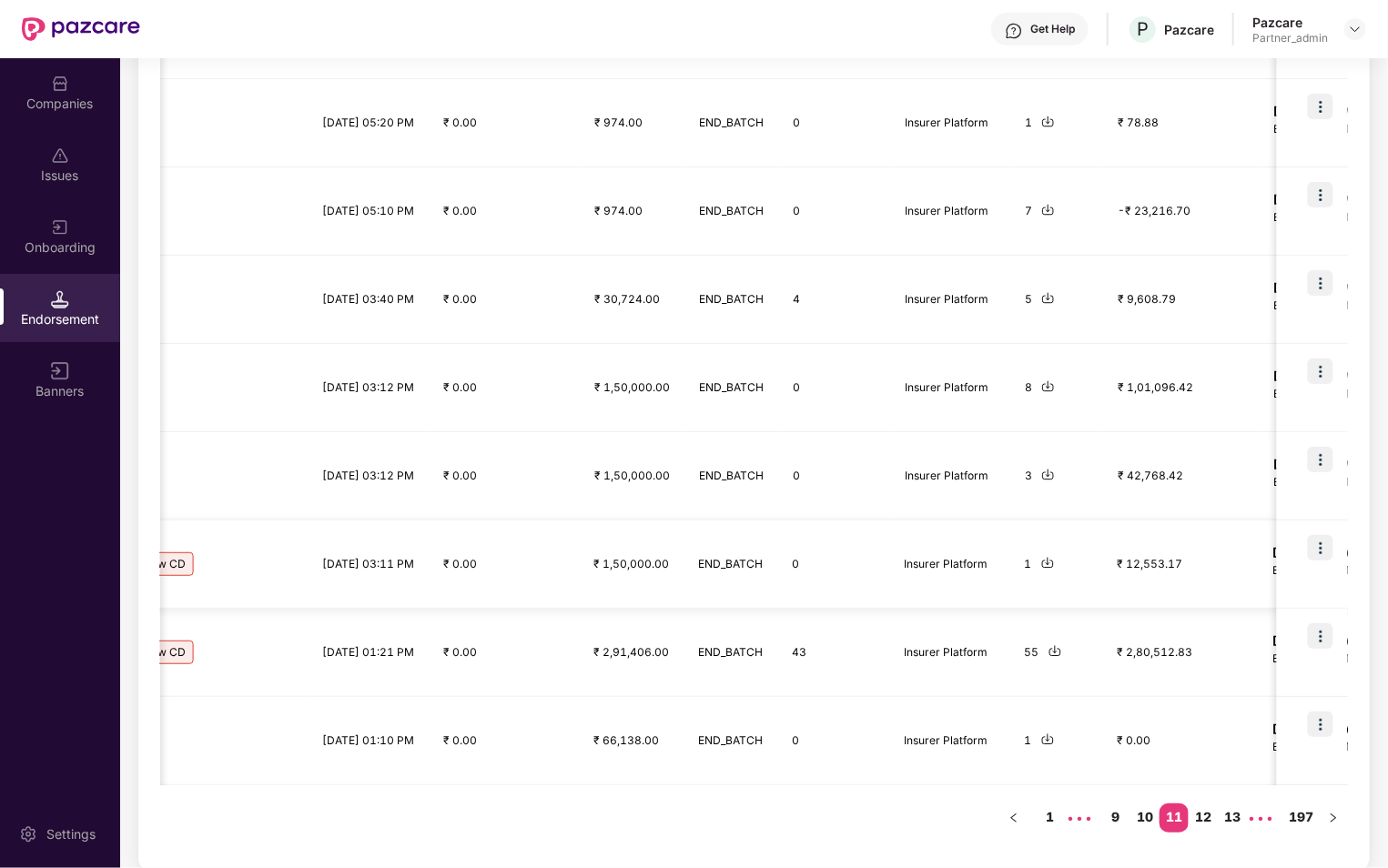
scroll to position [0, 1163]
click at [1266, 814] on span "•••" at bounding box center [1260, 817] width 29 height 29
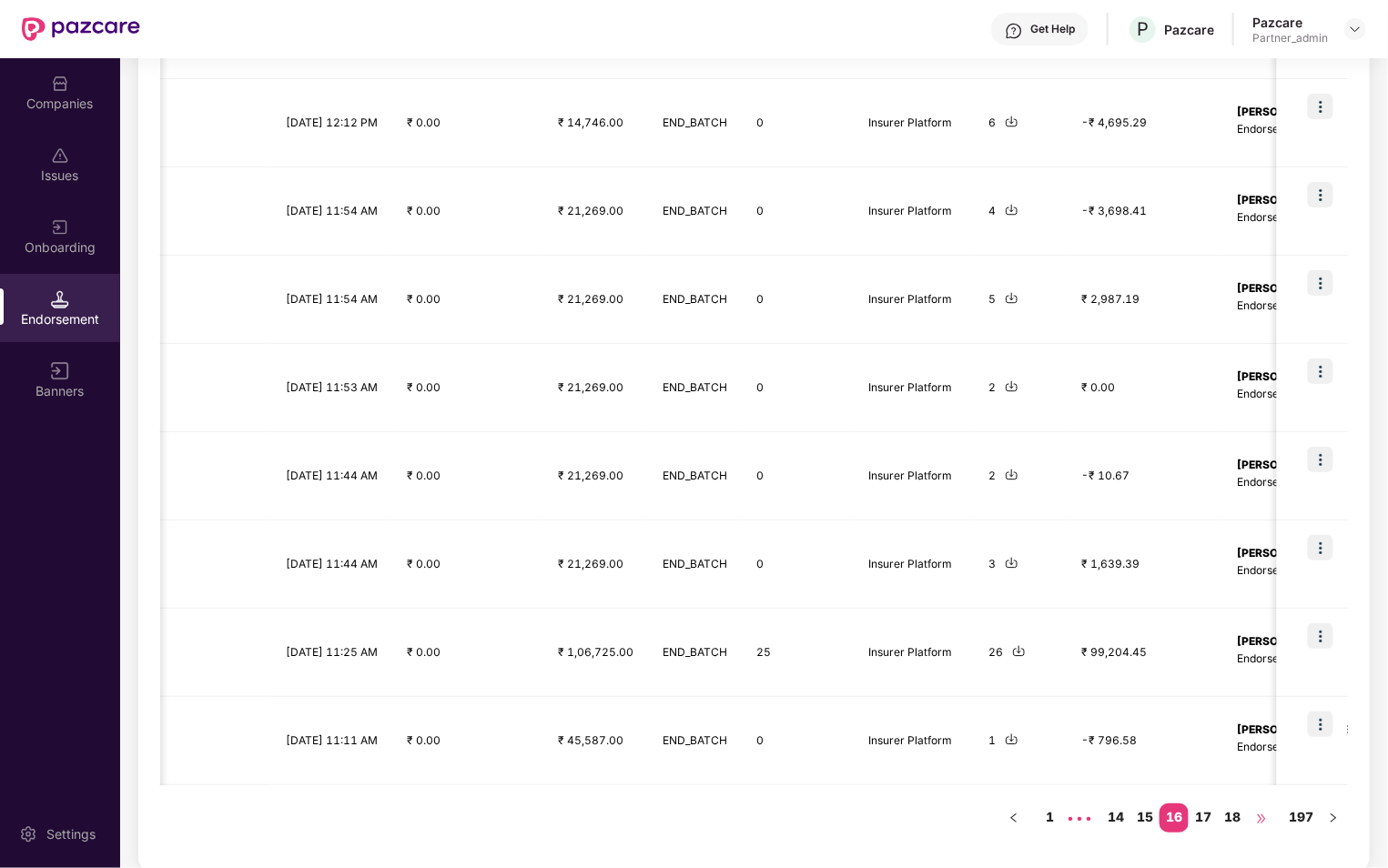
click at [1259, 814] on span "•••" at bounding box center [1260, 817] width 29 height 29
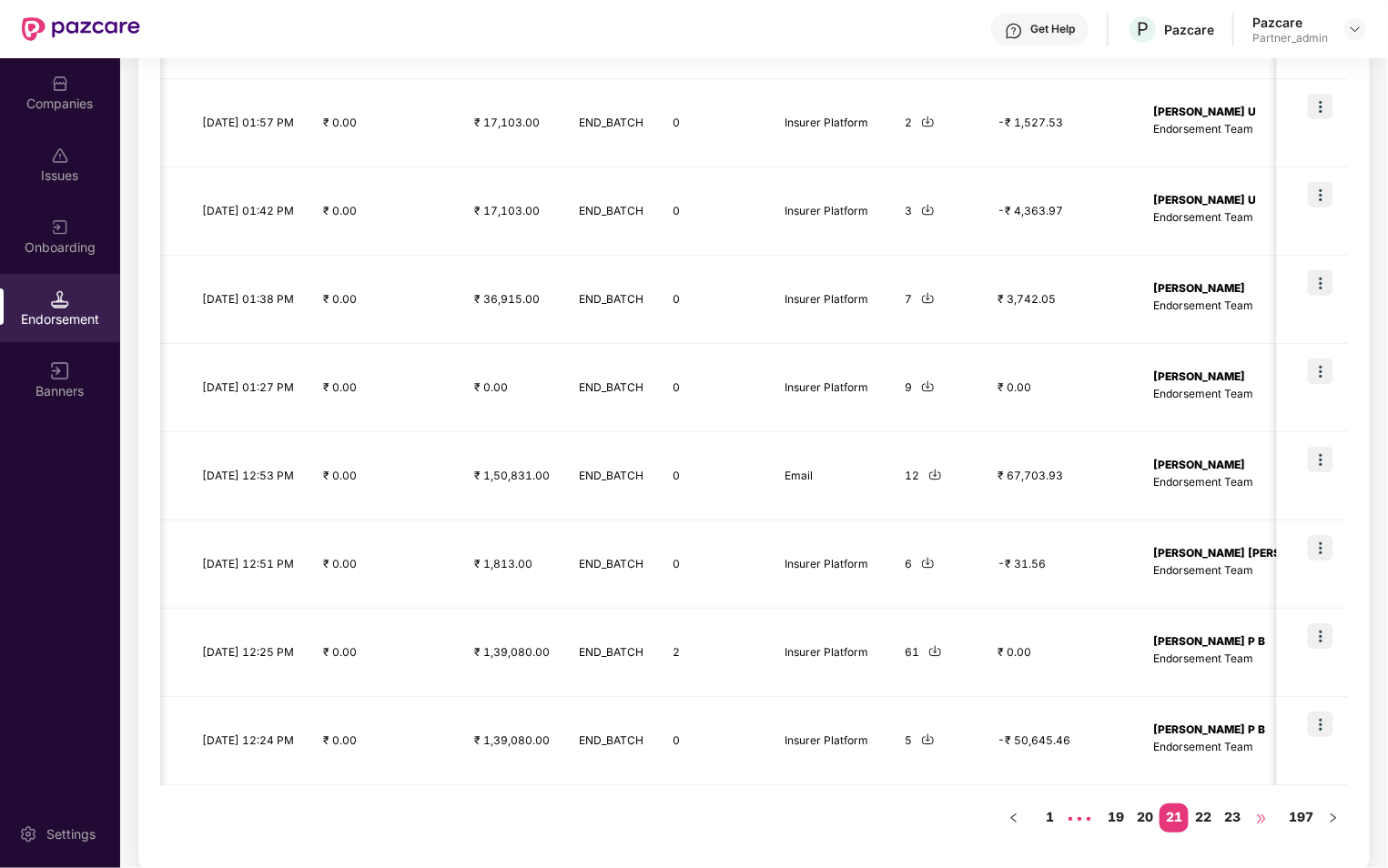
click at [1259, 814] on span "•••" at bounding box center [1260, 817] width 29 height 29
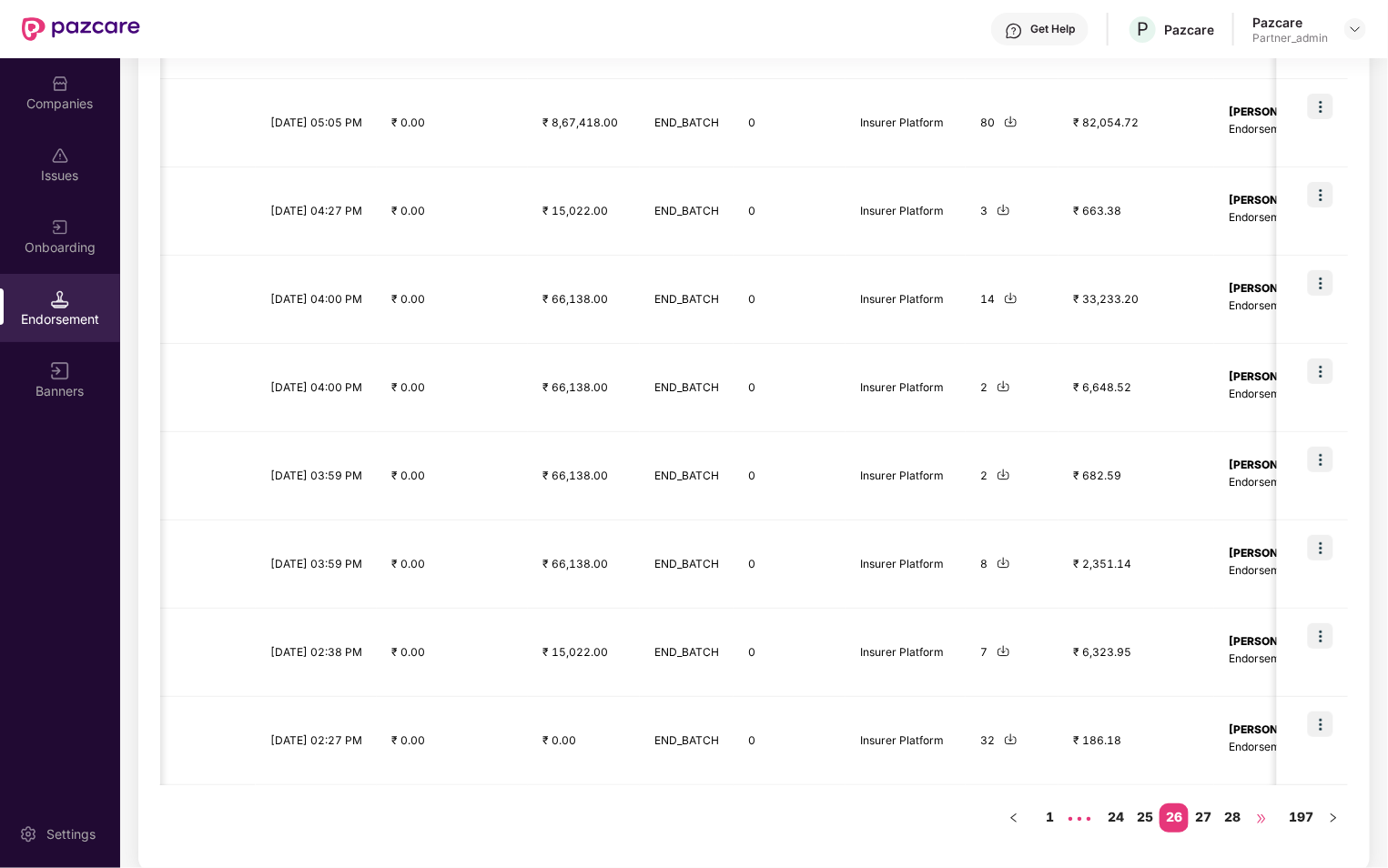
click at [1259, 814] on span "•••" at bounding box center [1260, 817] width 29 height 29
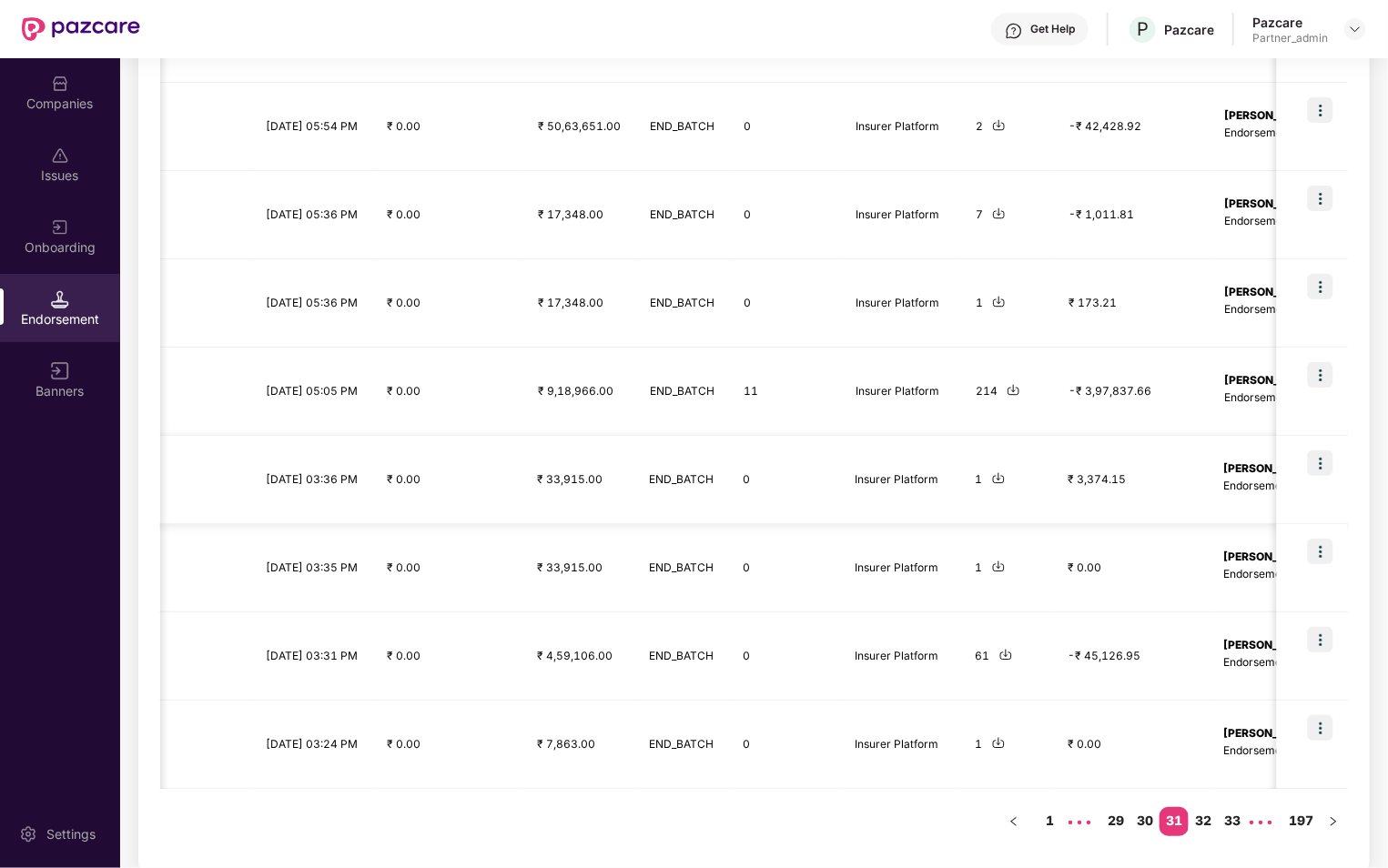
scroll to position [446, 0]
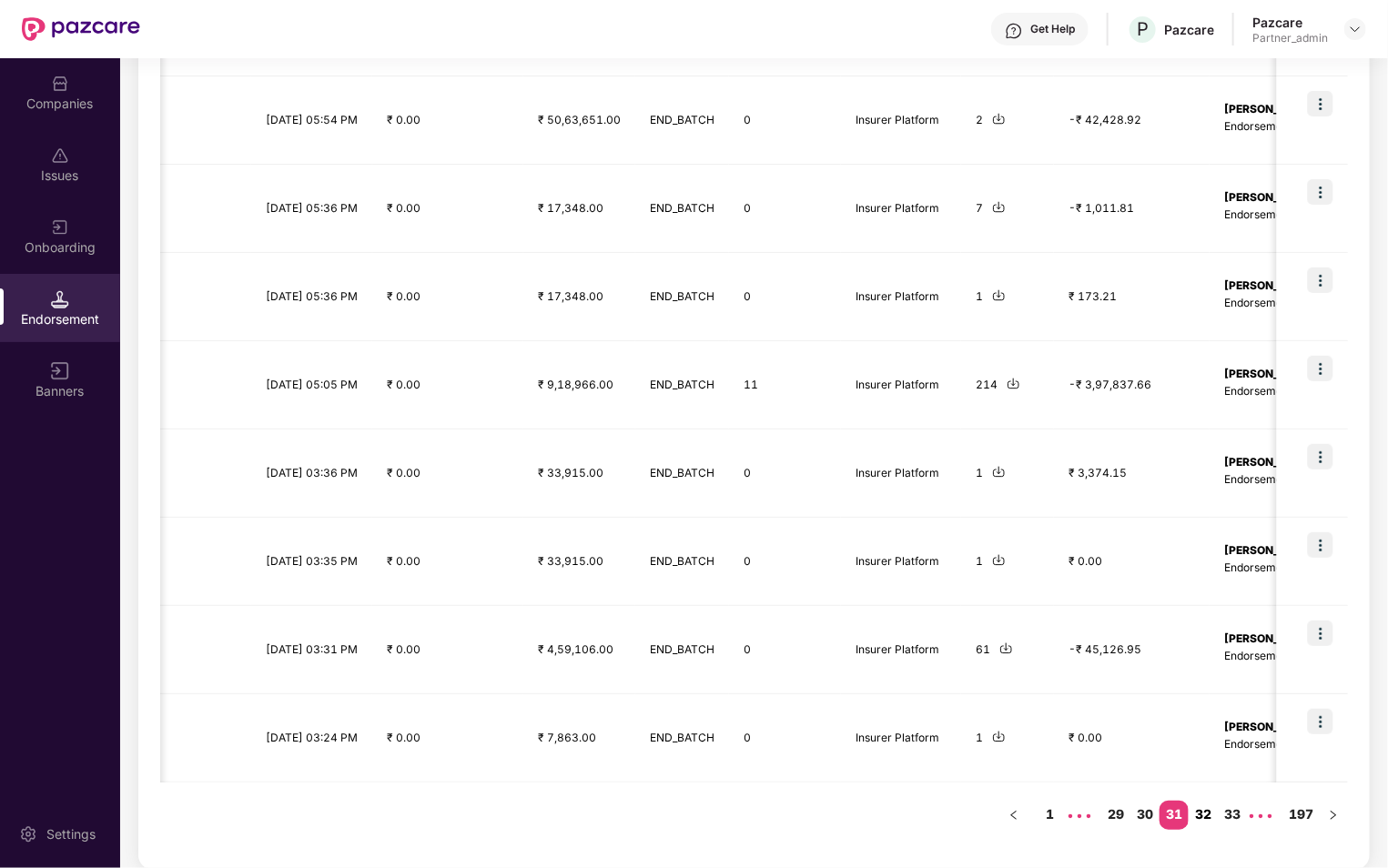
click at [1208, 822] on link "32" at bounding box center [1203, 813] width 29 height 27
